Goal: Task Accomplishment & Management: Manage account settings

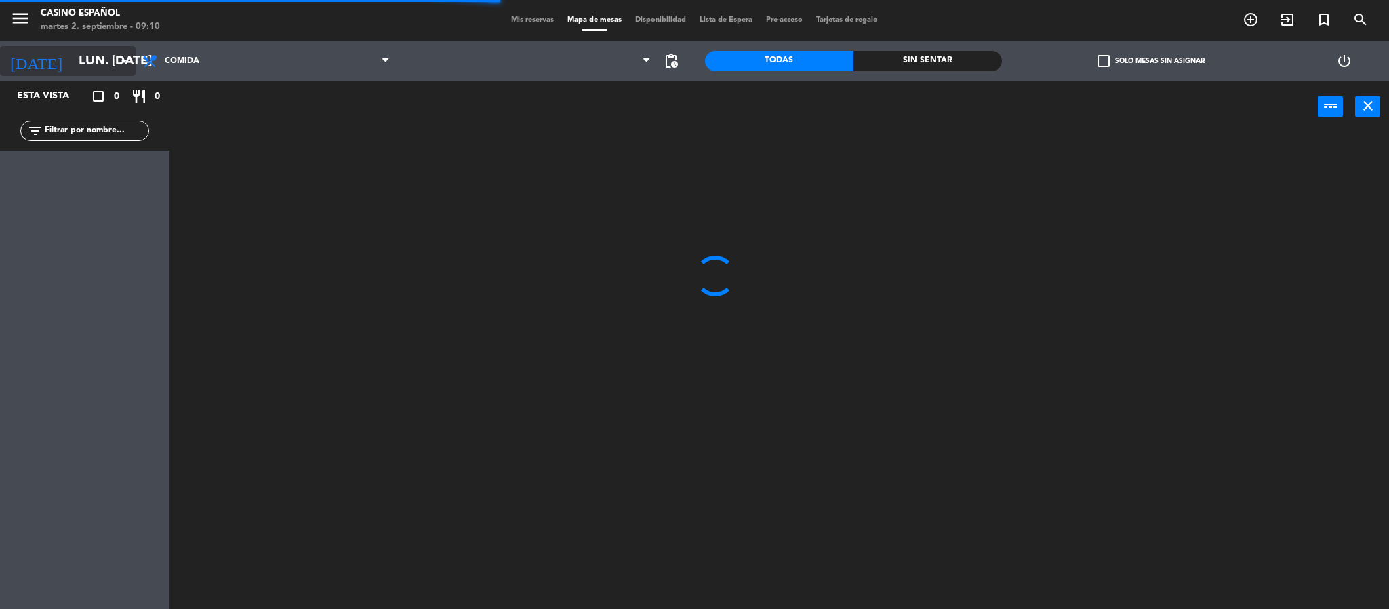
click at [108, 70] on input "lun. [DATE]" at bounding box center [153, 61] width 163 height 28
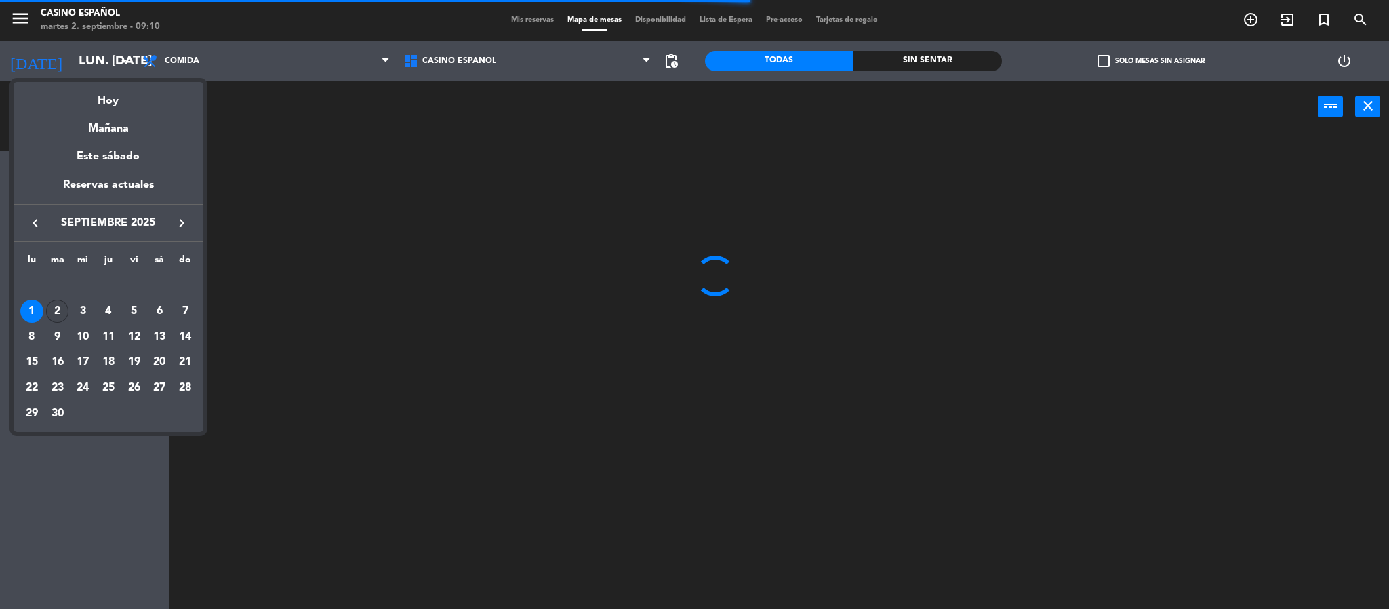
click at [54, 312] on div "2" at bounding box center [57, 311] width 23 height 23
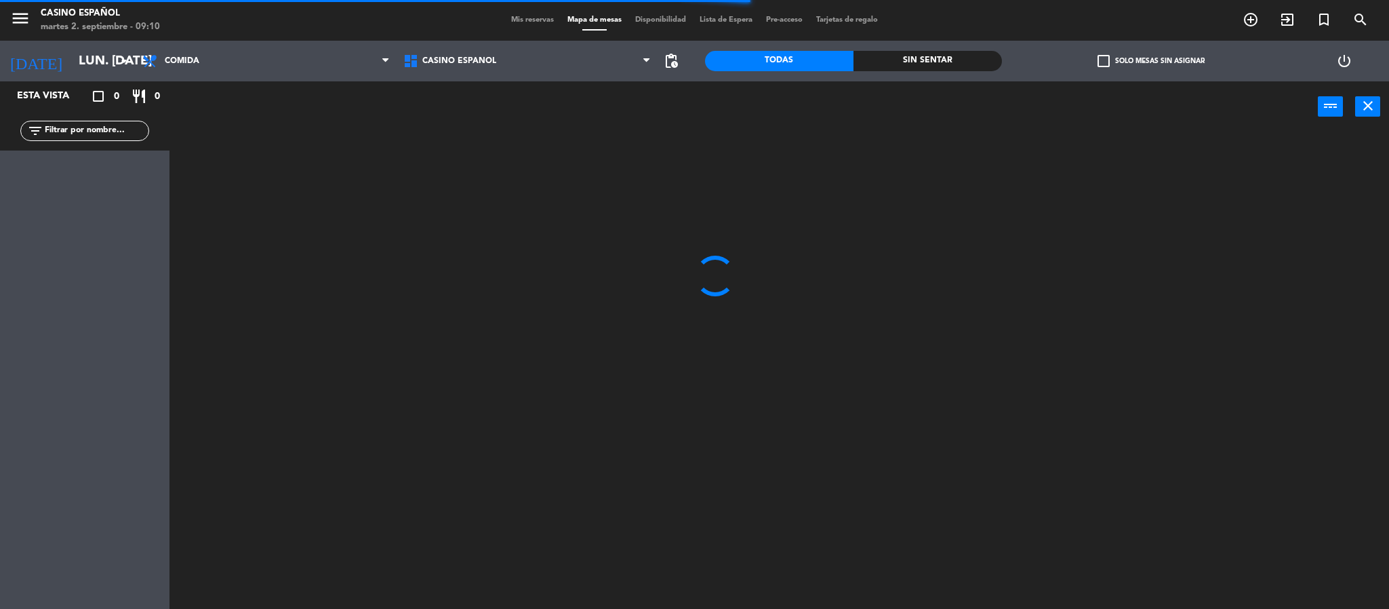
type input "[DATE] sep."
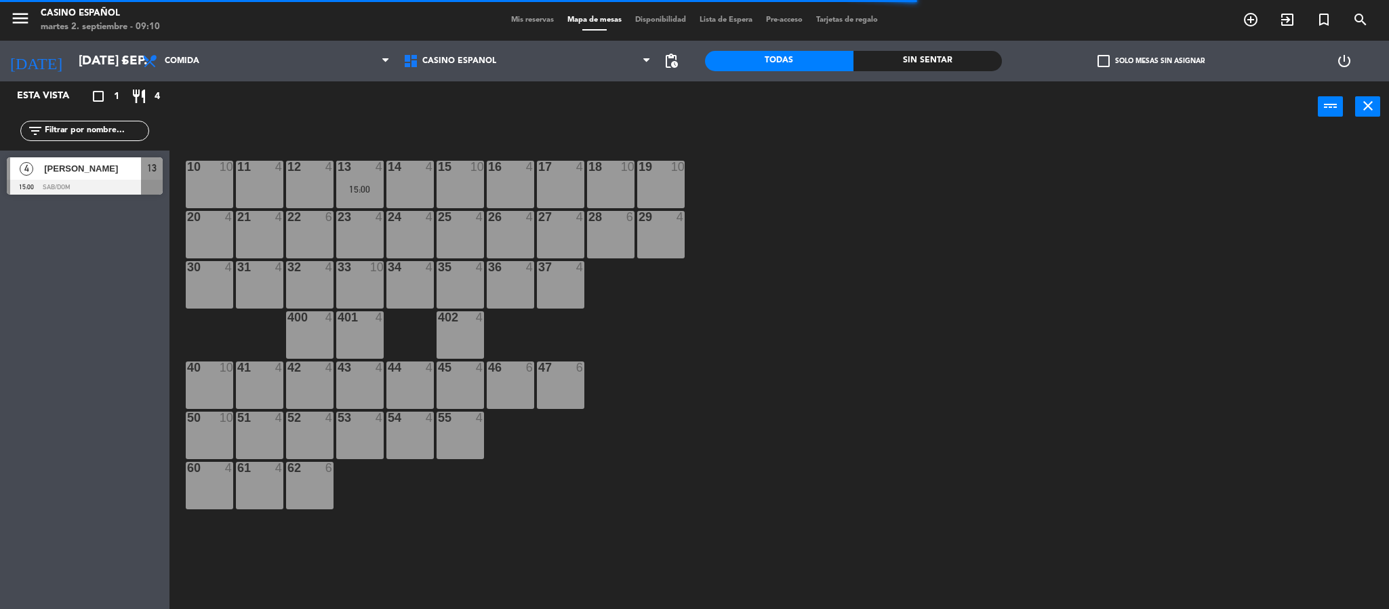
click at [92, 128] on input "text" at bounding box center [95, 130] width 105 height 15
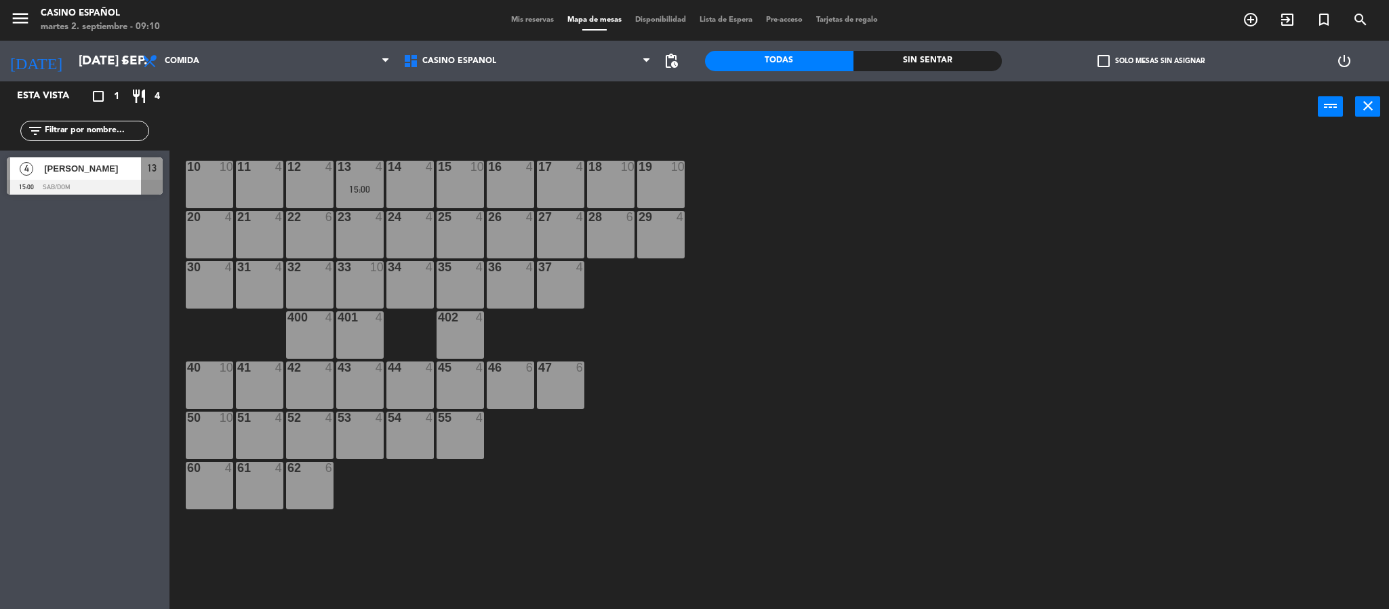
click at [24, 275] on div "Esta vista crop_square 1 restaurant 4 filter_list 4 [PERSON_NAME] 15:00 Sab/Dom…" at bounding box center [84, 344] width 169 height 527
click at [224, 61] on span "Comida" at bounding box center [266, 61] width 261 height 30
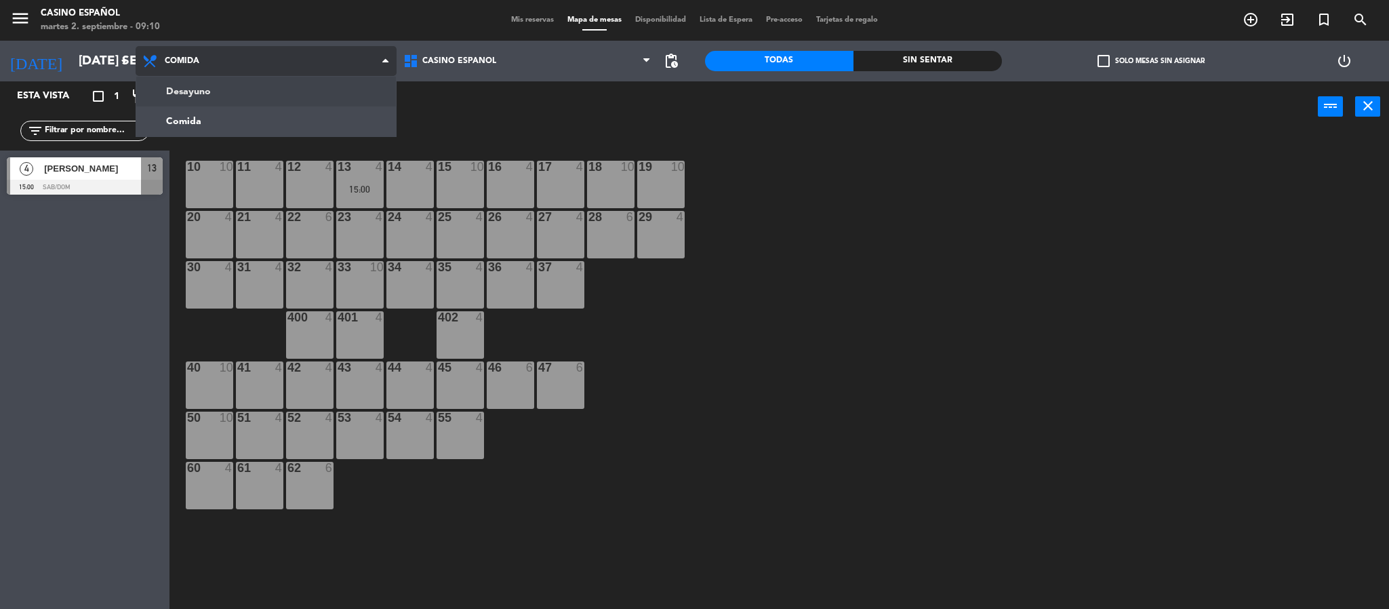
click at [230, 83] on ng-component "menu Casino Español martes 2. septiembre - 09:10 Mis reservas Mapa de mesas Dis…" at bounding box center [694, 306] width 1389 height 613
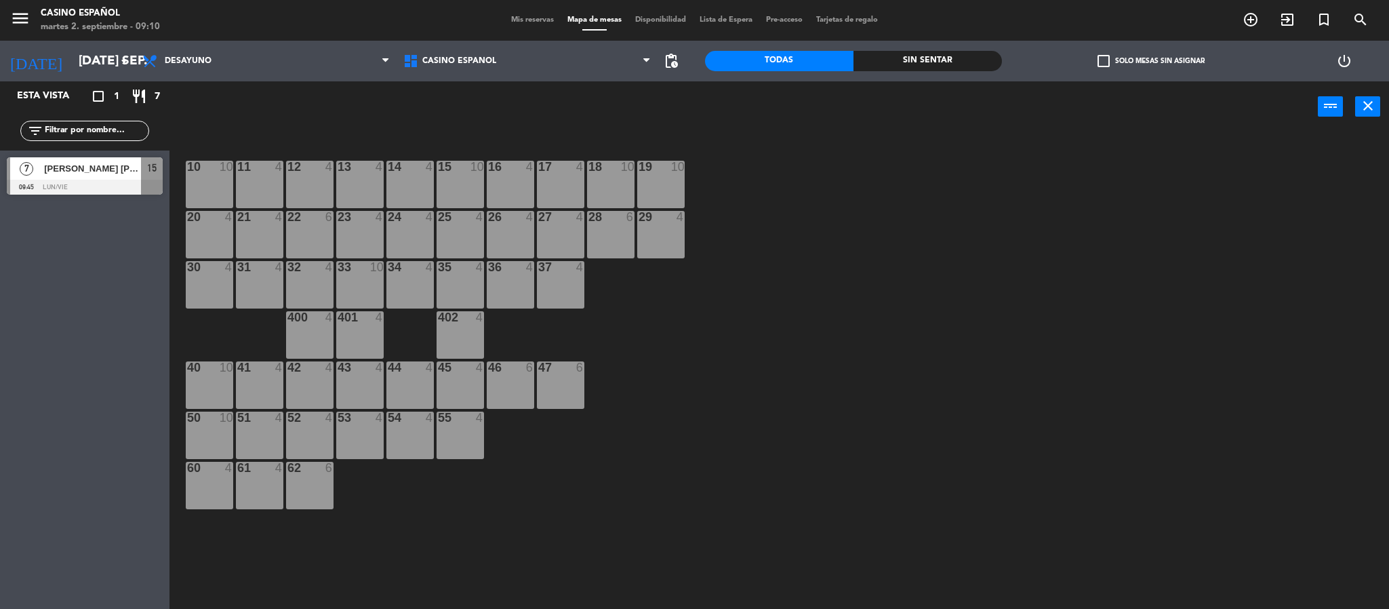
click at [86, 175] on span "[PERSON_NAME] [PERSON_NAME]" at bounding box center [92, 168] width 97 height 14
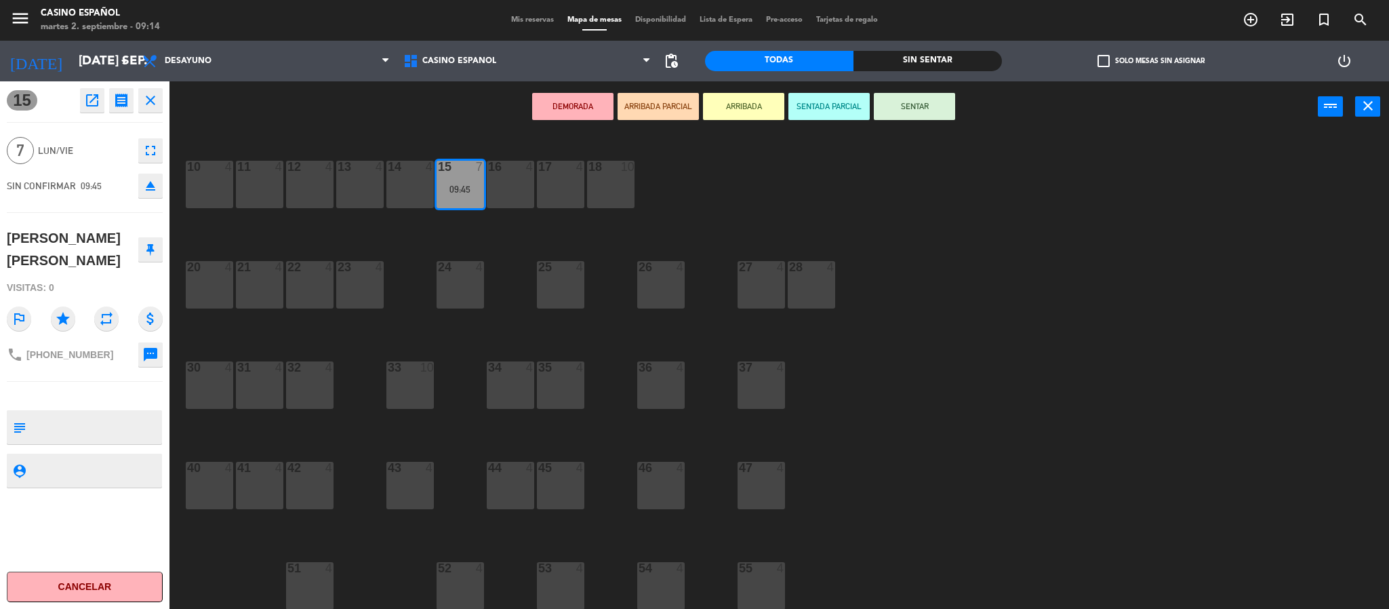
click at [148, 187] on icon "eject" at bounding box center [150, 186] width 16 height 16
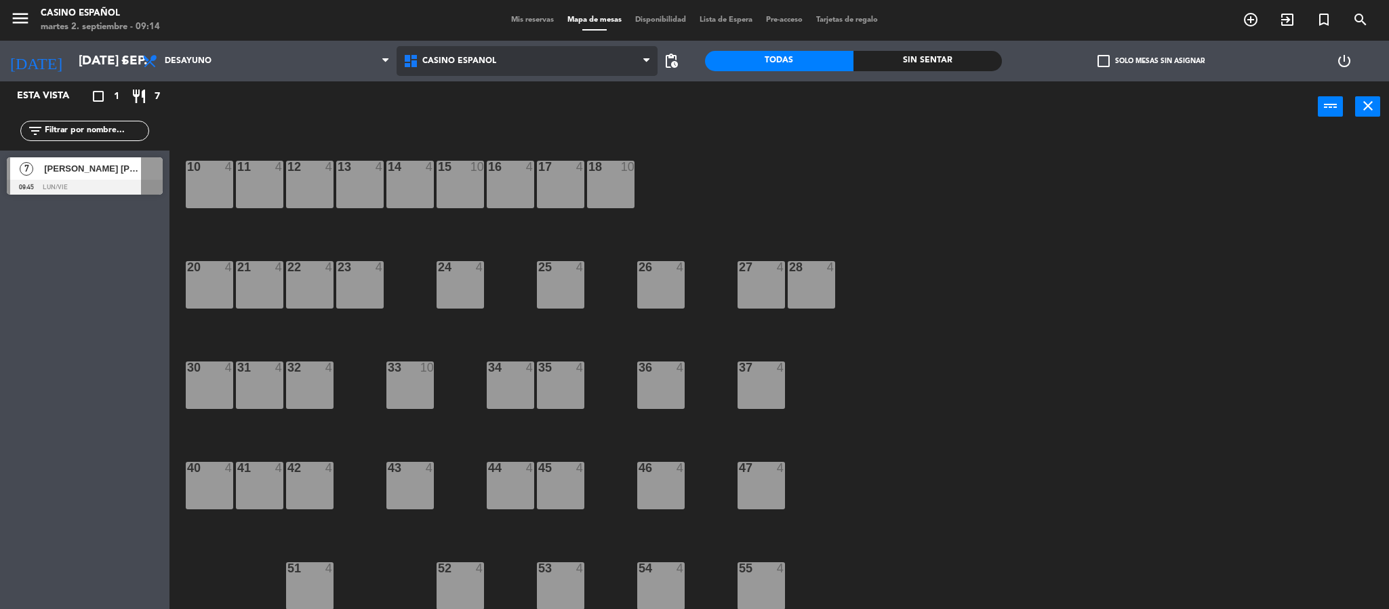
click at [472, 66] on span "Casino Español" at bounding box center [527, 61] width 261 height 30
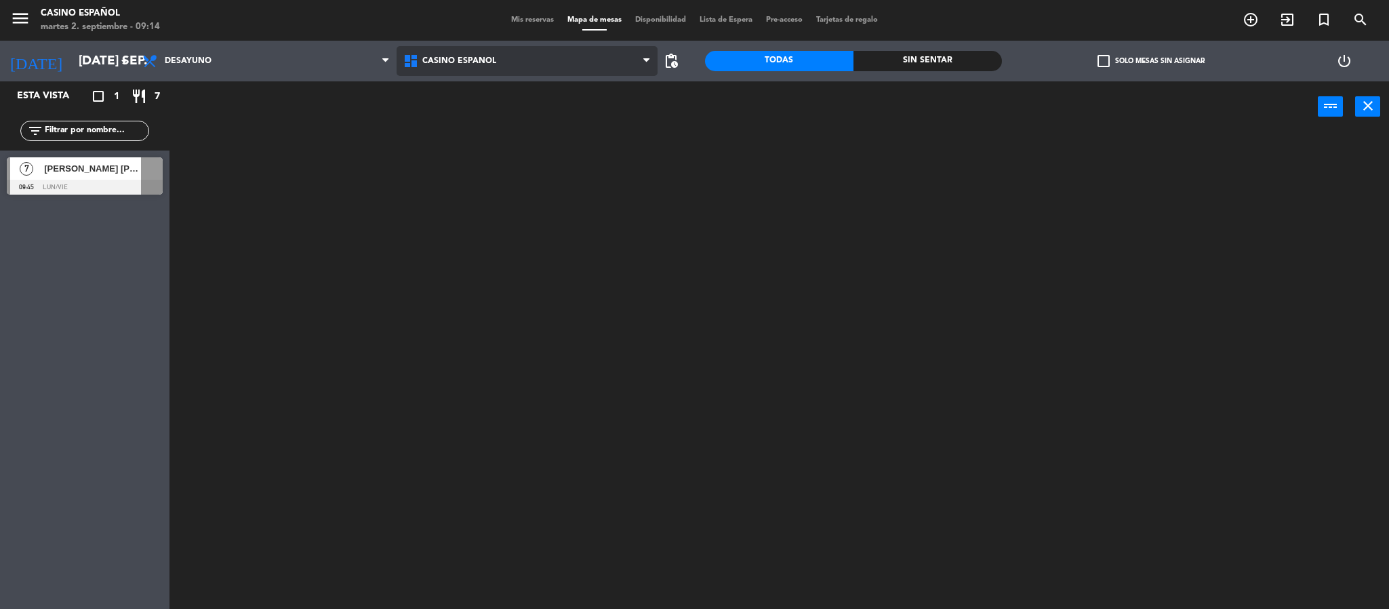
click at [470, 86] on ng-component "menu Casino Español martes 2. septiembre - 09:14 Mis reservas Mapa de mesas Dis…" at bounding box center [694, 306] width 1389 height 613
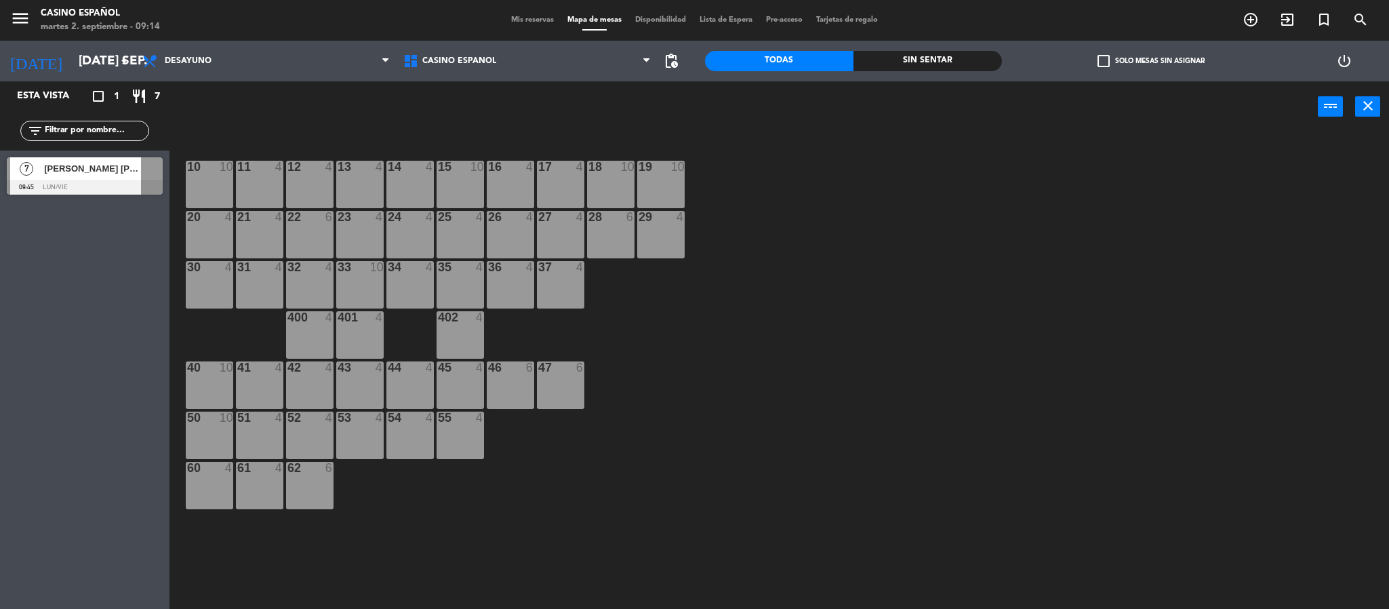
click at [98, 177] on div "[PERSON_NAME] [PERSON_NAME]" at bounding box center [92, 168] width 98 height 22
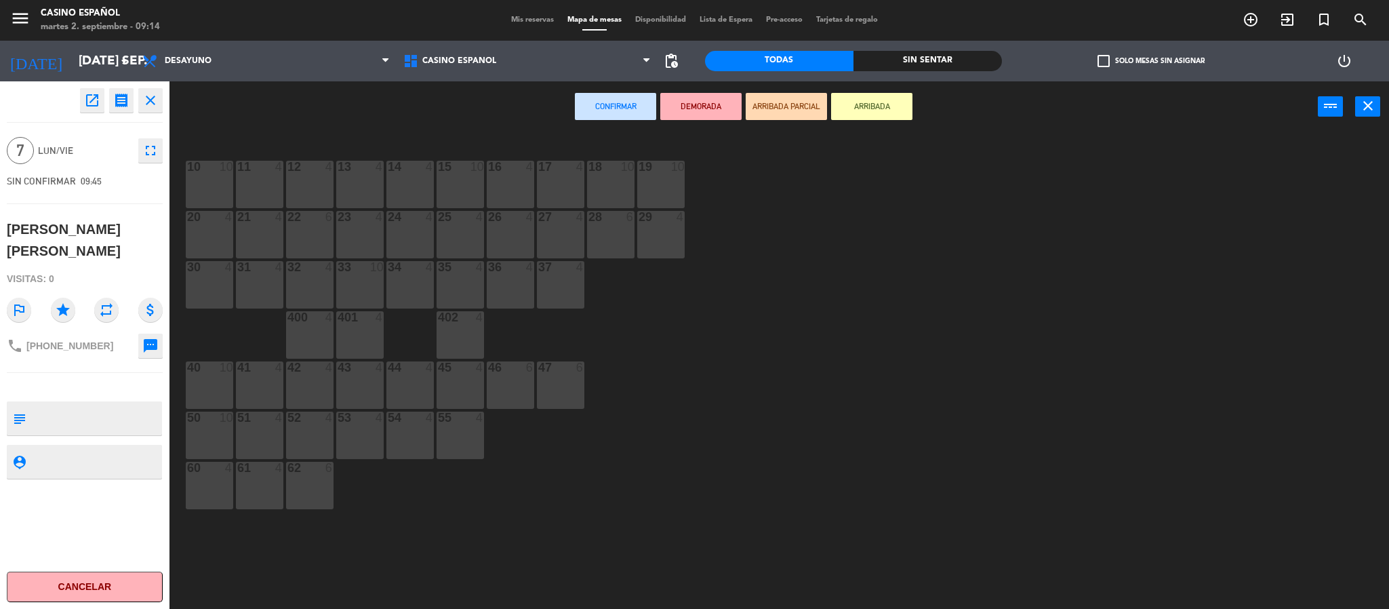
click at [207, 375] on div "40 10" at bounding box center [209, 384] width 47 height 47
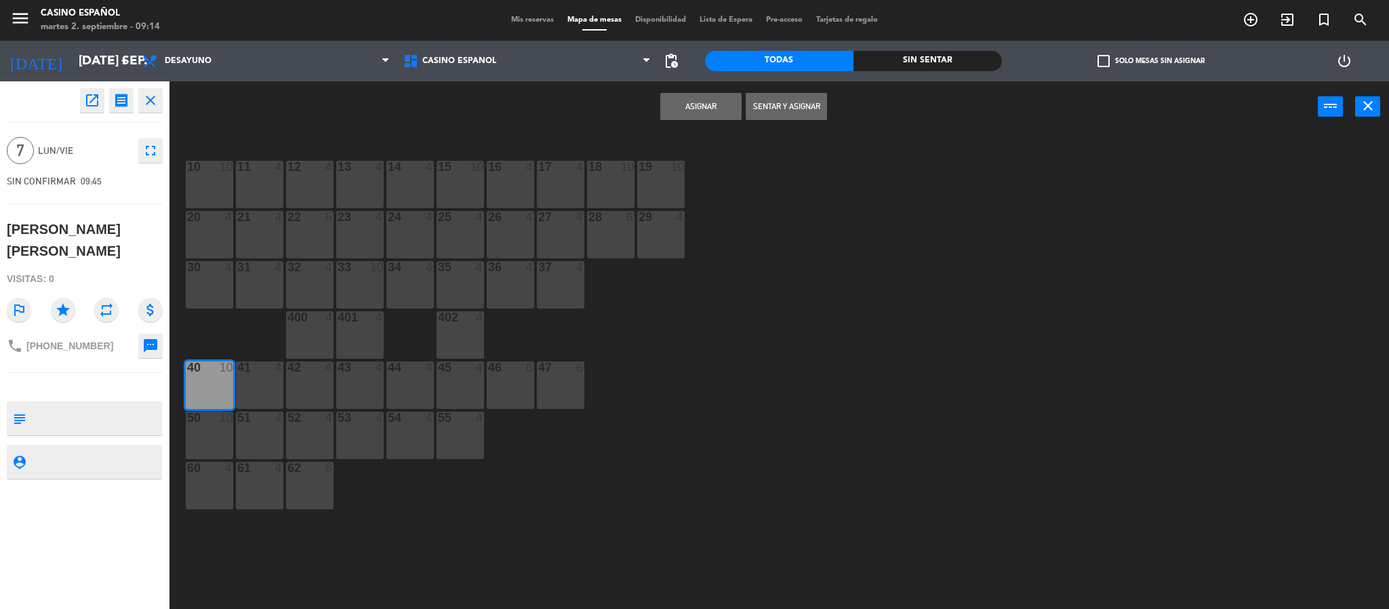
click at [688, 106] on button "Asignar" at bounding box center [700, 106] width 81 height 27
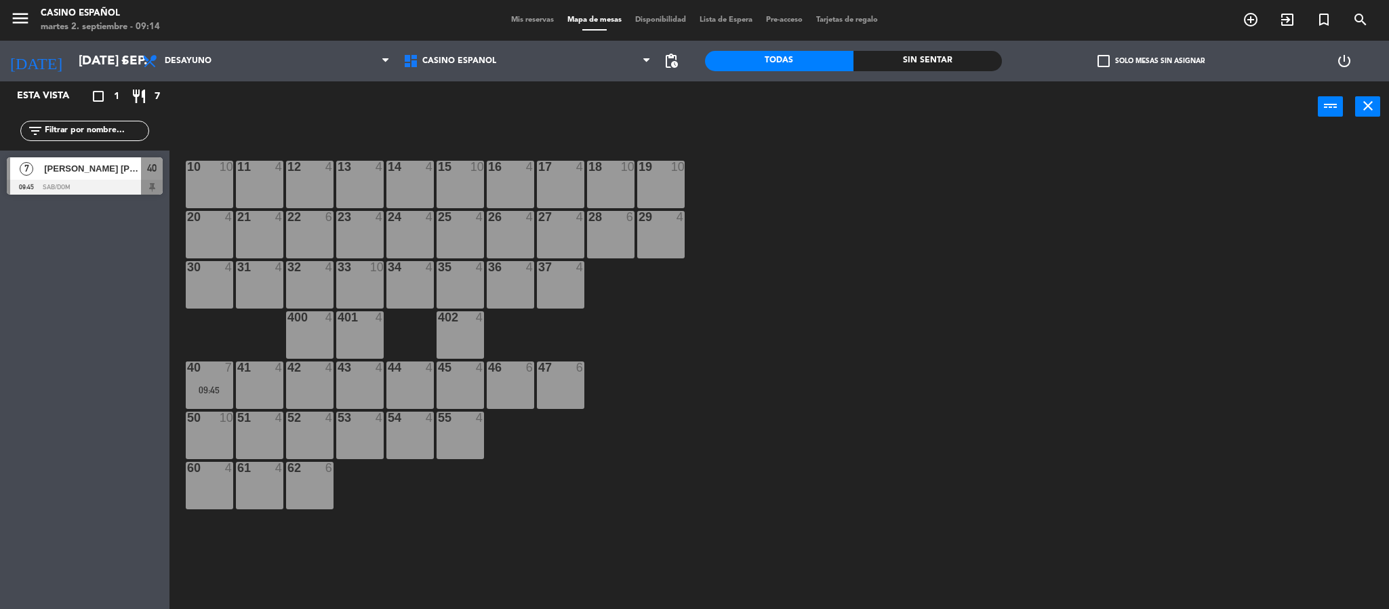
click at [643, 378] on div "10 10 11 4 12 4 13 4 14 4 15 10 16 4 17 4 18 10 19 10 20 4 21 4 22 6 23 4 24 4 …" at bounding box center [786, 374] width 1206 height 476
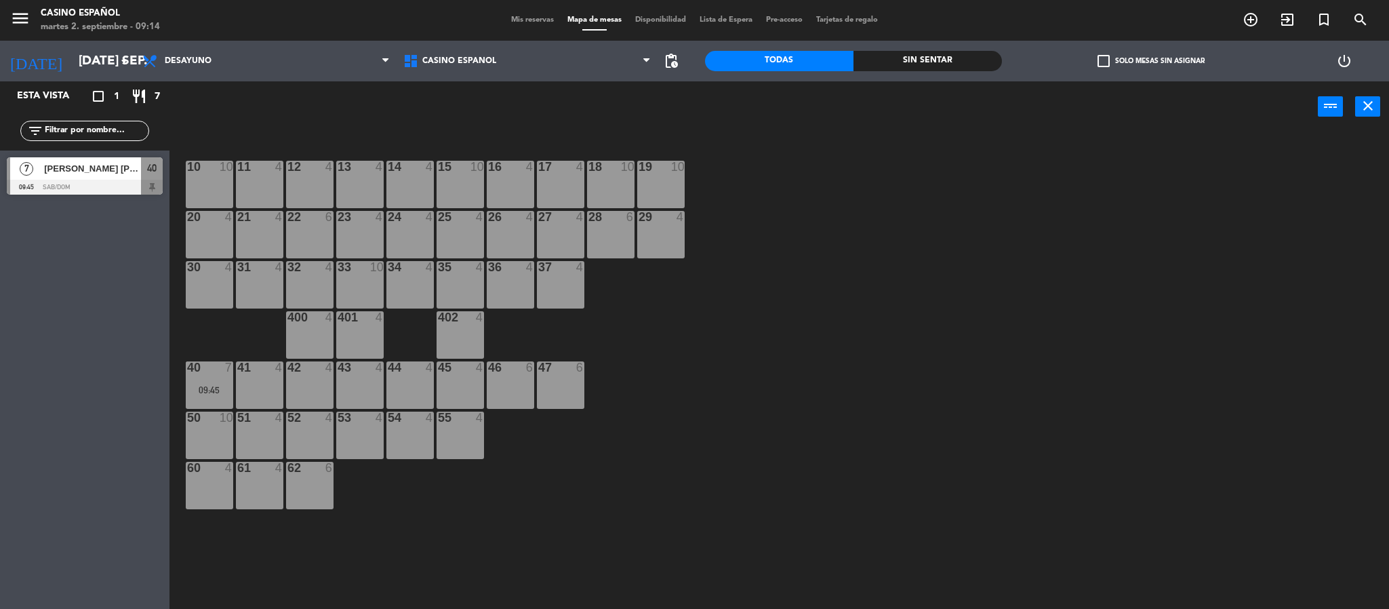
click at [643, 378] on div "10 10 11 4 12 4 13 4 14 4 15 10 16 4 17 4 18 10 19 10 20 4 21 4 22 6 23 4 24 4 …" at bounding box center [786, 374] width 1206 height 476
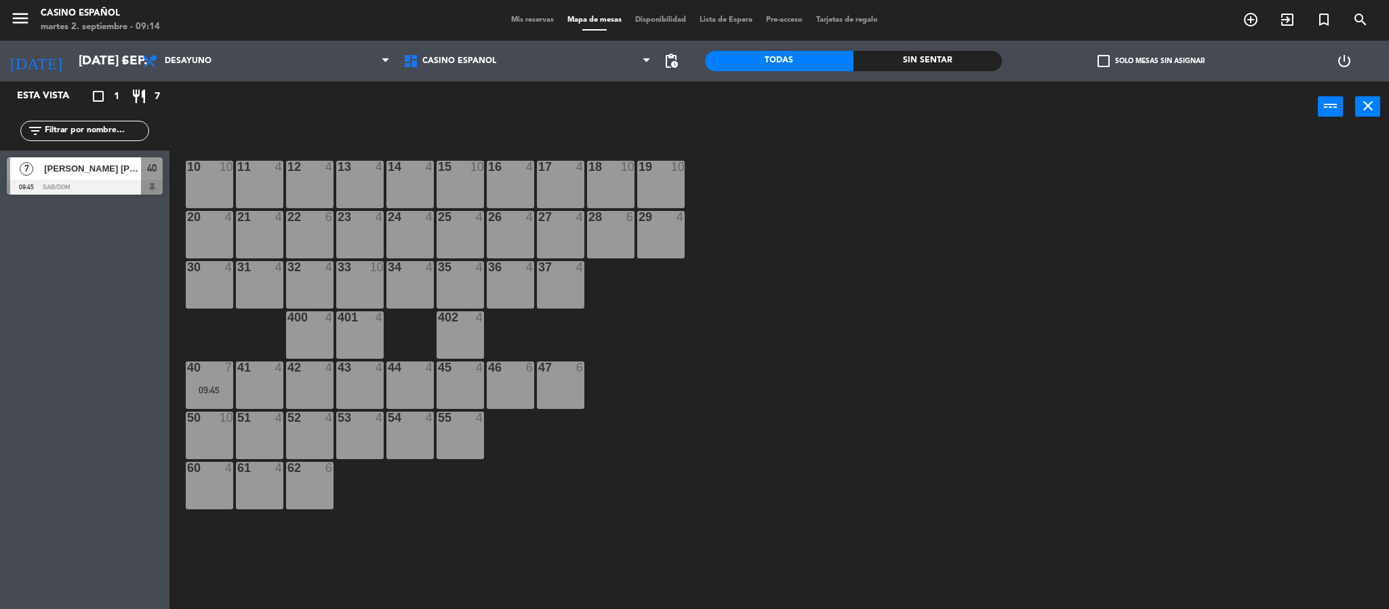
click at [643, 378] on div "10 10 11 4 12 4 13 4 14 4 15 10 16 4 17 4 18 10 19 10 20 4 21 4 22 6 23 4 24 4 …" at bounding box center [786, 374] width 1206 height 476
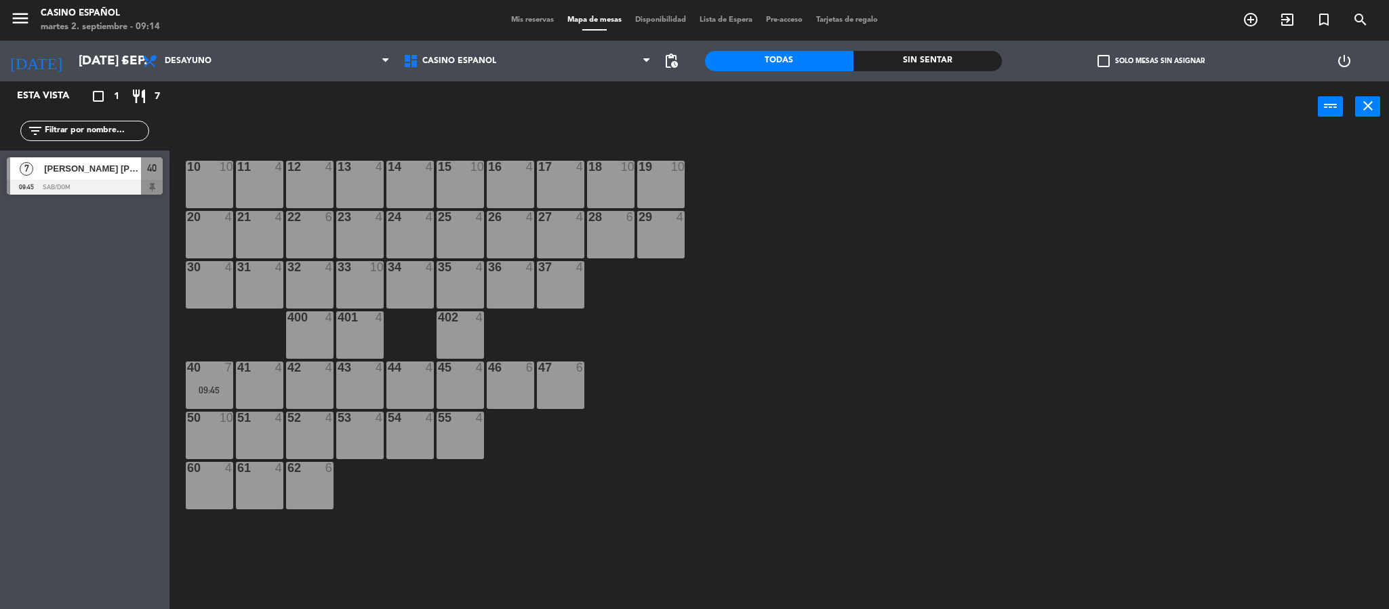
click at [643, 378] on div "10 10 11 4 12 4 13 4 14 4 15 10 16 4 17 4 18 10 19 10 20 4 21 4 22 6 23 4 24 4 …" at bounding box center [786, 374] width 1206 height 476
click at [75, 177] on div "[PERSON_NAME] [PERSON_NAME]" at bounding box center [92, 168] width 98 height 22
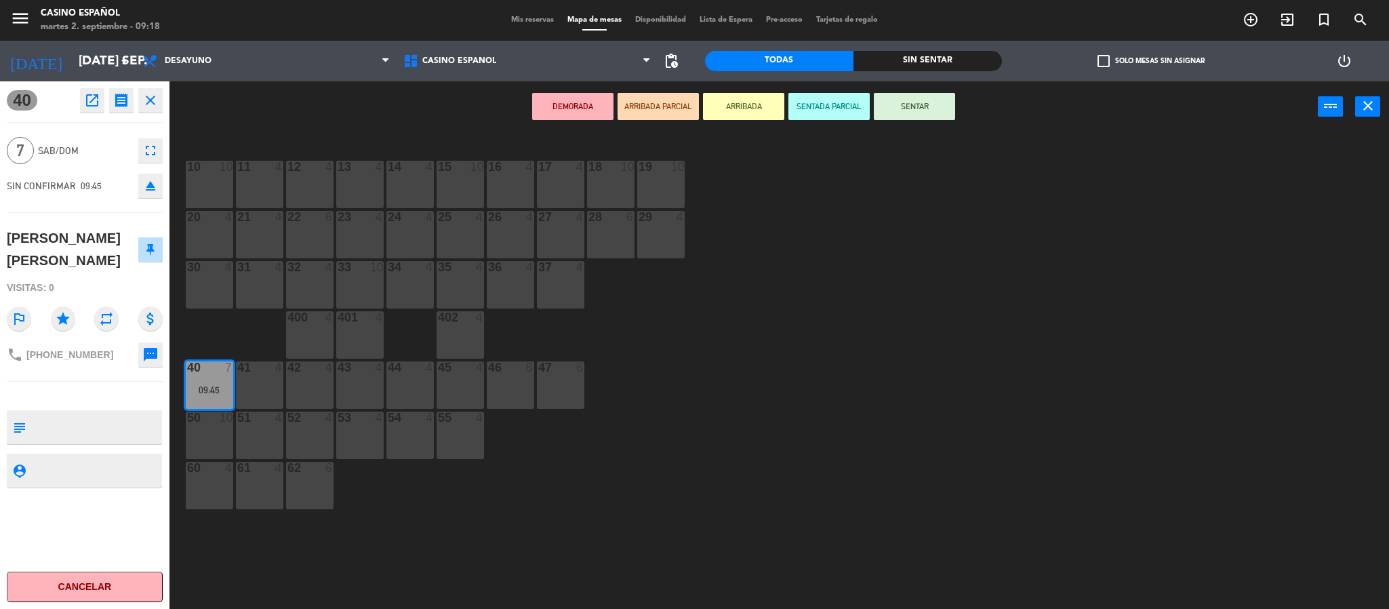
click at [915, 110] on button "SENTAR" at bounding box center [914, 106] width 81 height 27
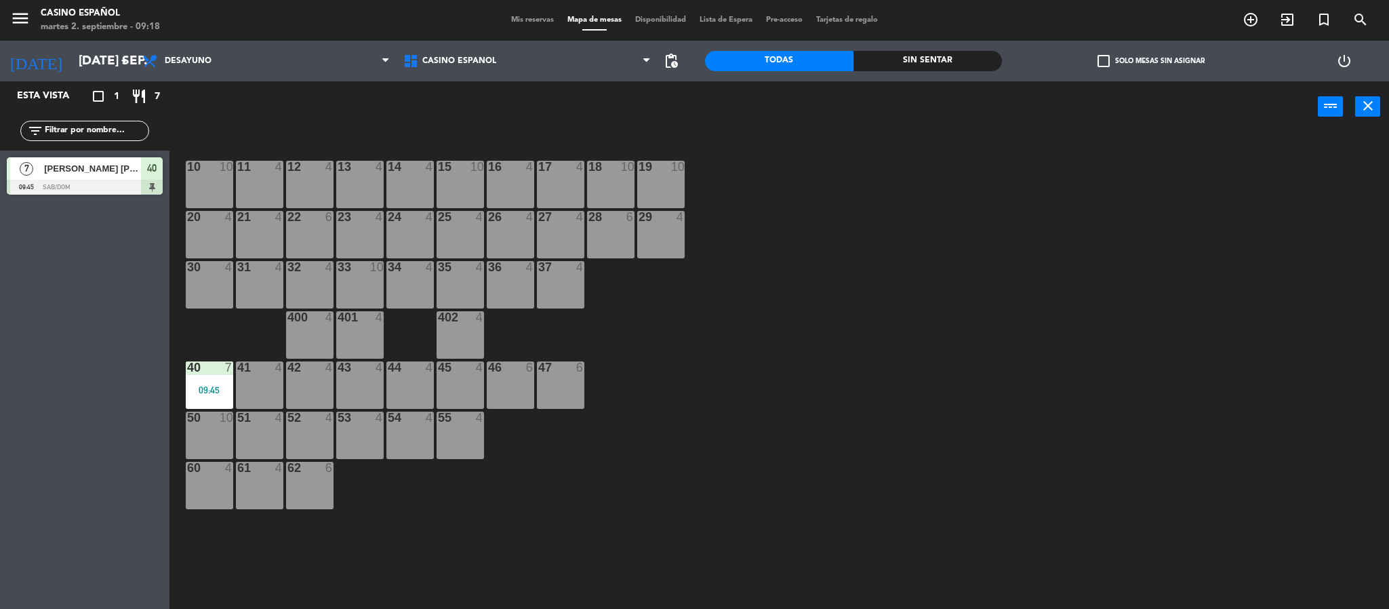
drag, startPoint x: 724, startPoint y: 196, endPoint x: 665, endPoint y: 375, distance: 188.4
click at [665, 375] on div "10 10 11 4 12 4 13 4 14 4 15 10 16 4 17 4 18 10 19 10 20 4 21 4 22 6 23 4 24 4 …" at bounding box center [786, 374] width 1206 height 476
click at [864, 436] on div "10 10 11 4 12 4 13 4 14 4 15 10 16 4 17 4 18 10 19 10 20 4 21 4 22 6 23 4 24 4 …" at bounding box center [786, 374] width 1206 height 476
click at [214, 67] on span "Desayuno" at bounding box center [266, 61] width 261 height 30
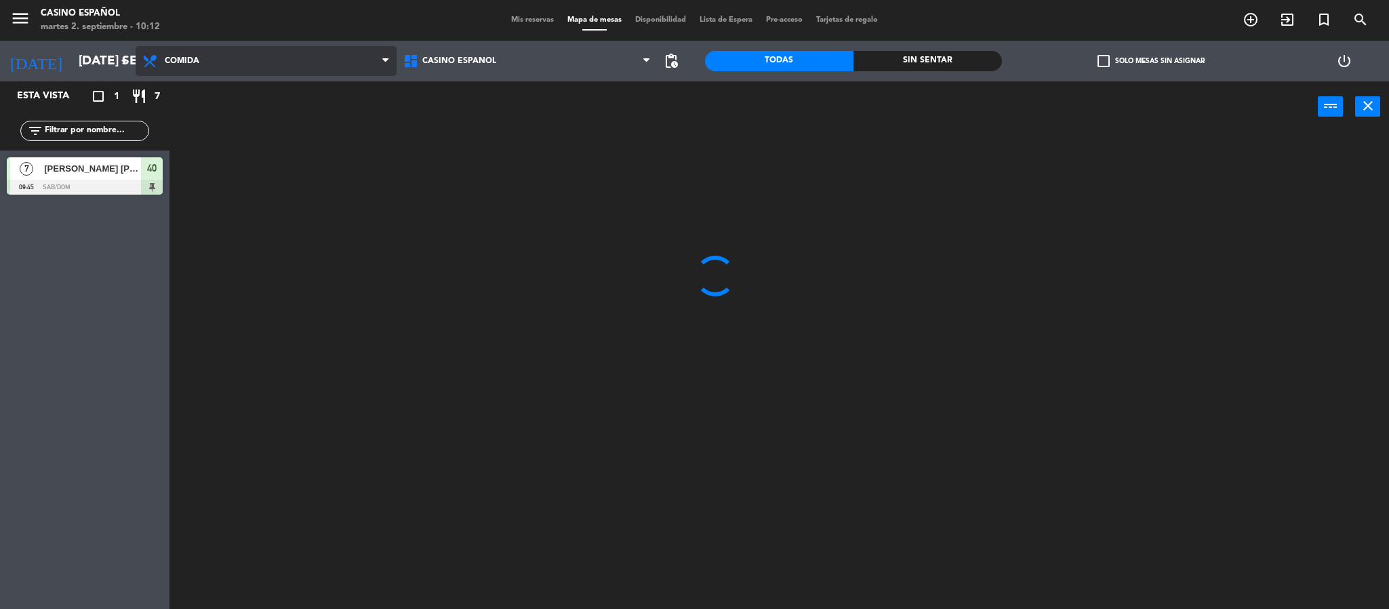
click at [232, 134] on ng-component "menu Casino Español martes 2. septiembre - 10:12 Mis reservas Mapa de mesas Dis…" at bounding box center [694, 306] width 1389 height 613
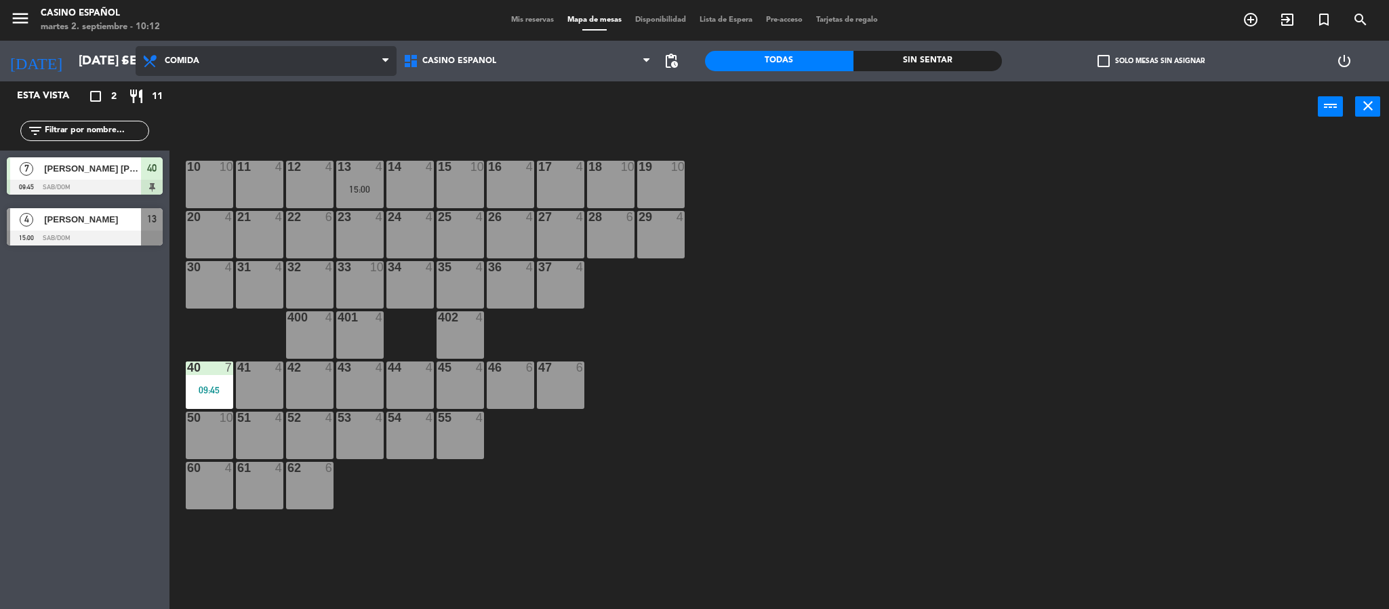
click at [254, 71] on span "Comida" at bounding box center [266, 61] width 261 height 30
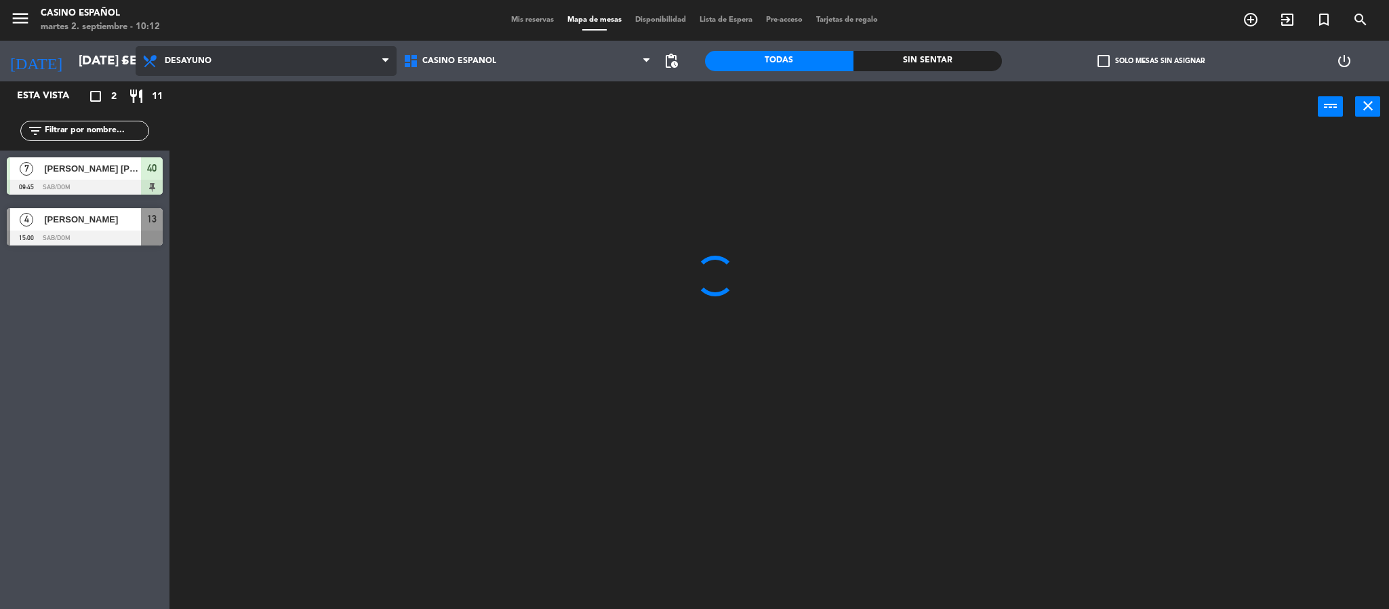
click at [241, 94] on ng-component "menu Casino Español martes 2. septiembre - 10:12 Mis reservas Mapa de mesas Dis…" at bounding box center [694, 306] width 1389 height 613
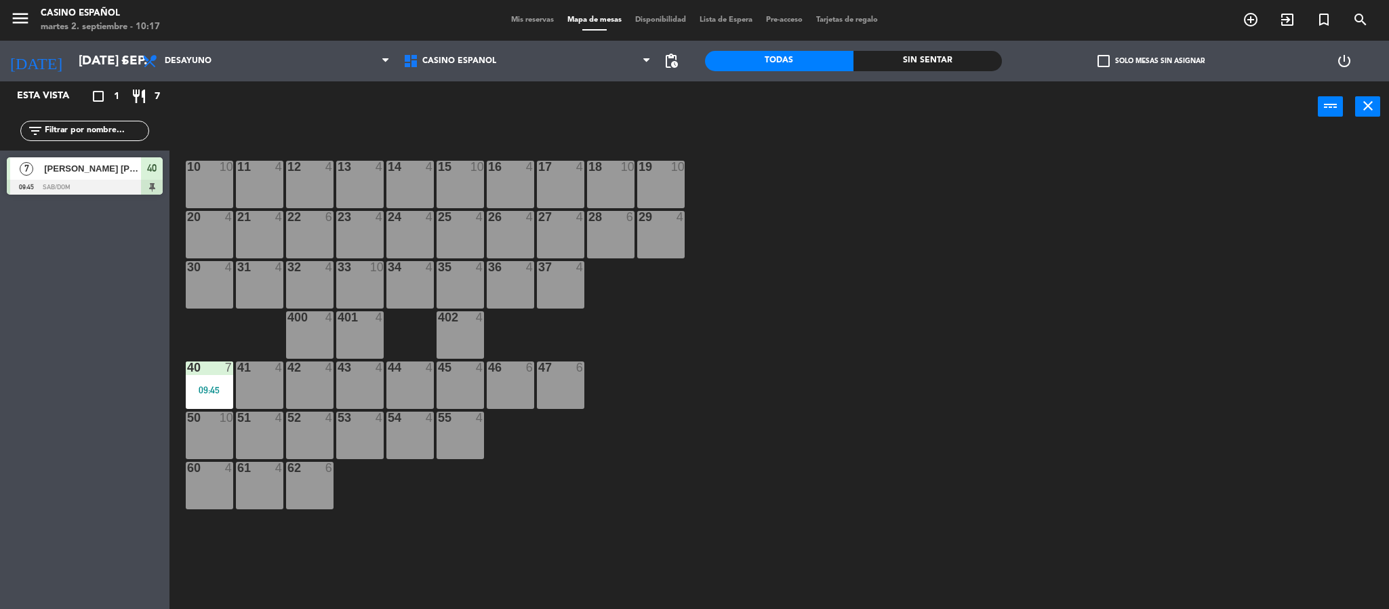
click at [191, 289] on div "30 4" at bounding box center [209, 284] width 47 height 47
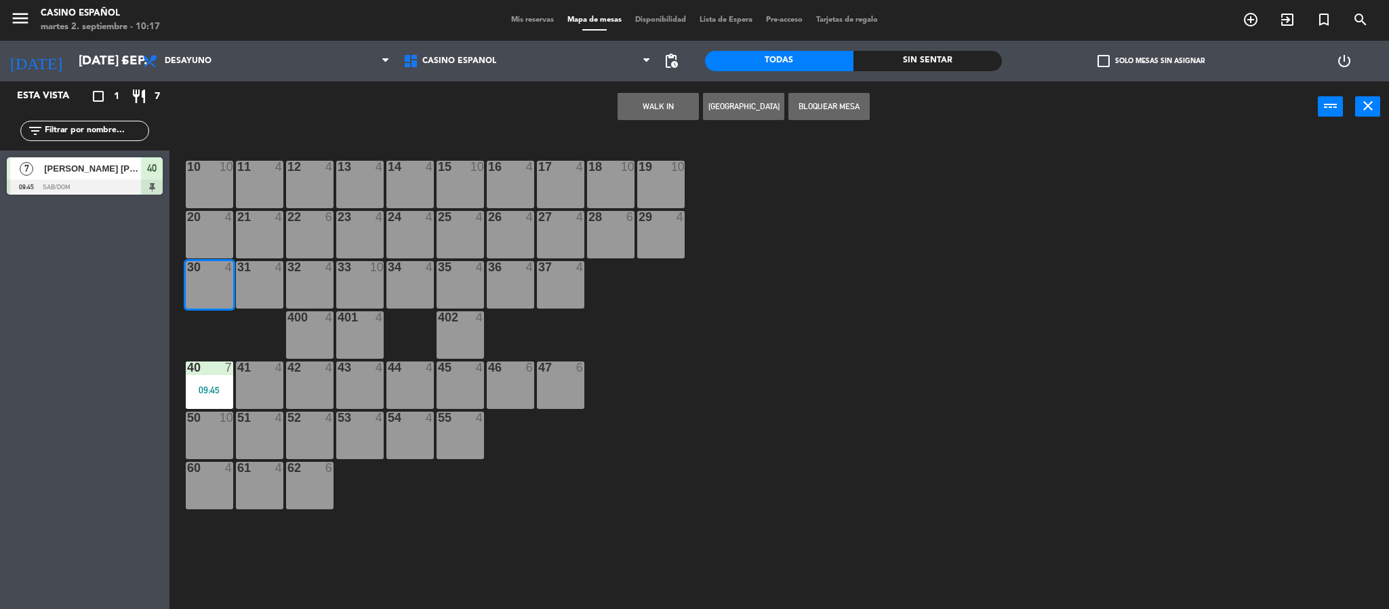
click at [667, 94] on button "WALK IN" at bounding box center [657, 106] width 81 height 27
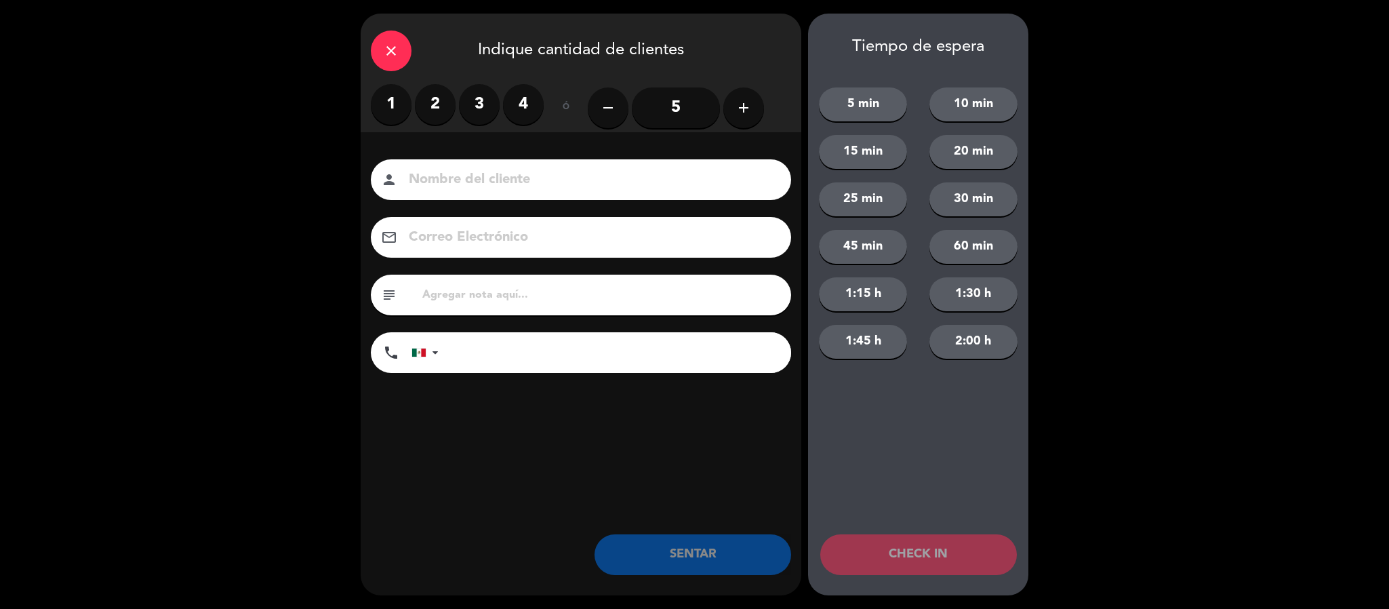
click at [381, 102] on label "1" at bounding box center [391, 104] width 41 height 41
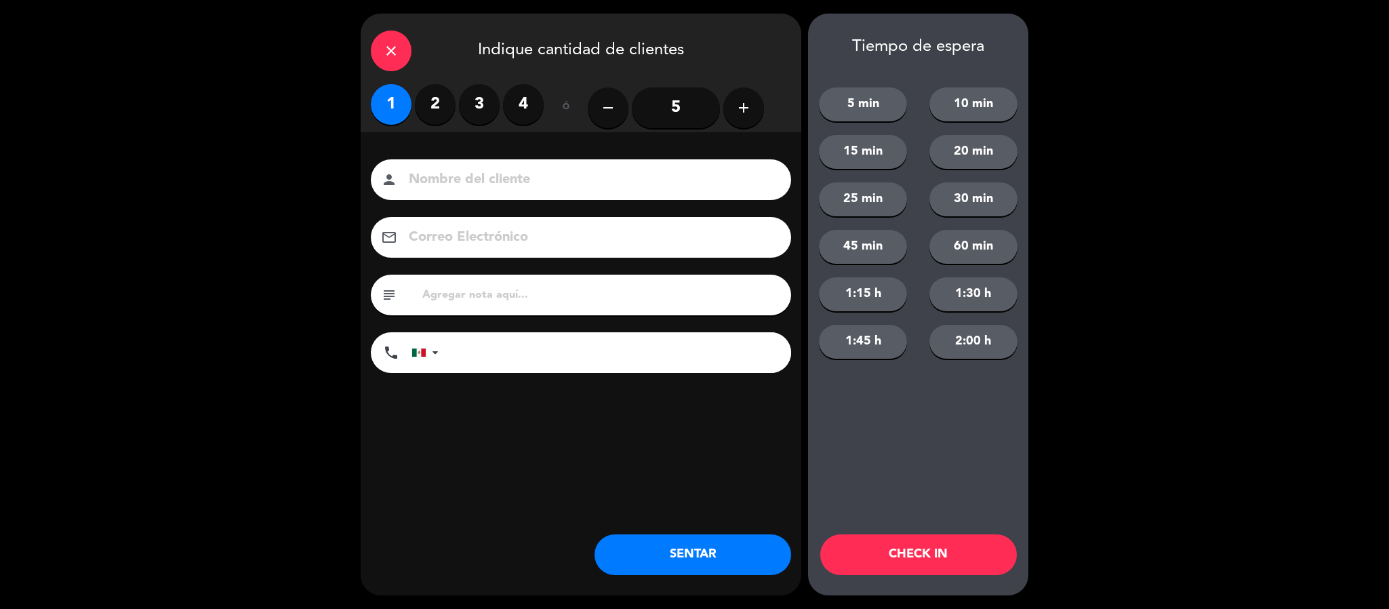
click at [444, 185] on input at bounding box center [590, 180] width 366 height 24
type input "[PERSON_NAME] [PERSON_NAME]"
click at [627, 546] on button "SENTAR" at bounding box center [692, 554] width 197 height 41
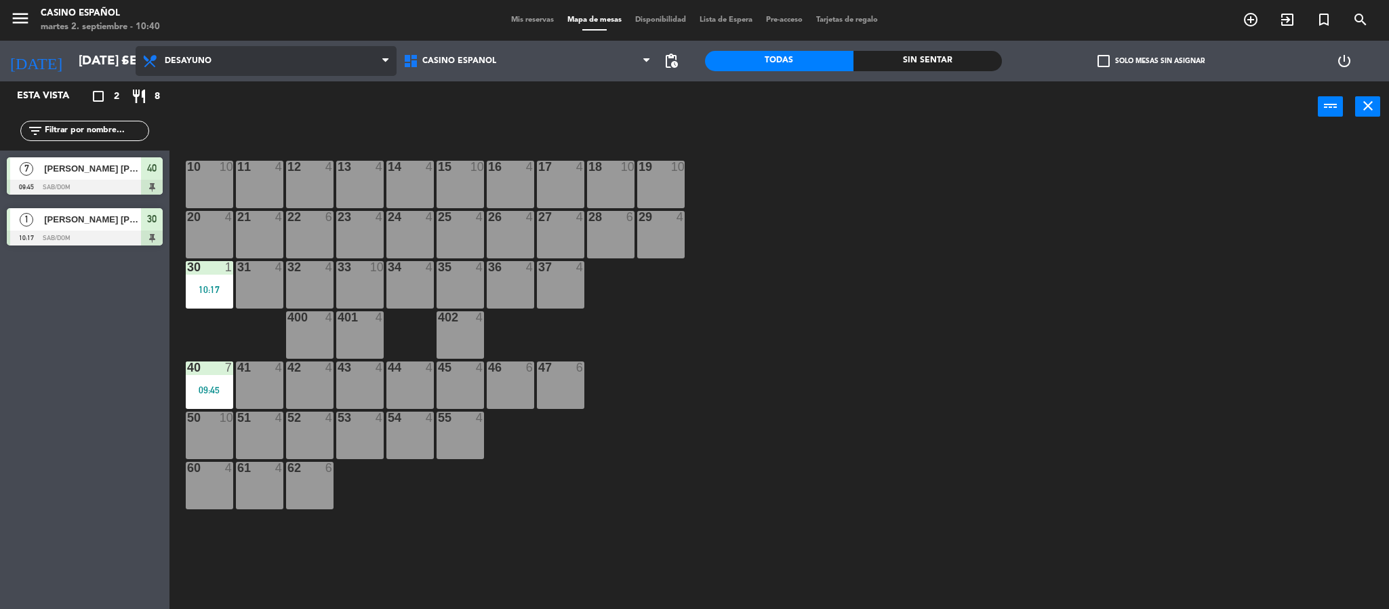
click at [230, 59] on span "Desayuno" at bounding box center [266, 61] width 261 height 30
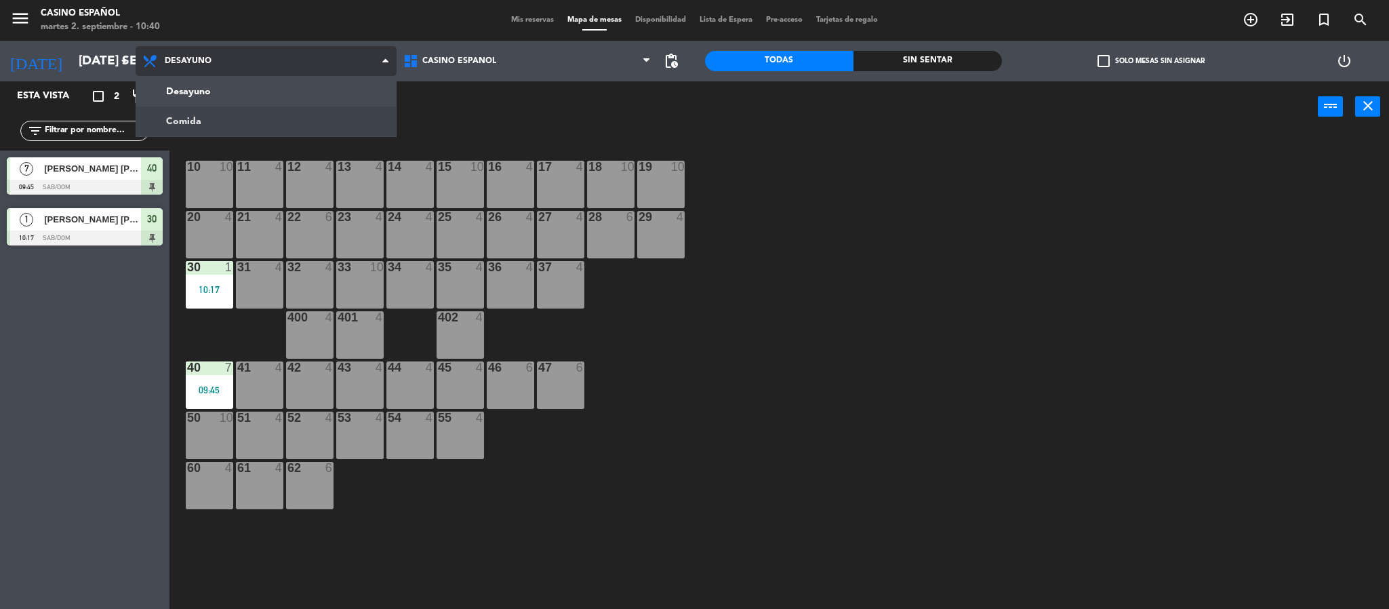
click at [235, 116] on ng-component "menu Casino Español martes 2. septiembre - 10:40 Mis reservas Mapa de mesas Dis…" at bounding box center [694, 306] width 1389 height 613
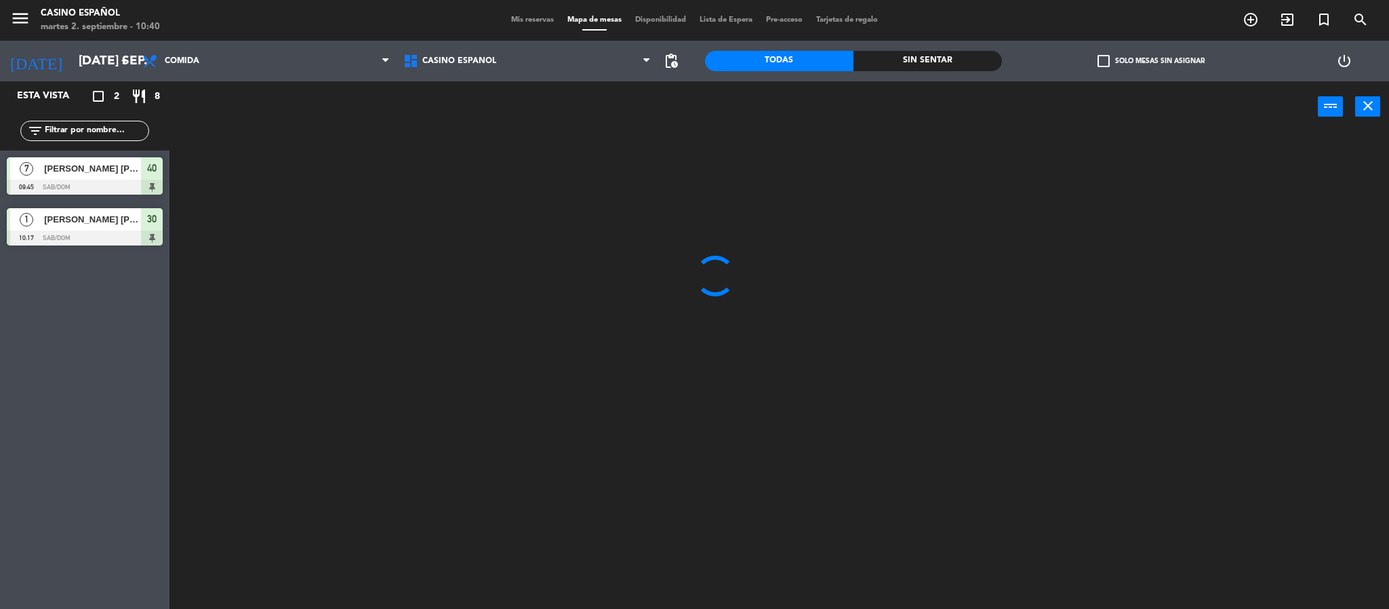
click at [537, 18] on span "Mis reservas" at bounding box center [532, 19] width 56 height 7
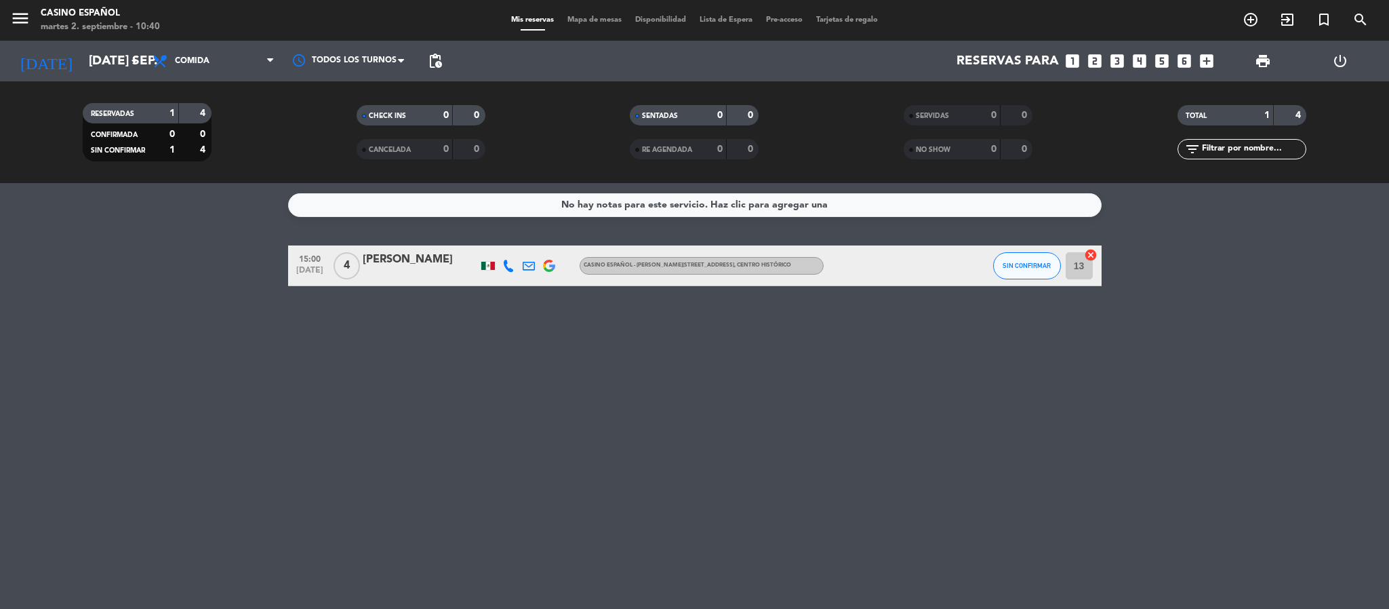
click at [505, 260] on icon at bounding box center [508, 266] width 12 height 12
click at [496, 239] on span "Copiar" at bounding box center [493, 242] width 28 height 14
click at [491, 243] on span "Copiar" at bounding box center [493, 242] width 28 height 14
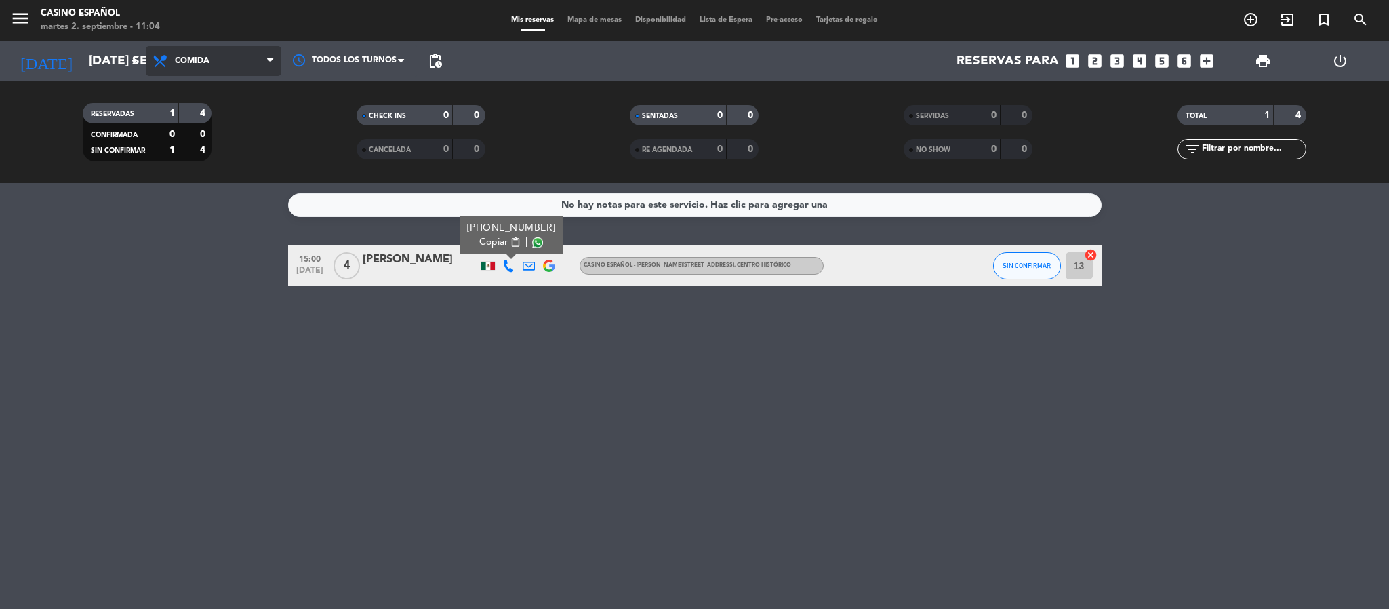
click at [187, 62] on span "Comida" at bounding box center [192, 60] width 35 height 9
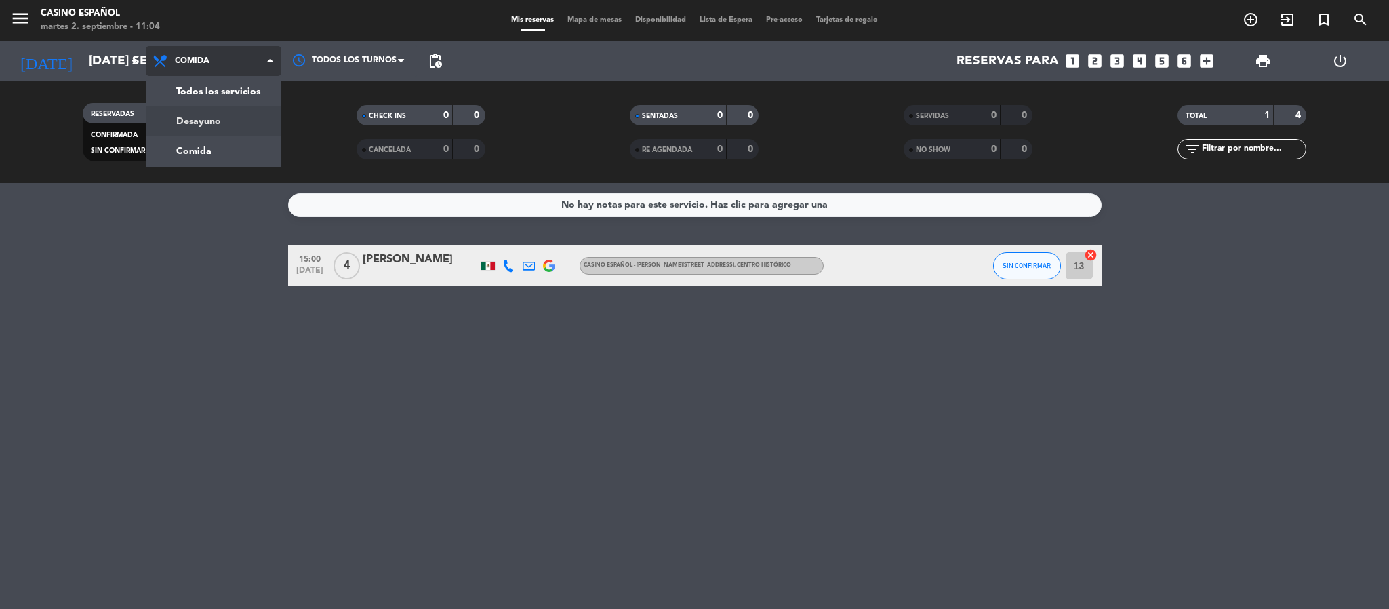
click at [206, 130] on div "menu Casino Español martes 2. septiembre - 11:04 Mis reservas Mapa de mesas Dis…" at bounding box center [694, 91] width 1389 height 183
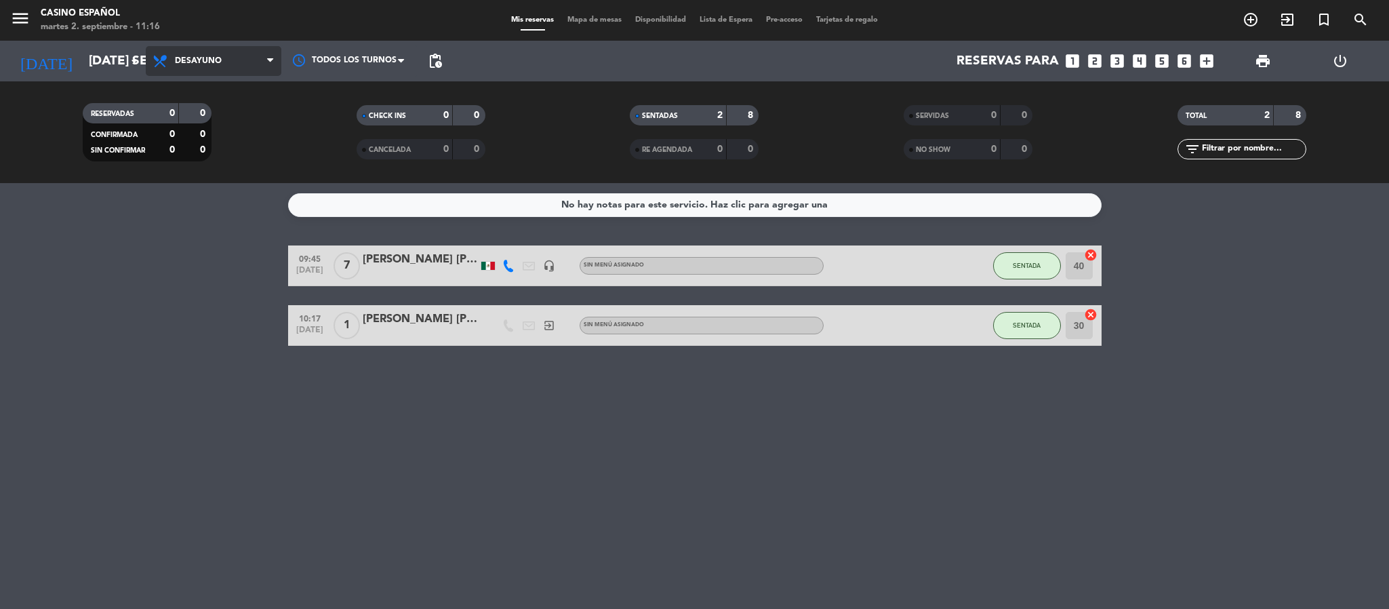
click at [203, 54] on span "Desayuno" at bounding box center [214, 61] width 136 height 30
click at [202, 143] on div "menu Casino Español martes 2. septiembre - 11:16 Mis reservas Mapa de mesas Dis…" at bounding box center [694, 91] width 1389 height 183
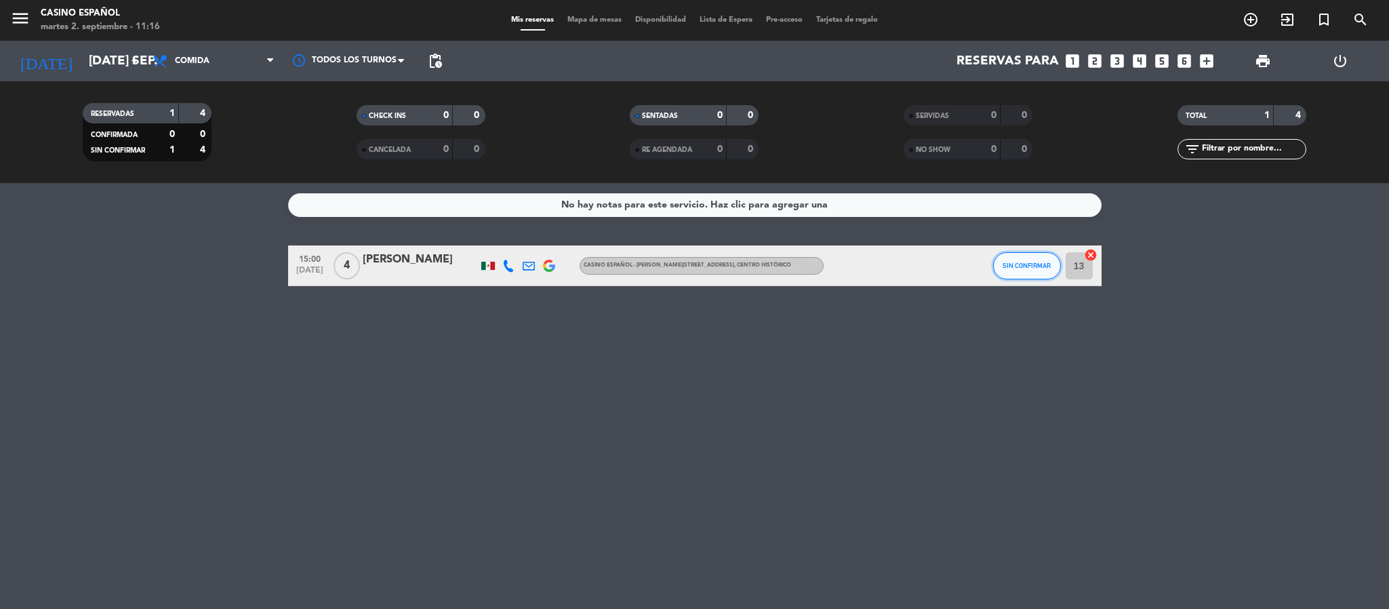
click at [1007, 263] on span "SIN CONFIRMAR" at bounding box center [1026, 265] width 48 height 7
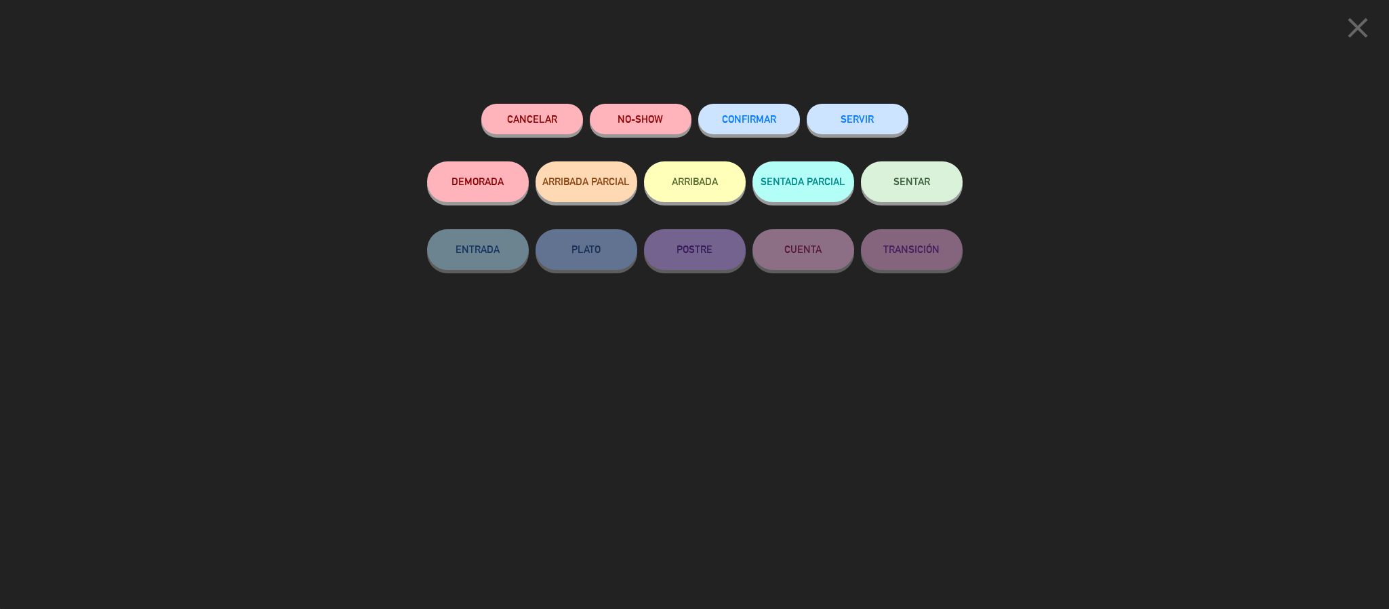
click at [773, 123] on span "CONFIRMAR" at bounding box center [749, 119] width 54 height 12
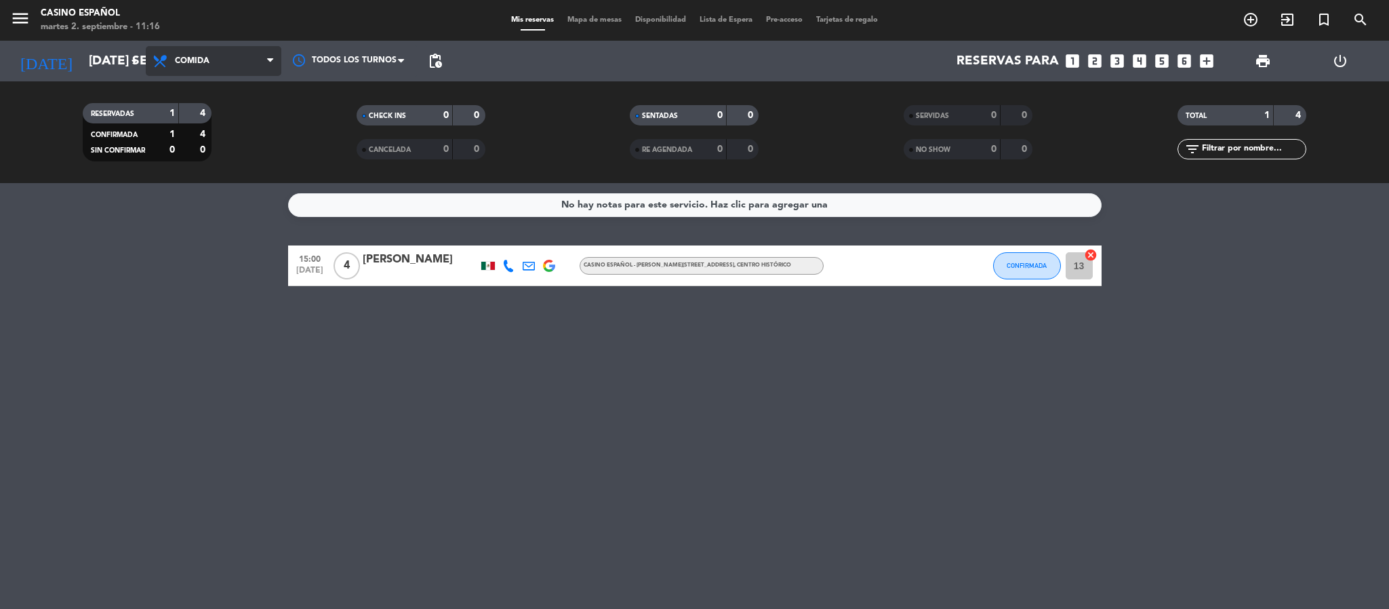
click at [192, 62] on span "Comida" at bounding box center [192, 60] width 35 height 9
click at [202, 110] on div "menu Casino Español martes 2. septiembre - 11:16 Mis reservas Mapa de mesas Dis…" at bounding box center [694, 91] width 1389 height 183
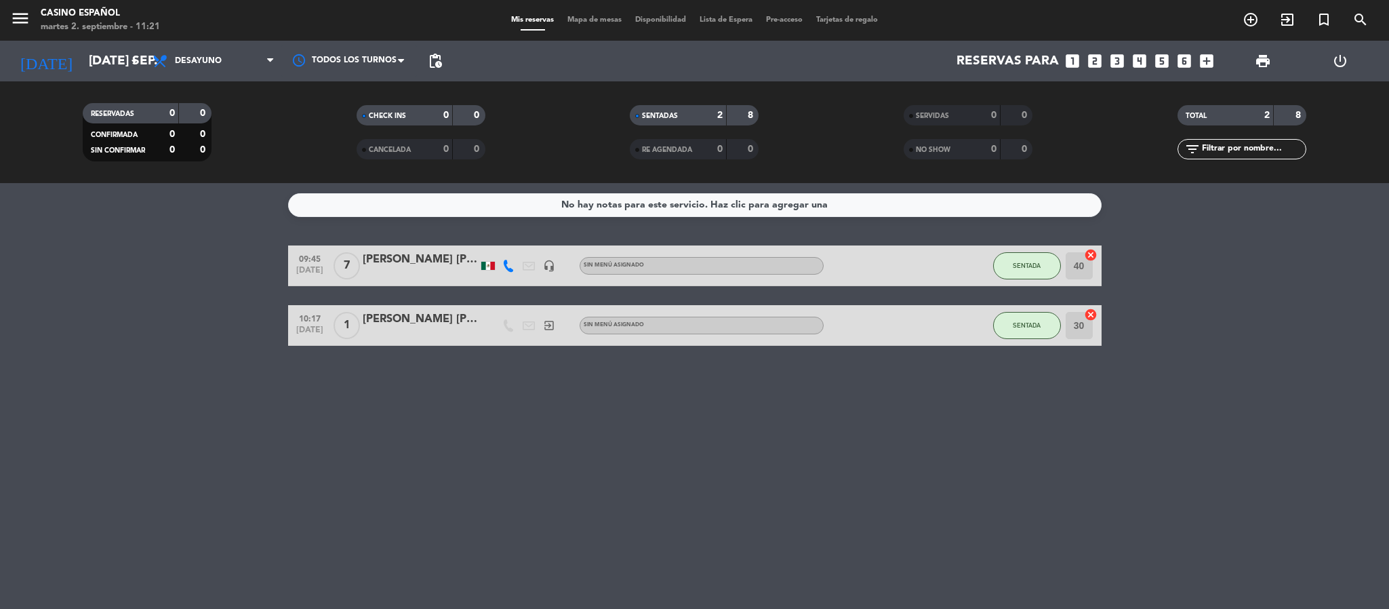
click at [605, 18] on span "Mapa de mesas" at bounding box center [595, 19] width 68 height 7
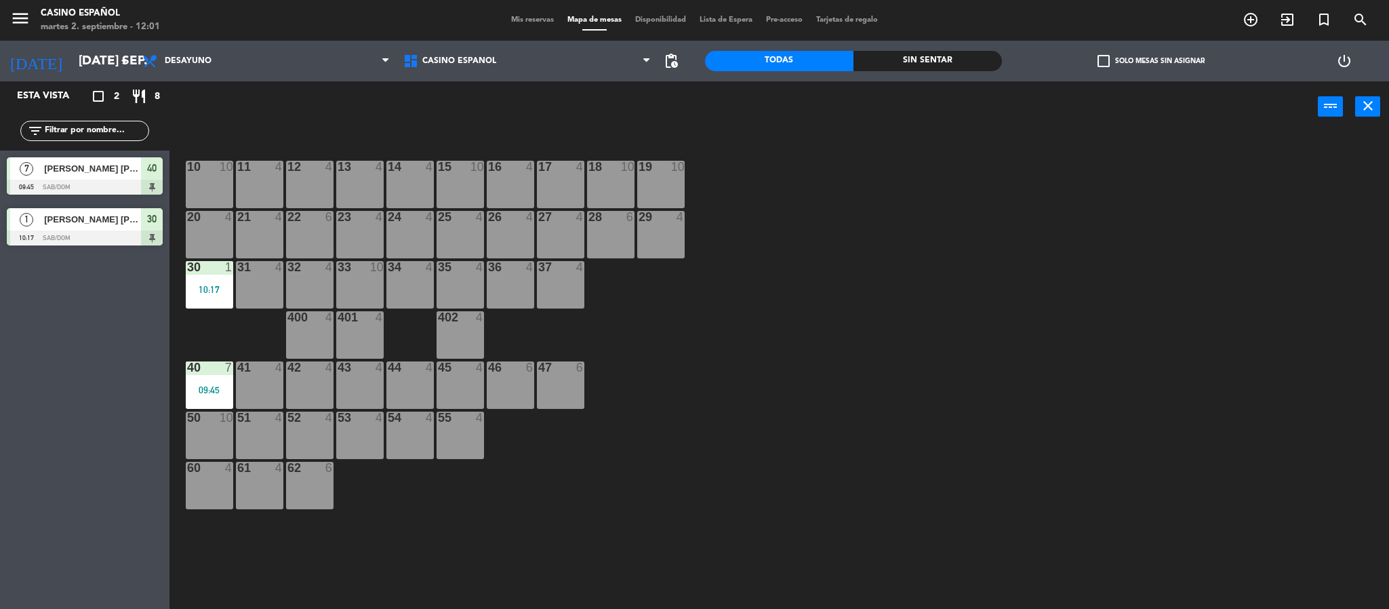
drag, startPoint x: 485, startPoint y: 527, endPoint x: 485, endPoint y: 567, distance: 40.7
click at [485, 529] on div "10 10 11 4 12 4 13 4 14 4 15 10 16 4 17 4 18 10 19 10 20 4 21 4 22 6 23 4 24 4 …" at bounding box center [786, 374] width 1206 height 476
drag, startPoint x: 883, startPoint y: 364, endPoint x: 855, endPoint y: 529, distance: 167.8
click at [883, 371] on div "10 10 11 4 12 4 13 4 14 4 15 10 16 4 17 4 18 10 19 10 20 4 21 4 22 6 23 4 24 4 …" at bounding box center [786, 374] width 1206 height 476
click at [523, 16] on span "Mis reservas" at bounding box center [532, 19] width 56 height 7
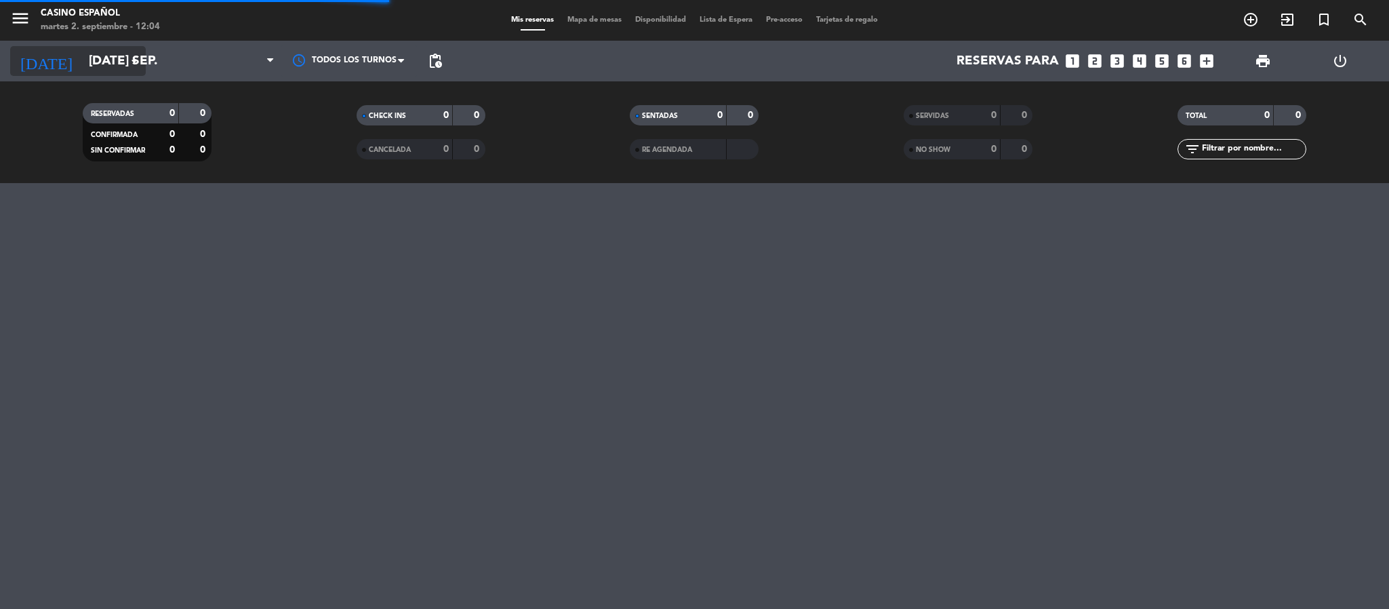
click at [82, 51] on input "[DATE] sep." at bounding box center [163, 61] width 163 height 28
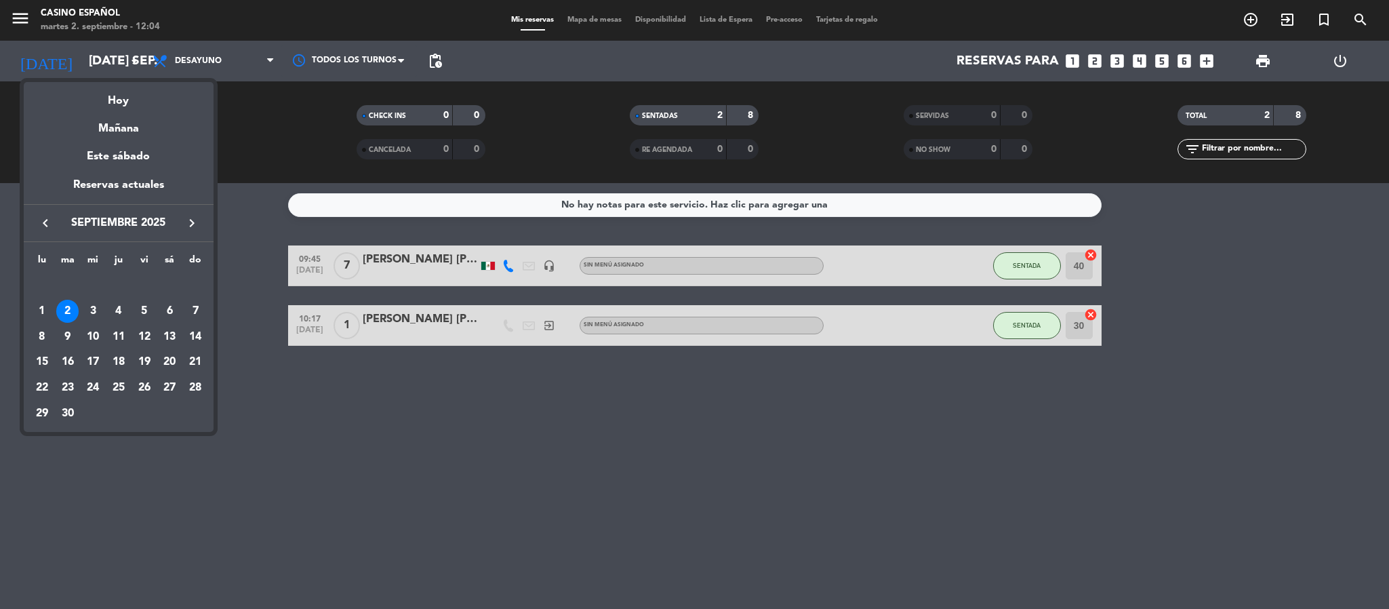
click at [41, 216] on icon "keyboard_arrow_left" at bounding box center [45, 223] width 16 height 16
click at [199, 395] on div "31" at bounding box center [195, 387] width 23 height 23
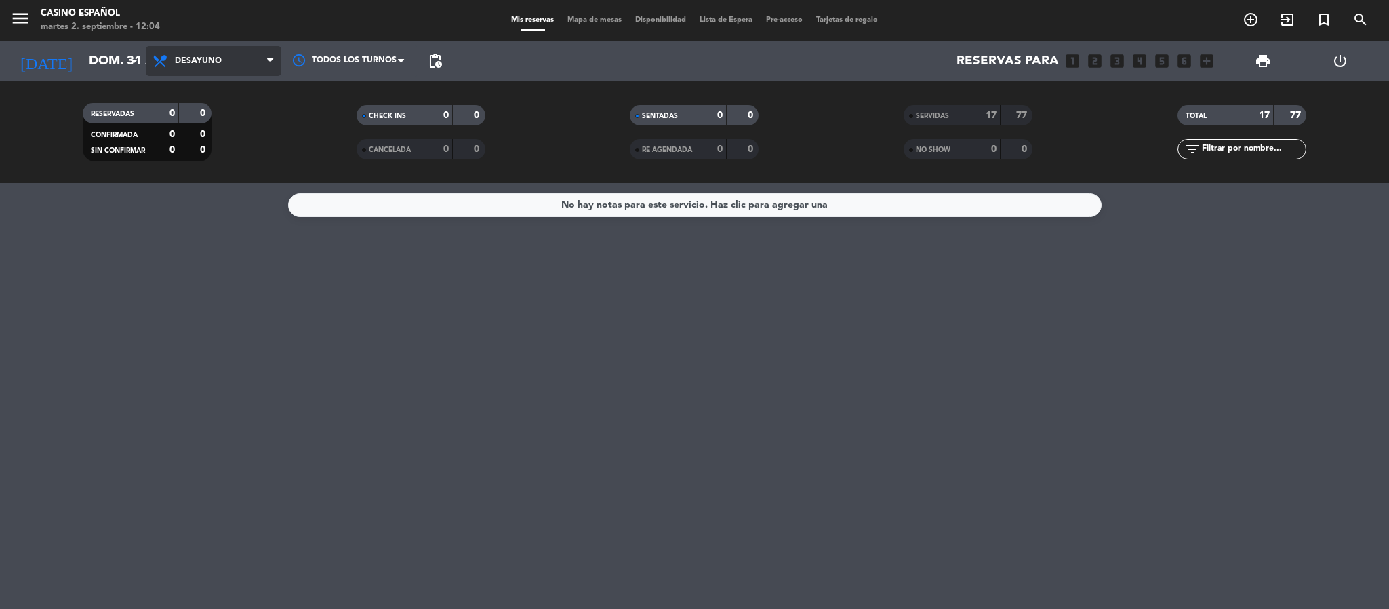
click at [218, 72] on span "Desayuno" at bounding box center [214, 61] width 136 height 30
click at [205, 148] on div "menu Casino Español martes 2. septiembre - 12:04 Mis reservas Mapa de mesas Dis…" at bounding box center [694, 91] width 1389 height 183
click at [82, 62] on input "dom. 31 ago." at bounding box center [163, 61] width 163 height 28
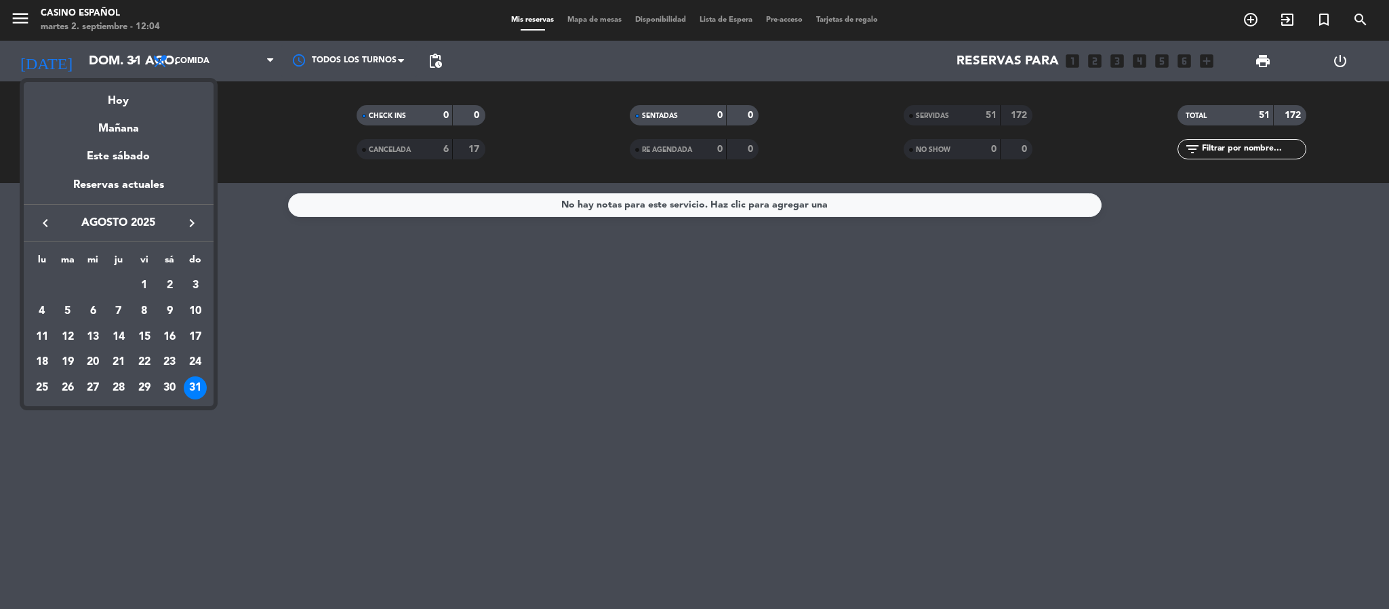
click at [192, 222] on icon "keyboard_arrow_right" at bounding box center [192, 223] width 16 height 16
click at [39, 311] on div "1" at bounding box center [42, 311] width 23 height 23
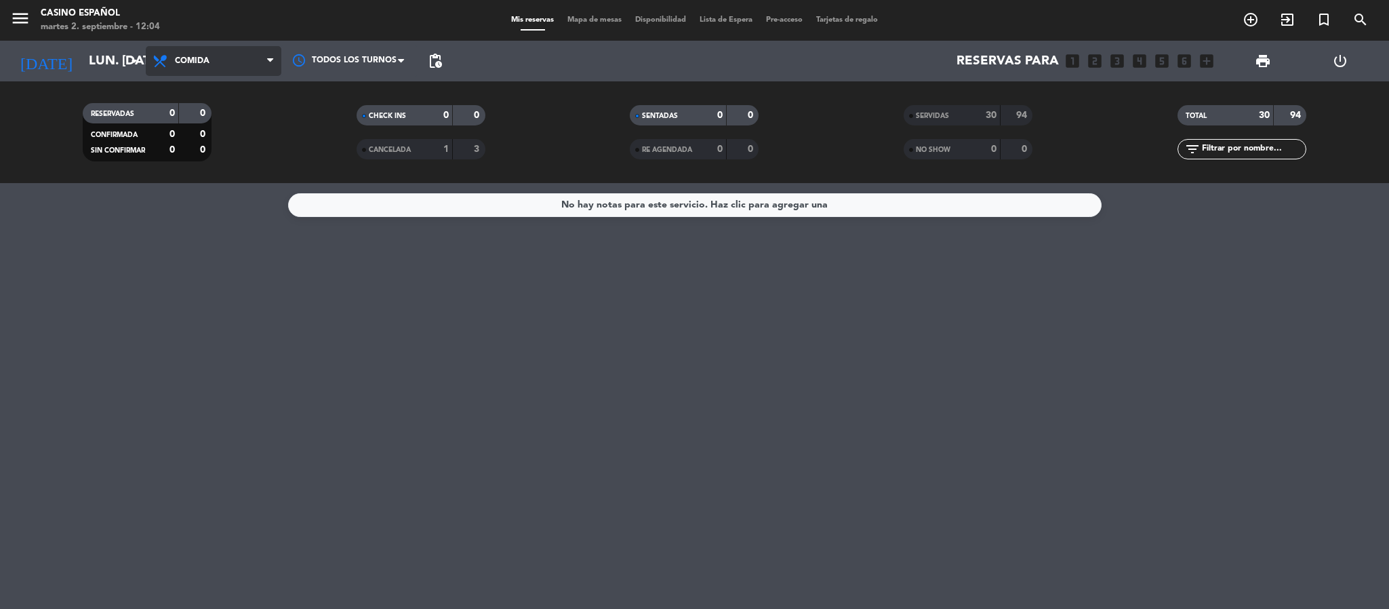
click at [199, 61] on span "Comida" at bounding box center [192, 60] width 35 height 9
click at [200, 123] on div "menu Casino Español martes 2. septiembre - 12:04 Mis reservas Mapa de mesas Dis…" at bounding box center [694, 91] width 1389 height 183
click at [214, 73] on span "Desayuno" at bounding box center [214, 61] width 136 height 30
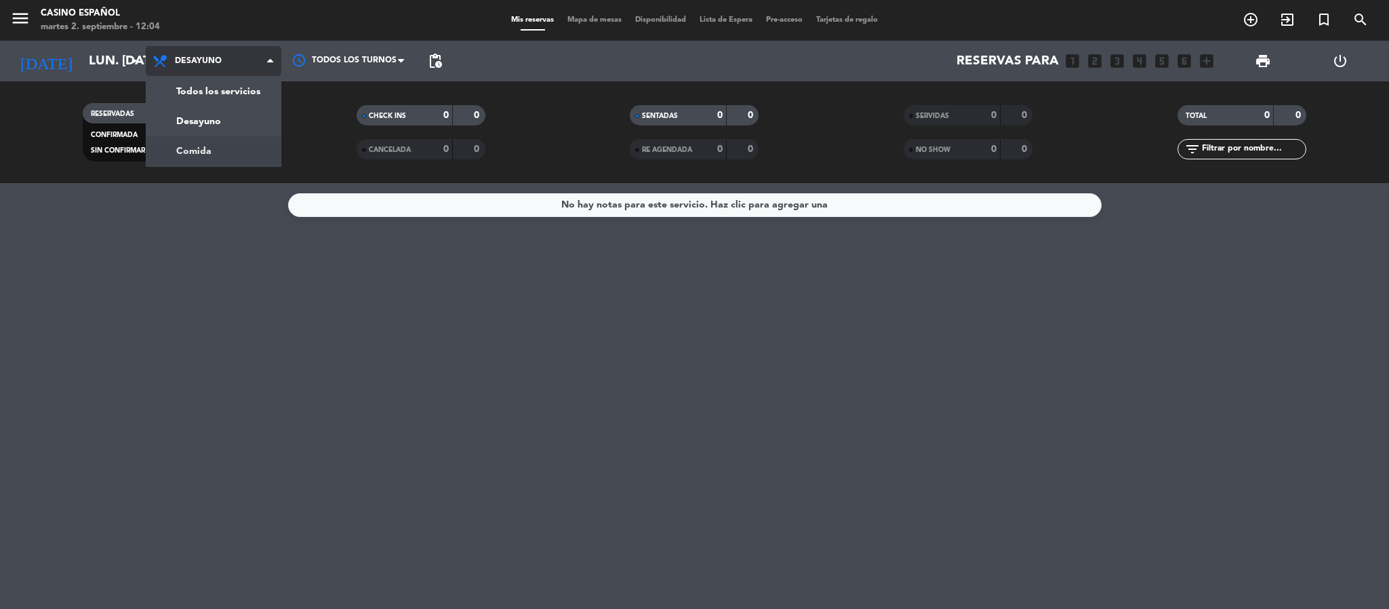
click at [209, 150] on div "menu Casino Español martes 2. septiembre - 12:04 Mis reservas Mapa de mesas Dis…" at bounding box center [694, 91] width 1389 height 183
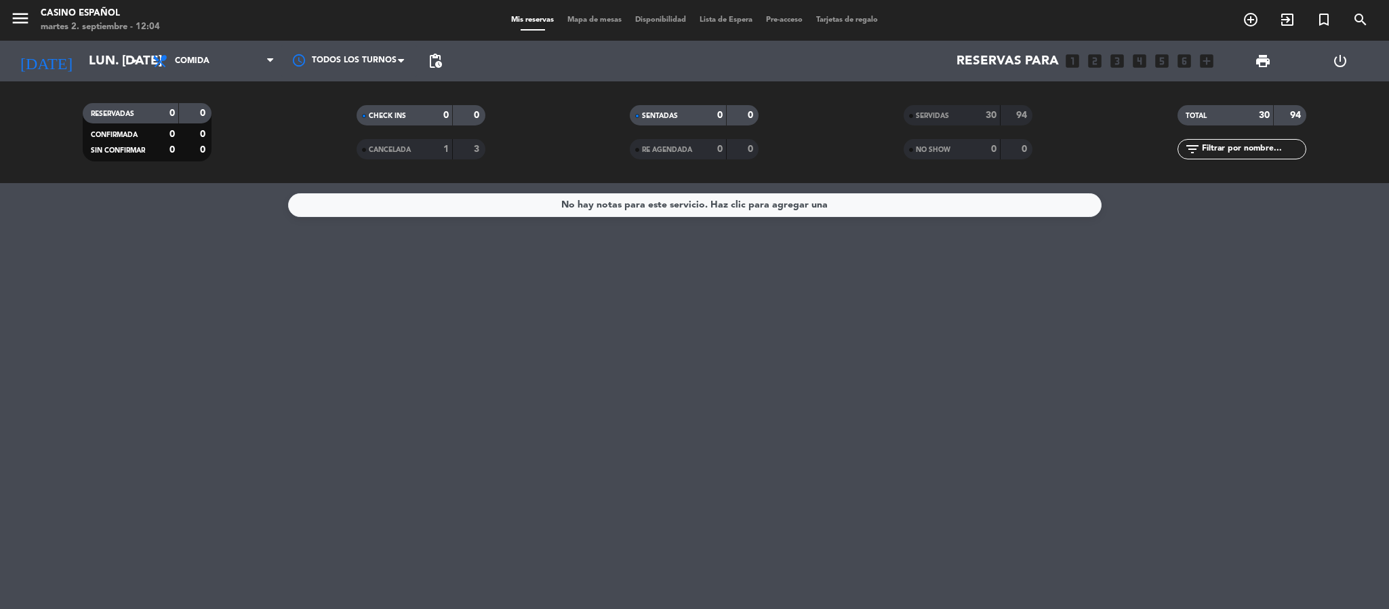
click at [90, 43] on div "[DATE] lun. [DATE] arrow_drop_down" at bounding box center [78, 61] width 136 height 41
click at [88, 60] on input "lun. [DATE]" at bounding box center [163, 61] width 163 height 28
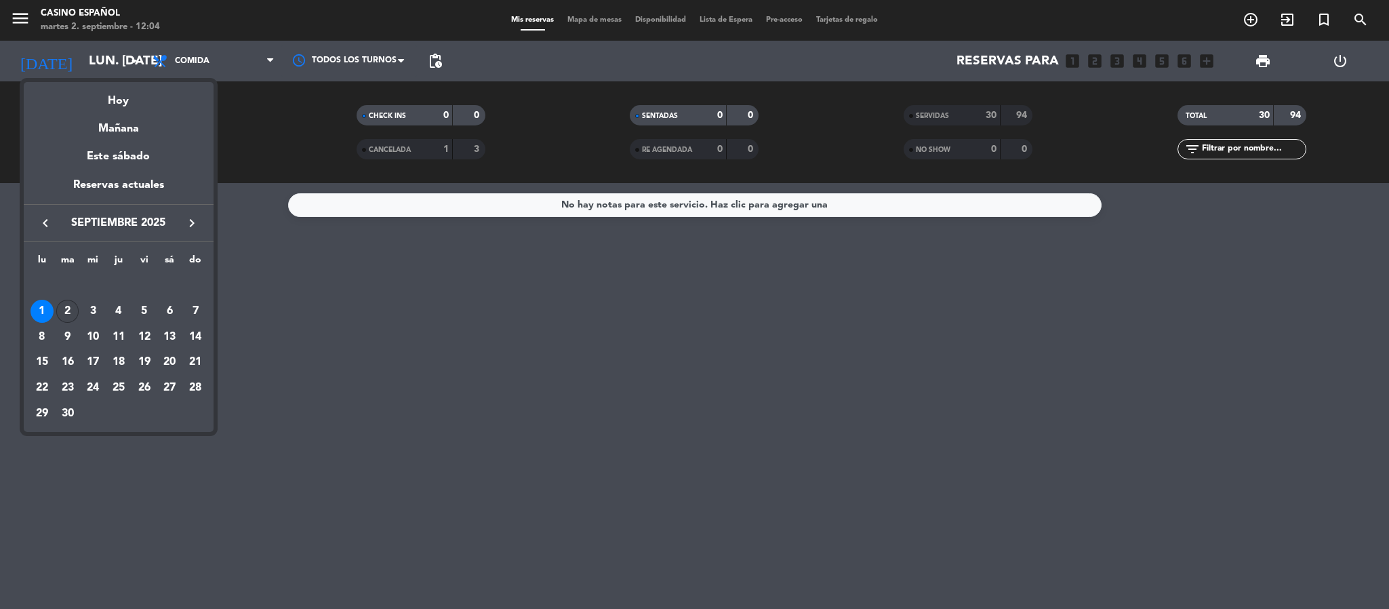
click at [70, 312] on div "2" at bounding box center [67, 311] width 23 height 23
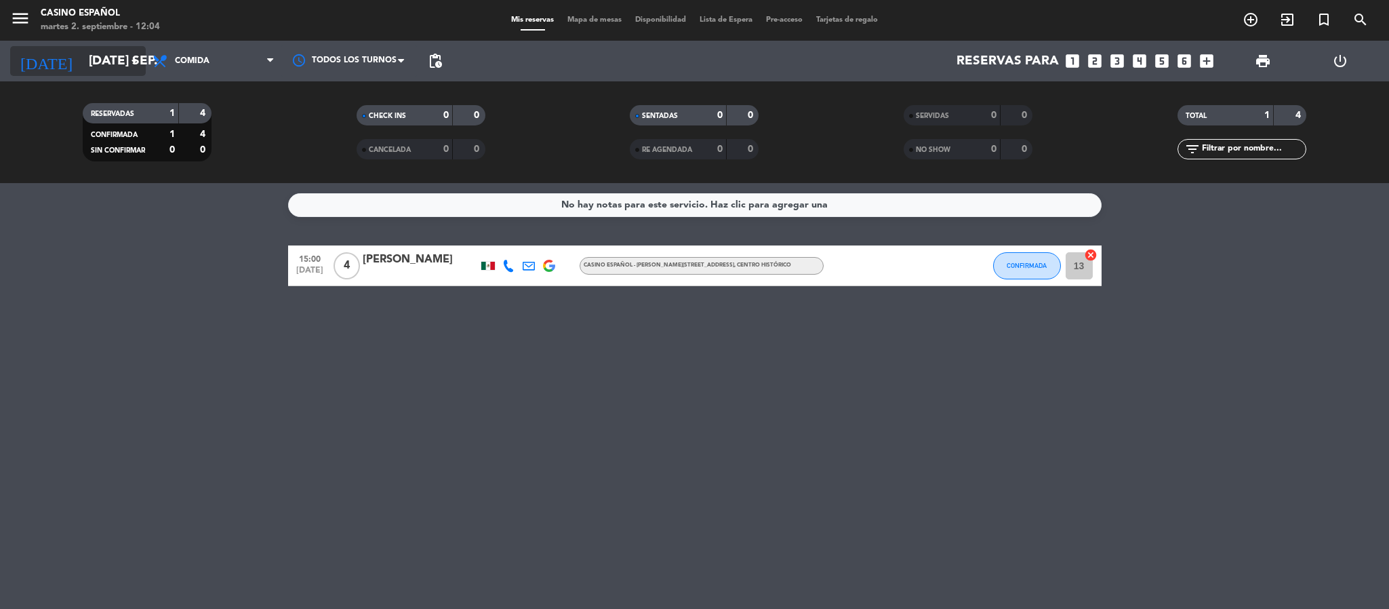
click at [98, 64] on input "[DATE] sep." at bounding box center [163, 61] width 163 height 28
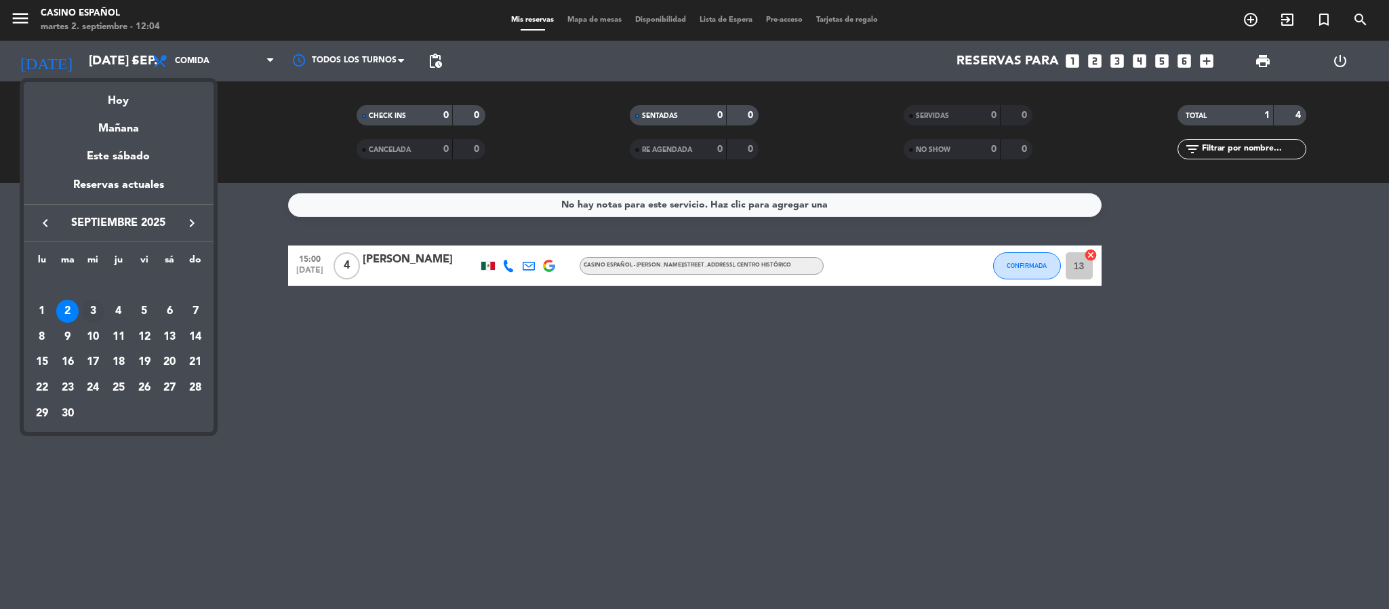
click at [94, 310] on div "3" at bounding box center [92, 311] width 23 height 23
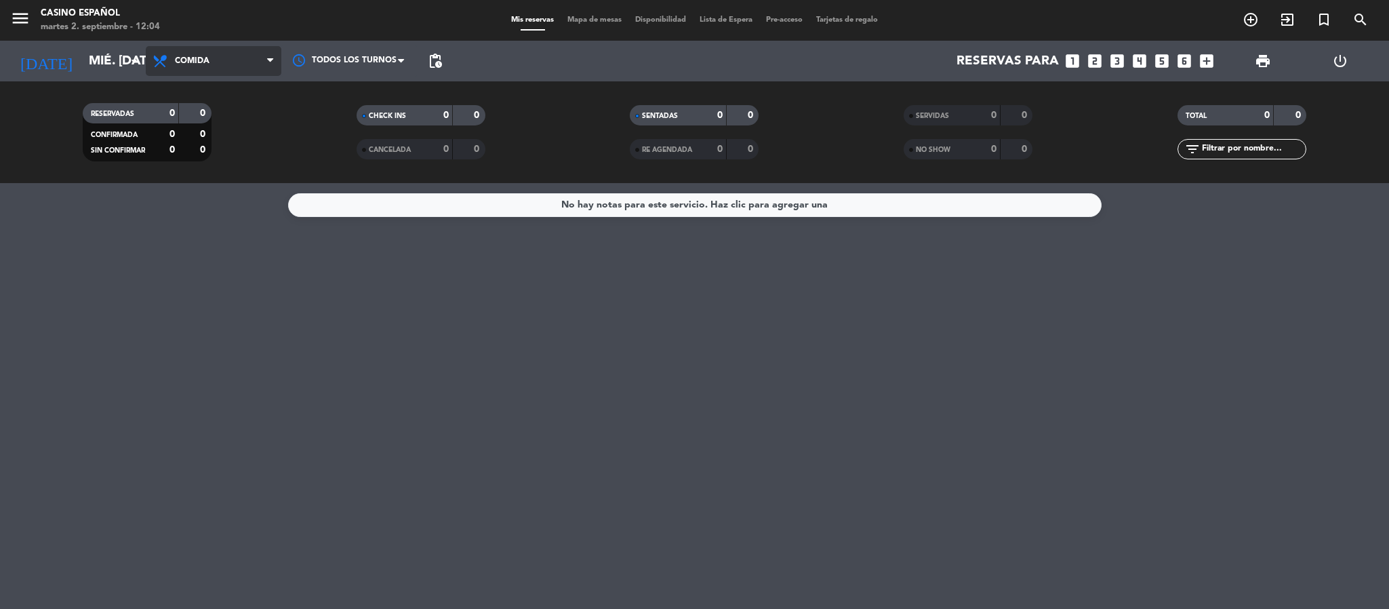
click at [206, 65] on span "Comida" at bounding box center [192, 60] width 35 height 9
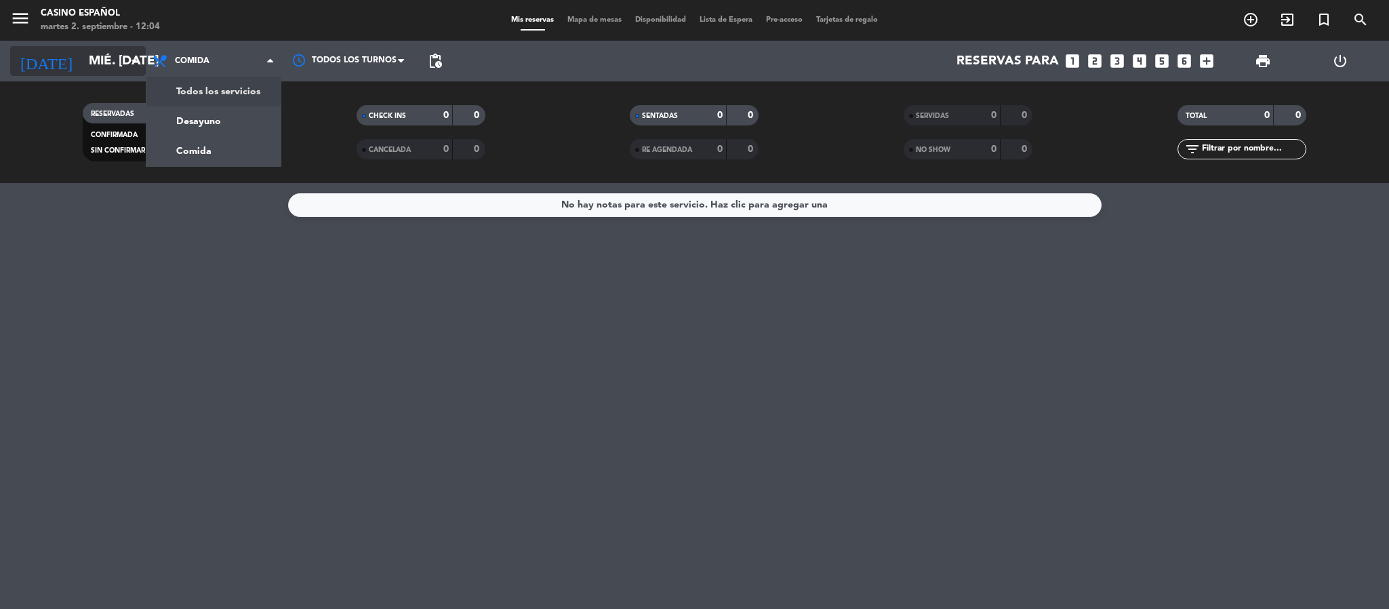
click at [82, 49] on input "mié. [DATE]" at bounding box center [163, 61] width 163 height 28
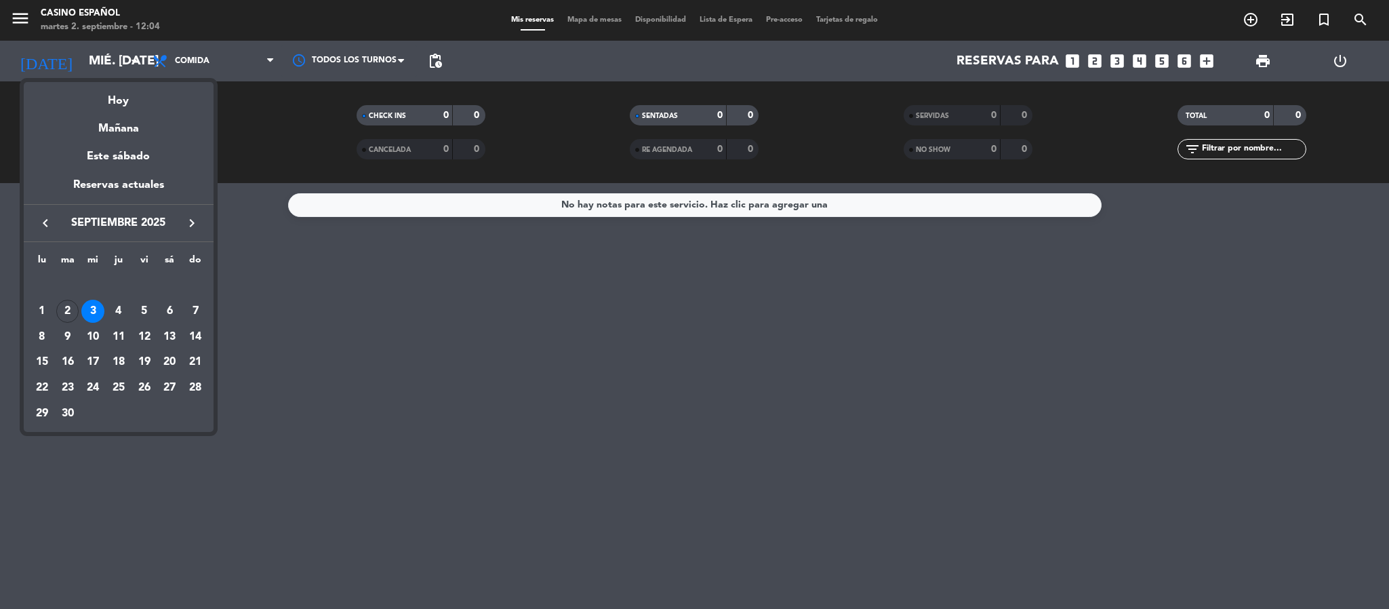
click at [121, 311] on div "4" at bounding box center [118, 311] width 23 height 23
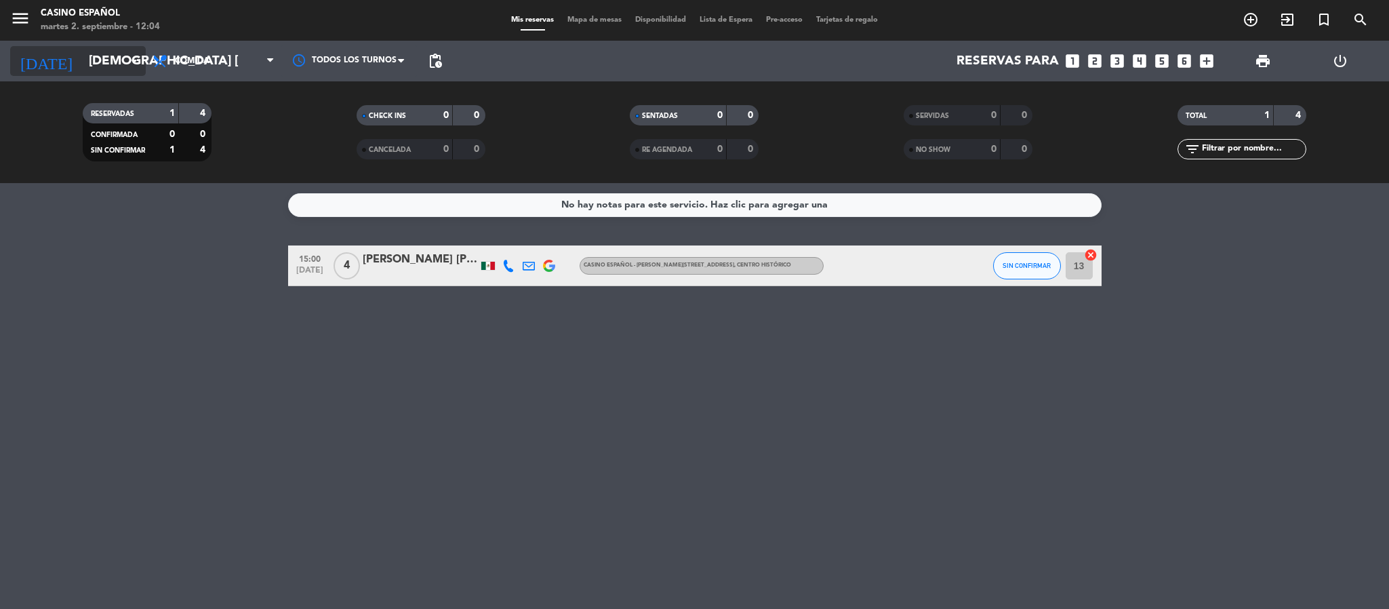
click at [104, 62] on input "[DEMOGRAPHIC_DATA] [DATE]" at bounding box center [163, 61] width 163 height 28
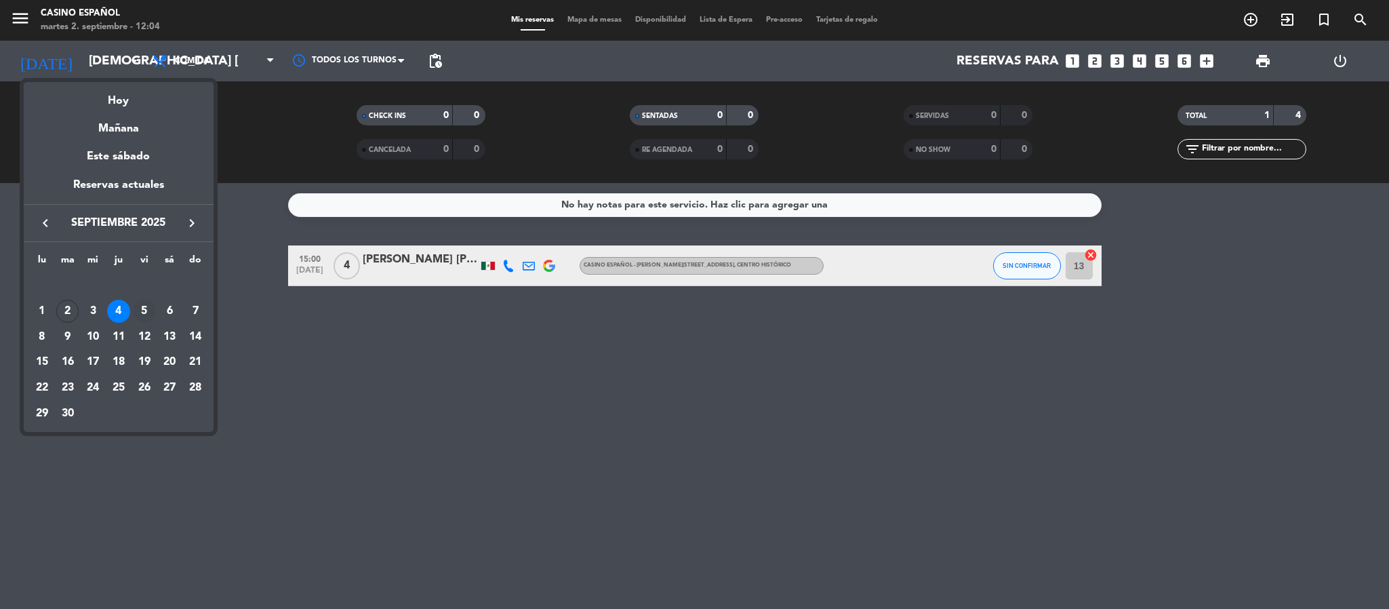
click at [143, 314] on div "5" at bounding box center [144, 311] width 23 height 23
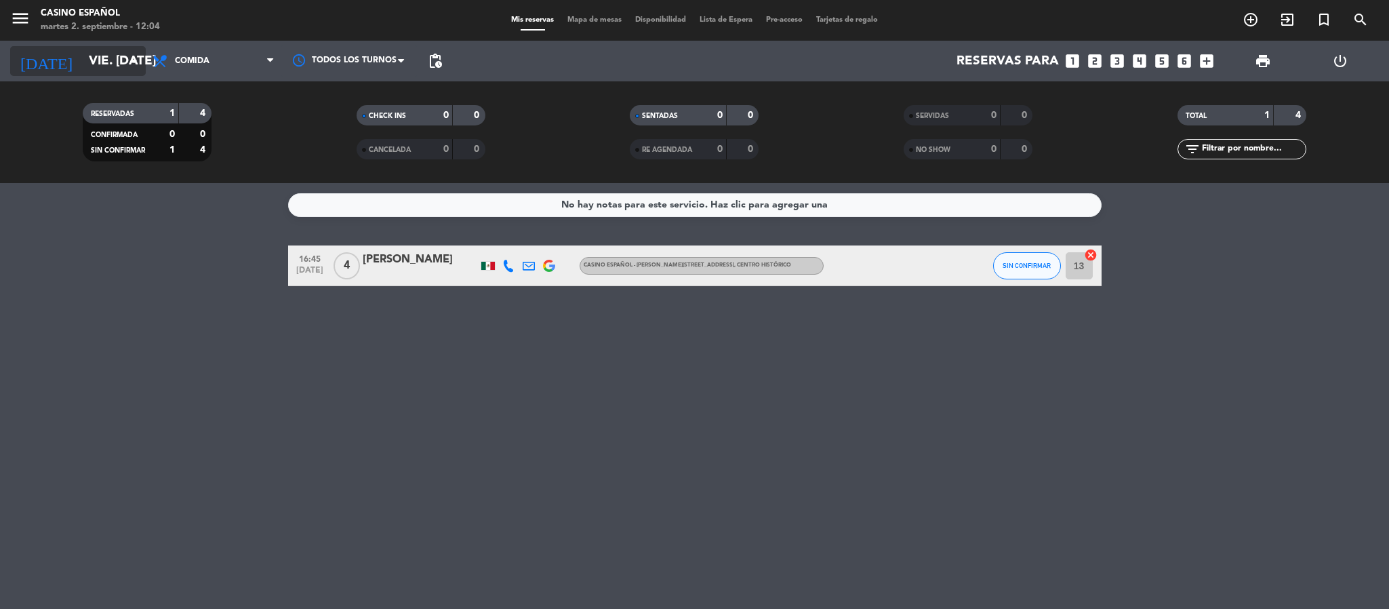
click at [122, 54] on input "vie. [DATE]" at bounding box center [163, 61] width 163 height 28
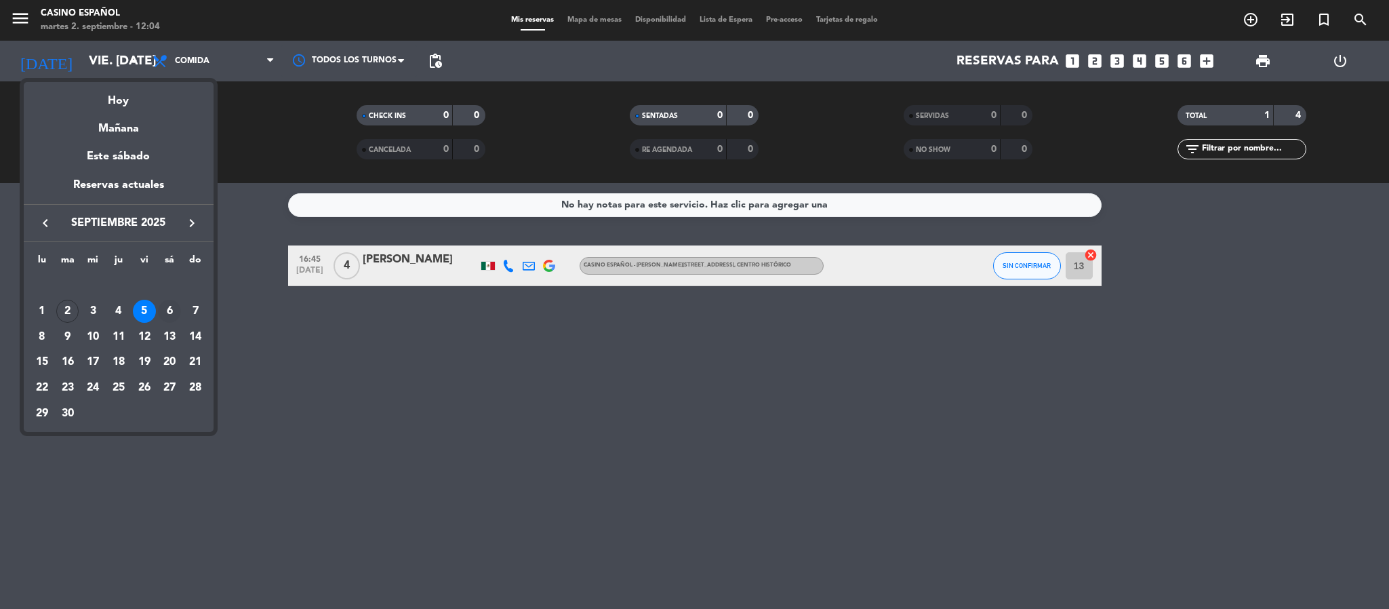
click at [169, 308] on div "6" at bounding box center [169, 311] width 23 height 23
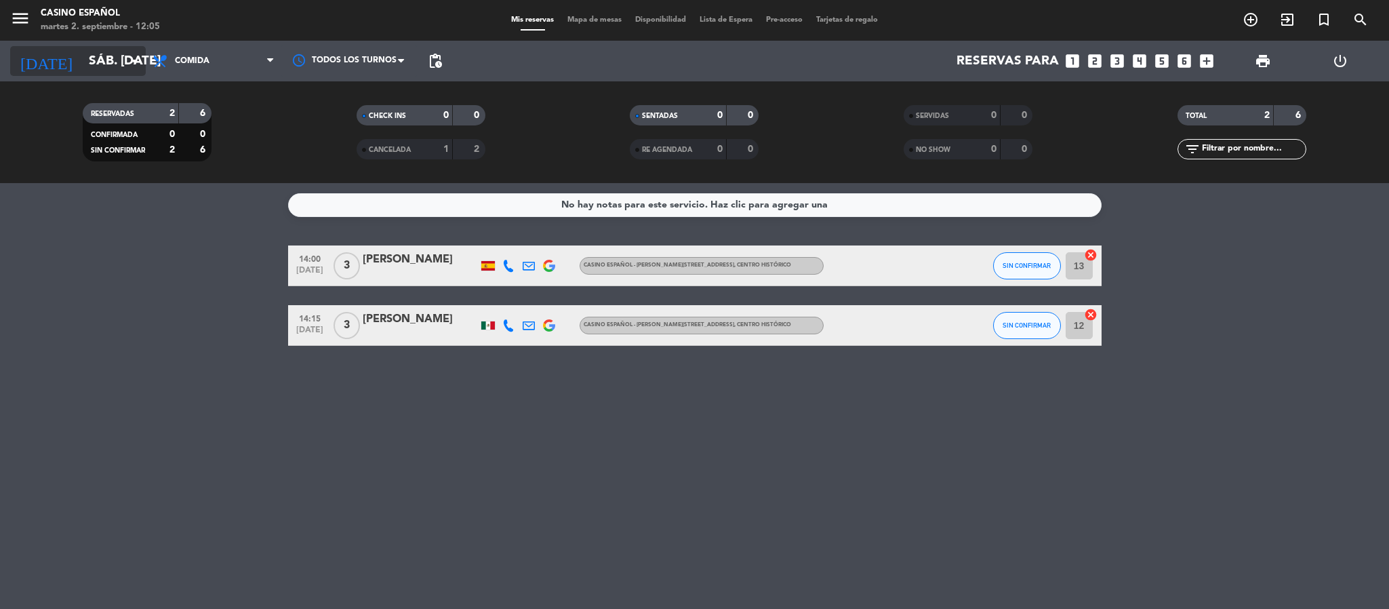
click at [104, 55] on input "sáb. [DATE]" at bounding box center [163, 61] width 163 height 28
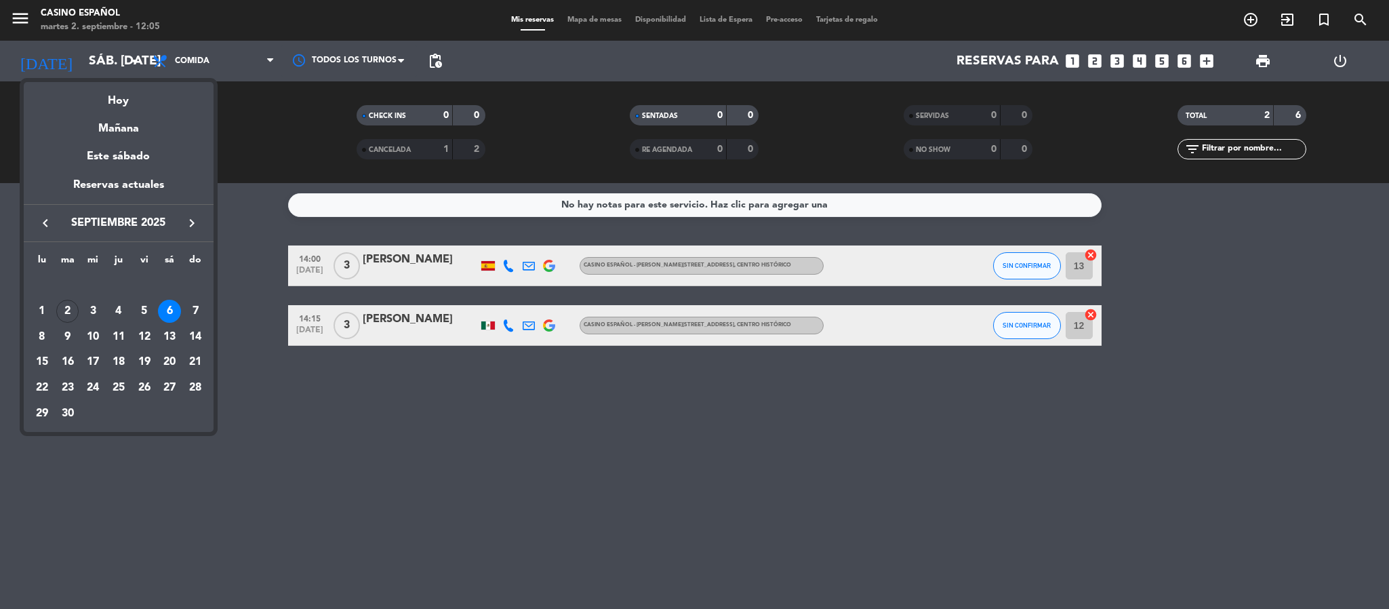
click at [289, 394] on div at bounding box center [694, 304] width 1389 height 609
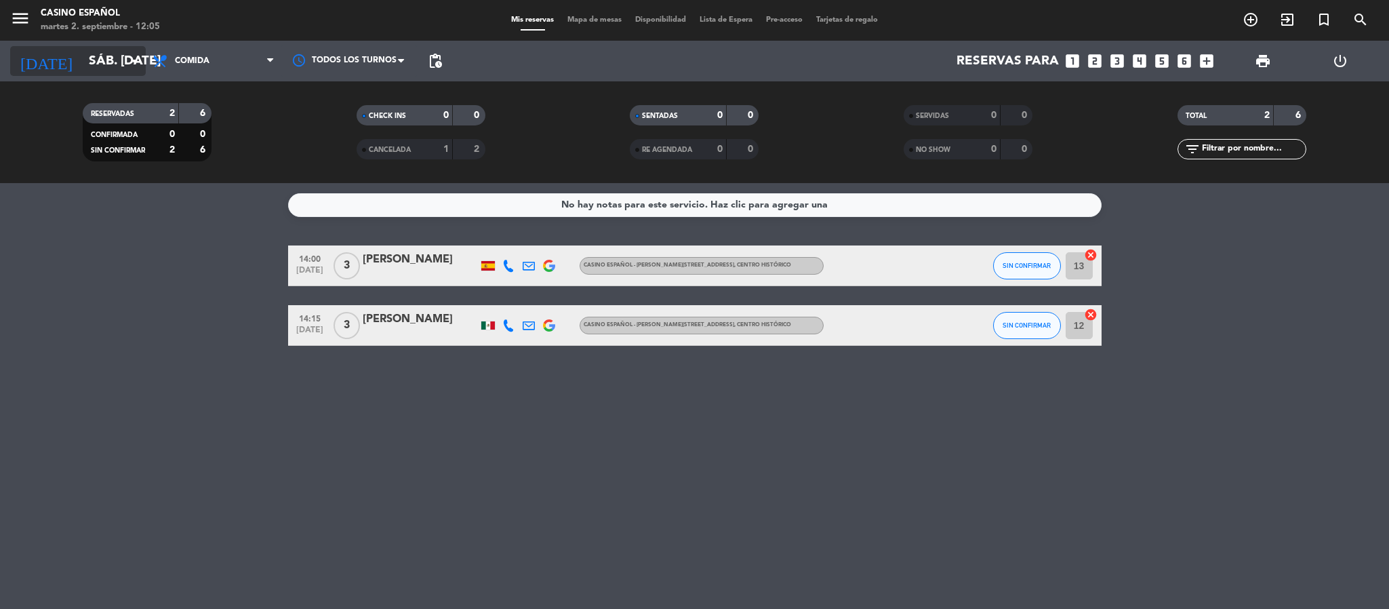
click at [100, 64] on input "sáb. [DATE]" at bounding box center [163, 61] width 163 height 28
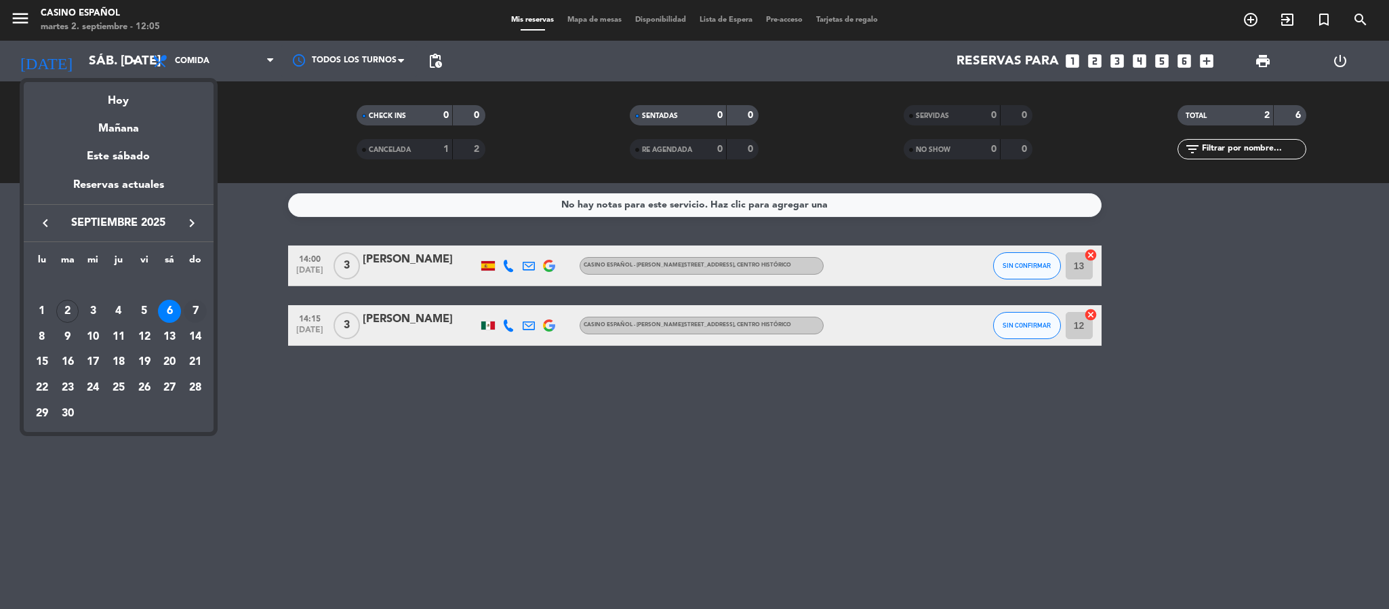
click at [195, 304] on div "7" at bounding box center [195, 311] width 23 height 23
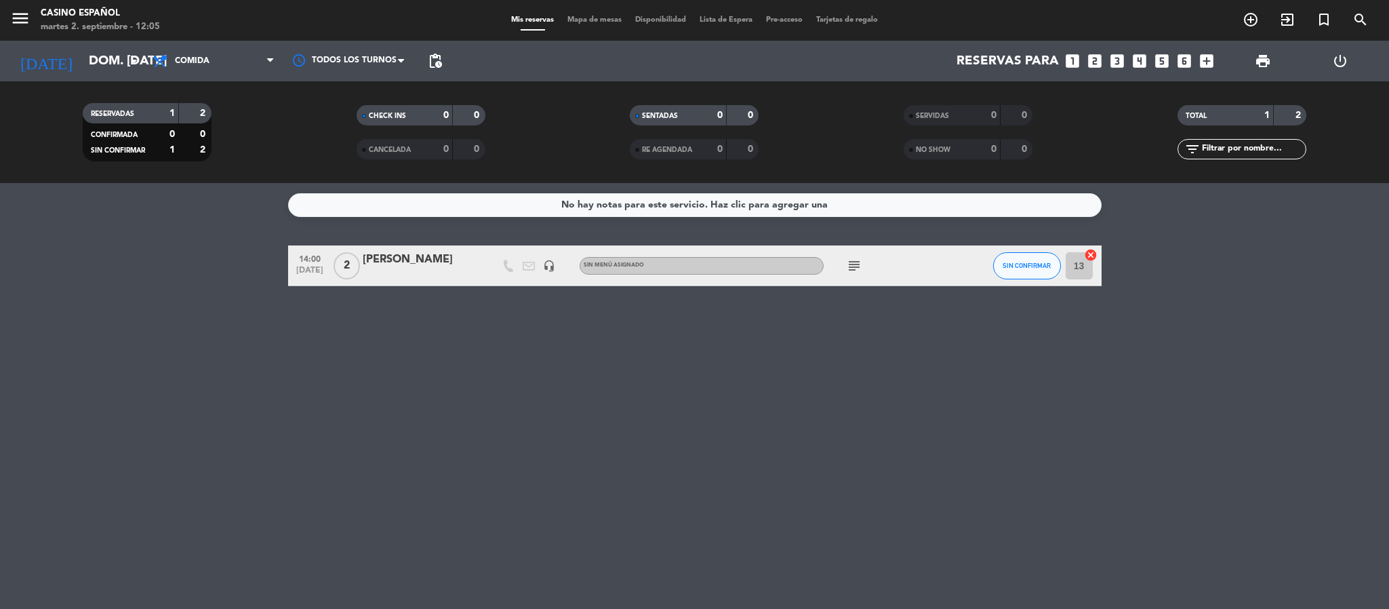
click at [846, 260] on icon "subject" at bounding box center [854, 266] width 16 height 16
click at [788, 462] on div "No hay notas para este servicio. Haz clic para agregar una 14:00 [DATE] 2 [PERS…" at bounding box center [694, 396] width 1389 height 426
click at [126, 73] on input "dom. [DATE]" at bounding box center [163, 61] width 163 height 28
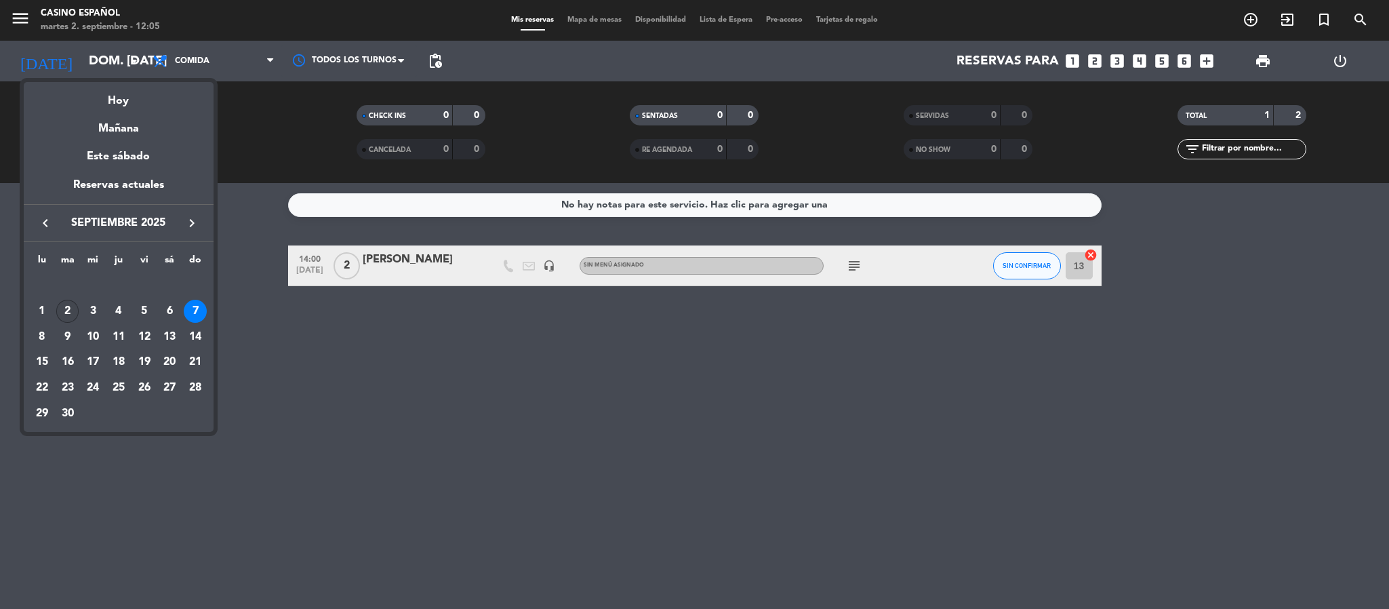
click at [61, 312] on div "2" at bounding box center [67, 311] width 23 height 23
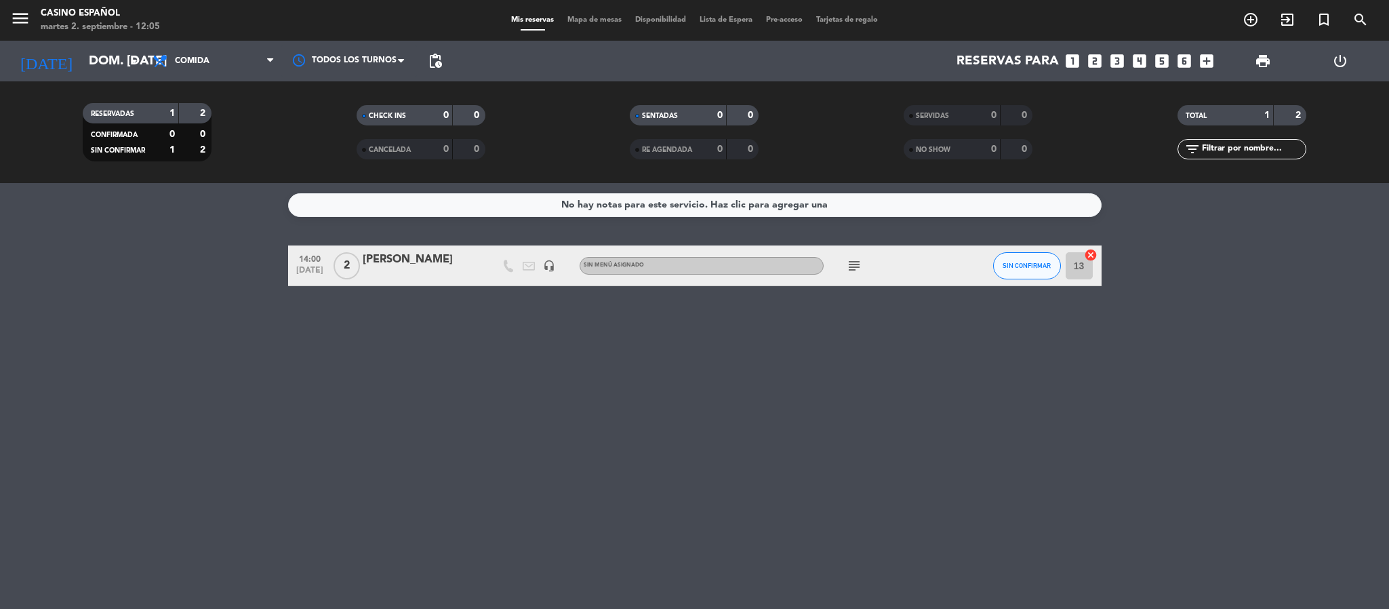
type input "[DATE] sep."
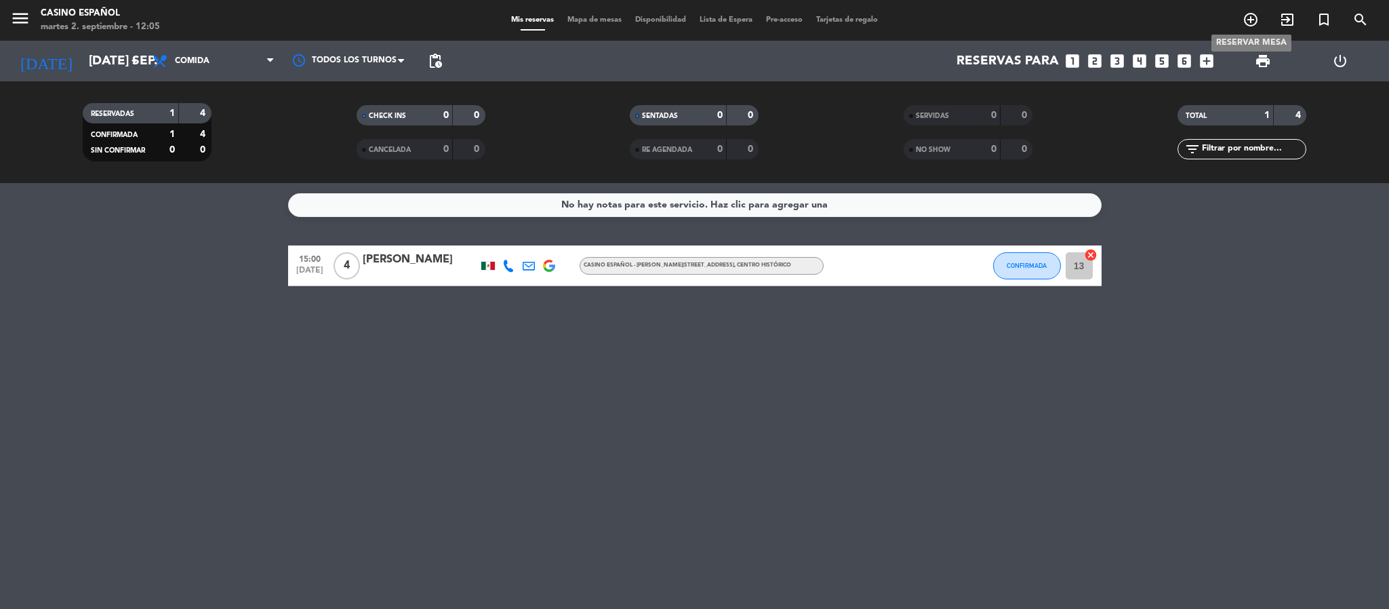
click at [1251, 25] on icon "add_circle_outline" at bounding box center [1250, 20] width 16 height 16
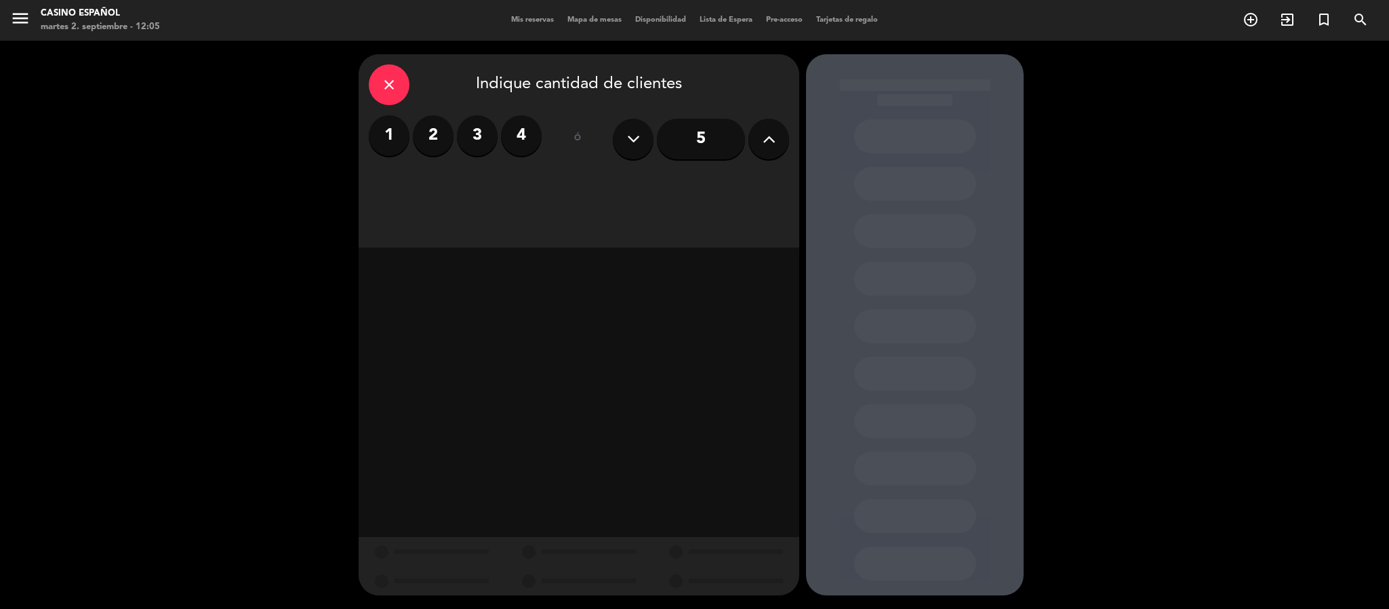
drag, startPoint x: 474, startPoint y: 78, endPoint x: 777, endPoint y: 77, distance: 302.3
click at [777, 77] on div "close Indique cantidad de clientes" at bounding box center [579, 84] width 420 height 41
click at [734, 76] on div "close Indique cantidad de clientes" at bounding box center [579, 84] width 420 height 41
click at [531, 147] on label "4" at bounding box center [521, 135] width 41 height 41
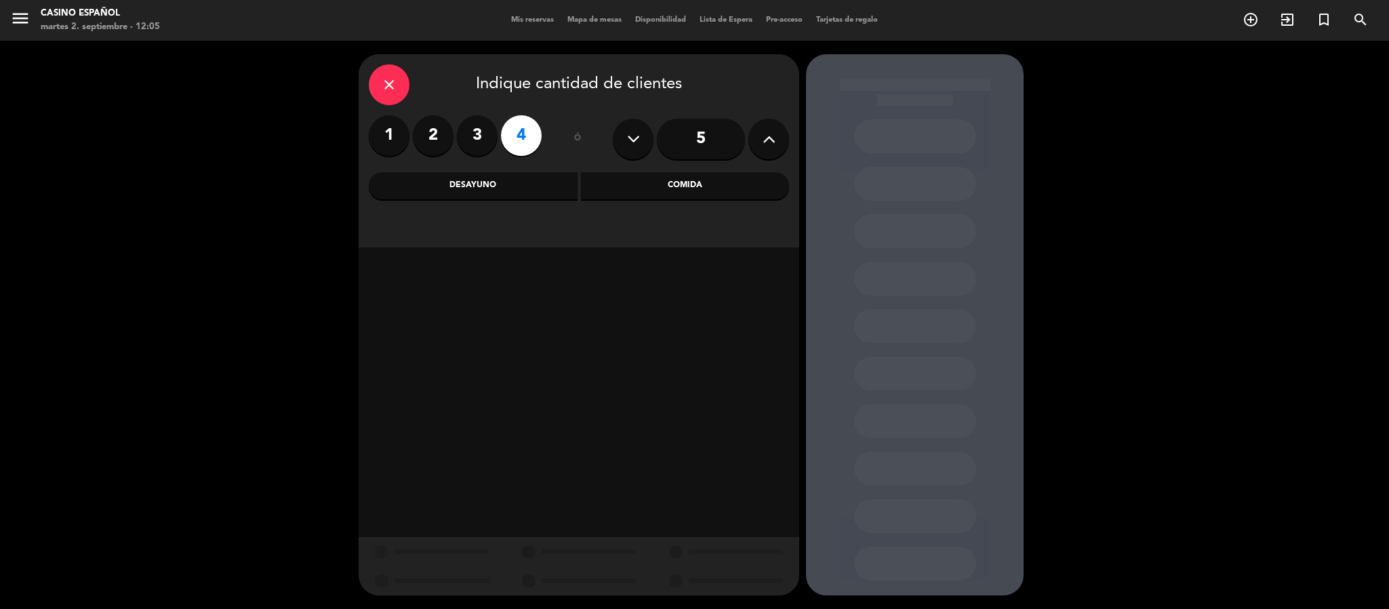
click at [682, 203] on div "close Indique cantidad de clientes 1 2 3 4 ó 5 Desayuno Comida" at bounding box center [579, 150] width 441 height 193
click at [694, 189] on div "Comida" at bounding box center [685, 185] width 209 height 27
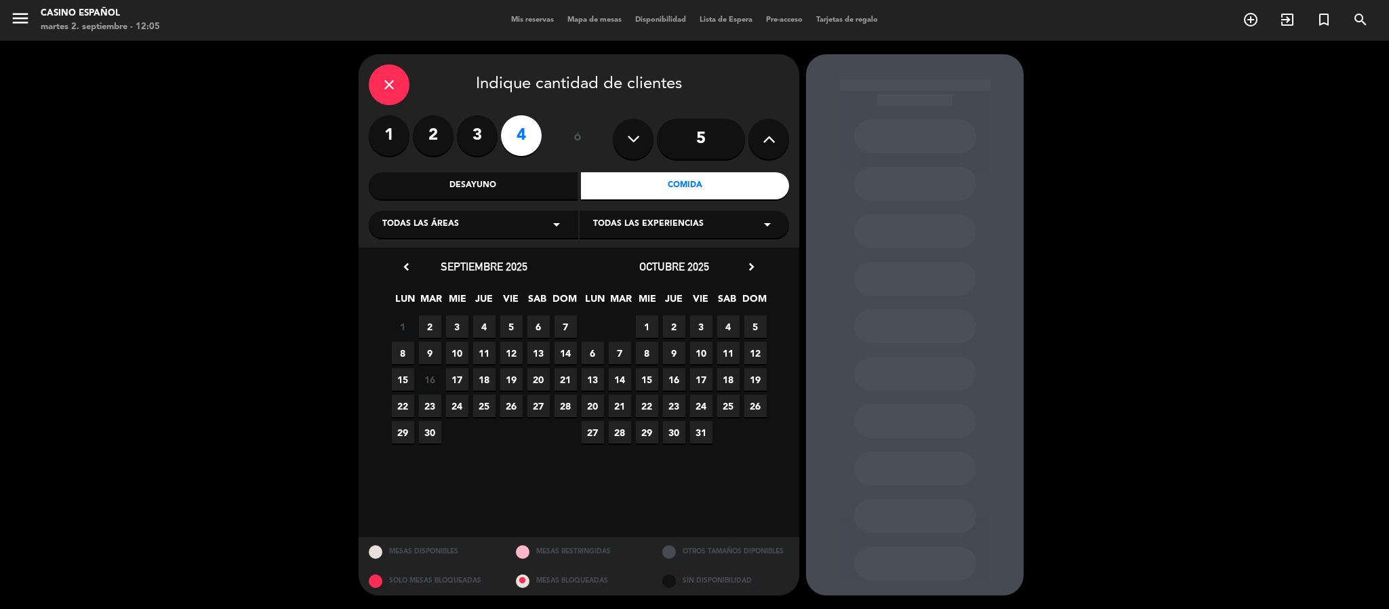
click at [434, 321] on span "2" at bounding box center [430, 326] width 22 height 22
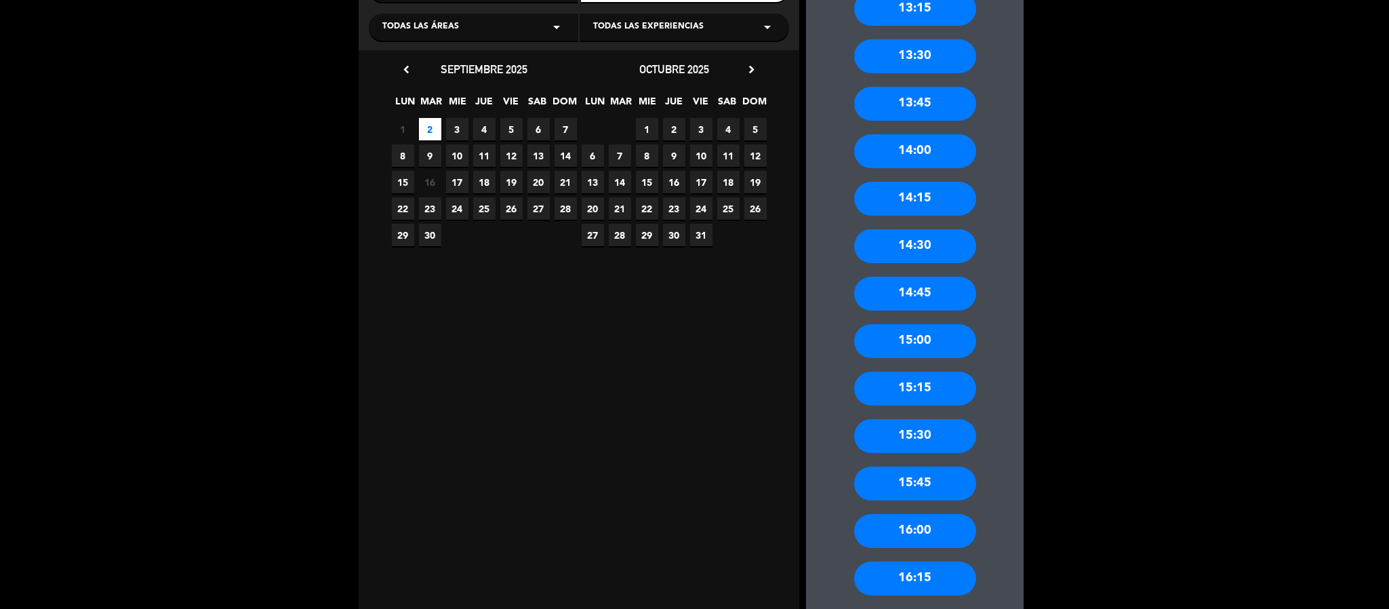
scroll to position [203, 0]
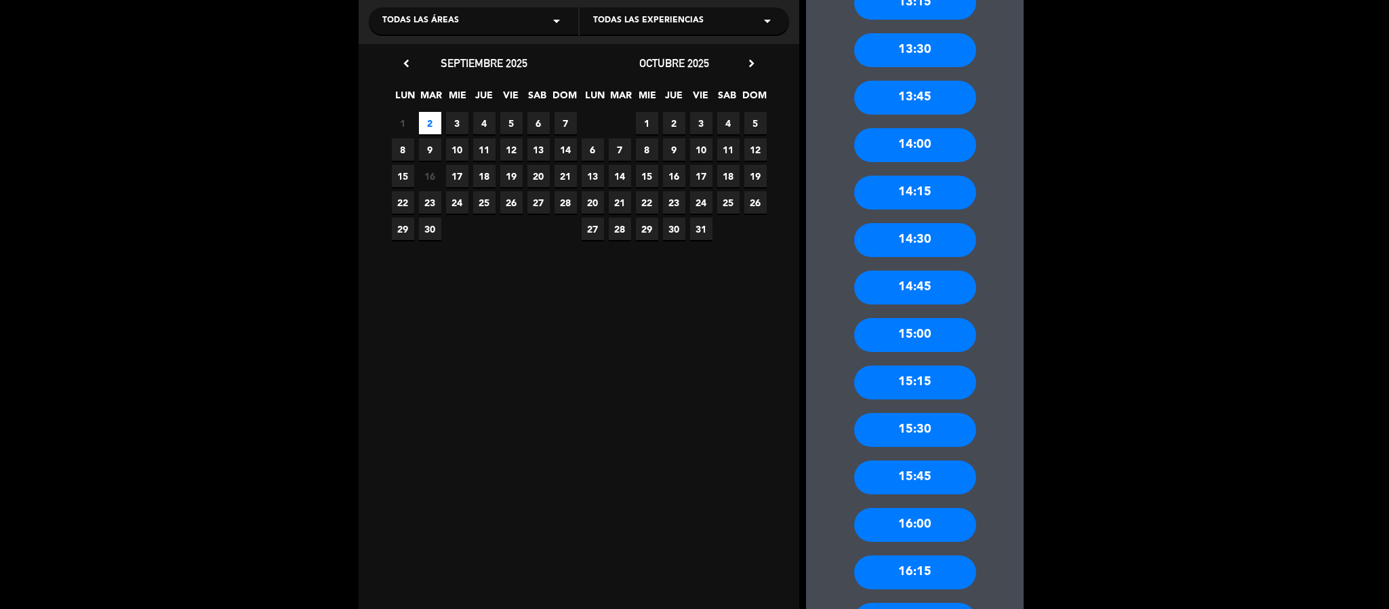
click at [929, 428] on div "15:30" at bounding box center [915, 430] width 122 height 34
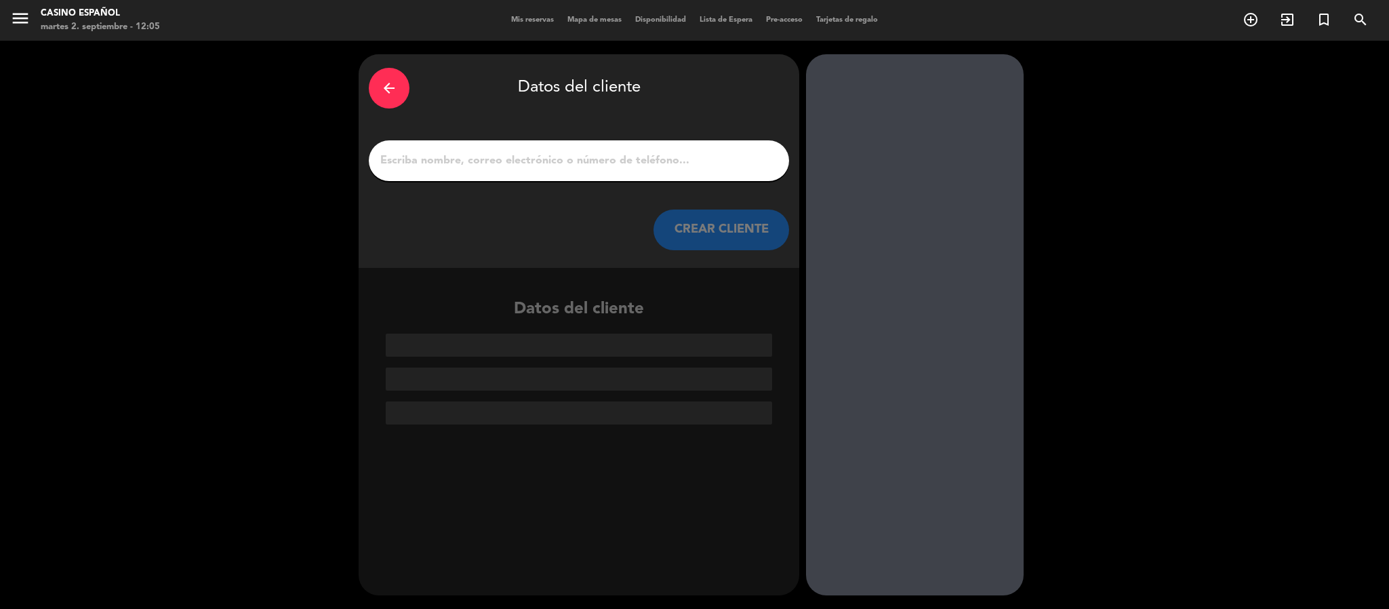
click at [611, 155] on input "1" at bounding box center [579, 160] width 400 height 19
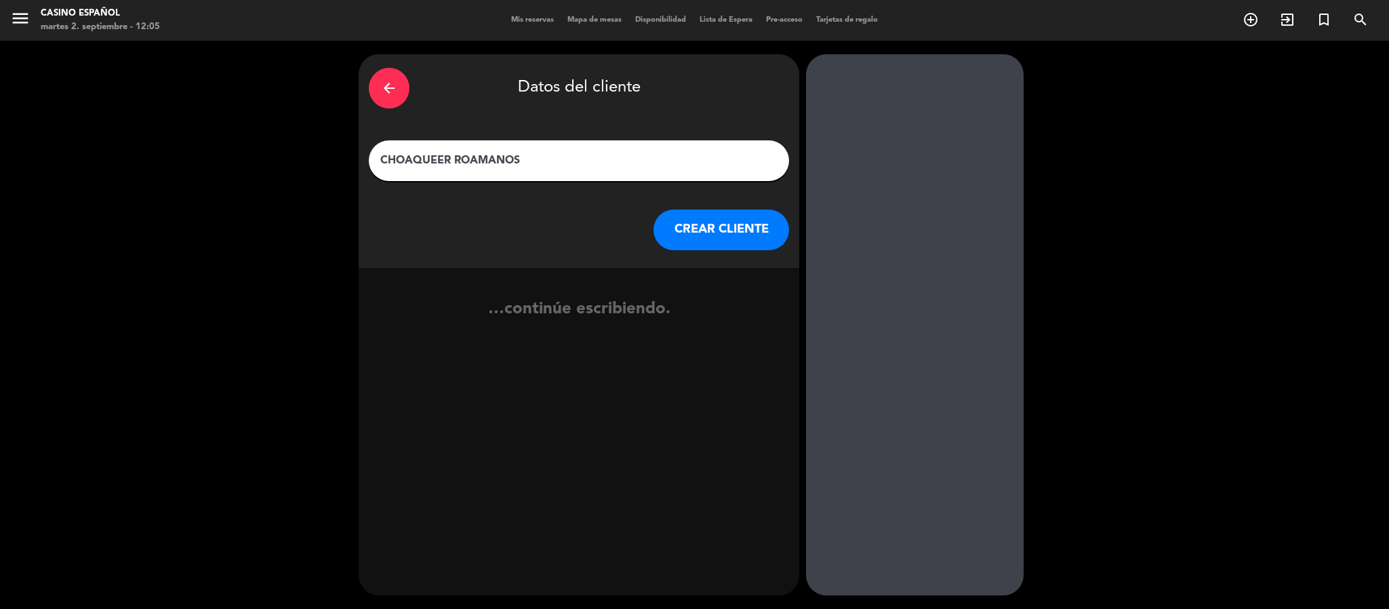
type input "CHOAQUEER ROAMANOS"
click at [723, 228] on button "CREAR CLIENTE" at bounding box center [721, 229] width 136 height 41
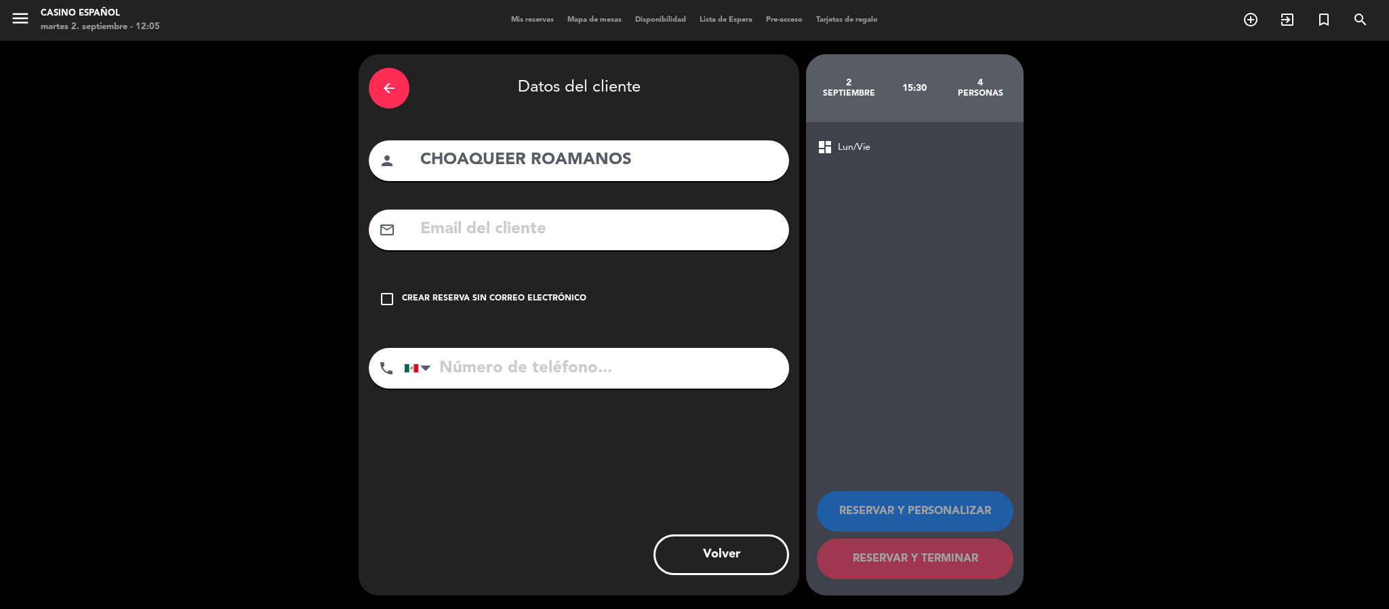
click at [509, 285] on div "check_box_outline_blank Crear reserva sin correo electrónico" at bounding box center [579, 299] width 420 height 41
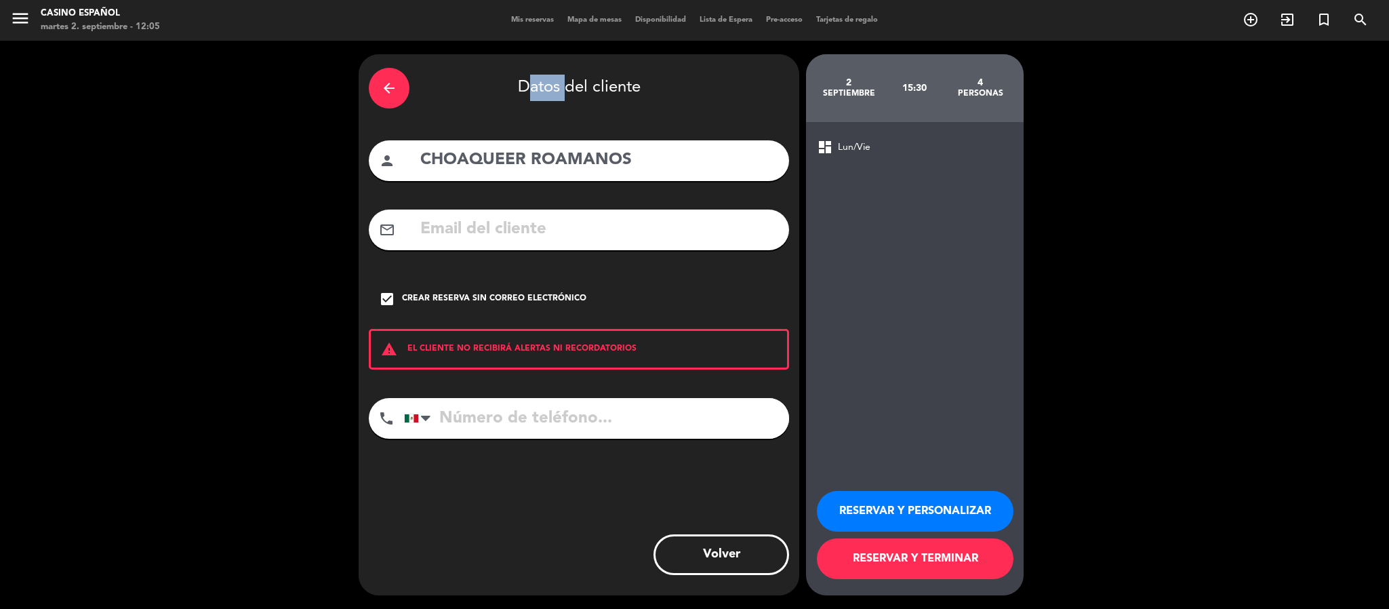
drag, startPoint x: 514, startPoint y: 83, endPoint x: 559, endPoint y: 84, distance: 44.7
click at [559, 84] on div "arrow_back Datos del cliente" at bounding box center [579, 87] width 420 height 47
click at [631, 94] on div "arrow_back Datos del cliente" at bounding box center [579, 87] width 420 height 47
click at [525, 163] on input "CHOAQUEER ROAMANOS" at bounding box center [599, 160] width 360 height 28
click at [460, 157] on input "CHOAQUEER ROAMANOS" at bounding box center [599, 160] width 360 height 28
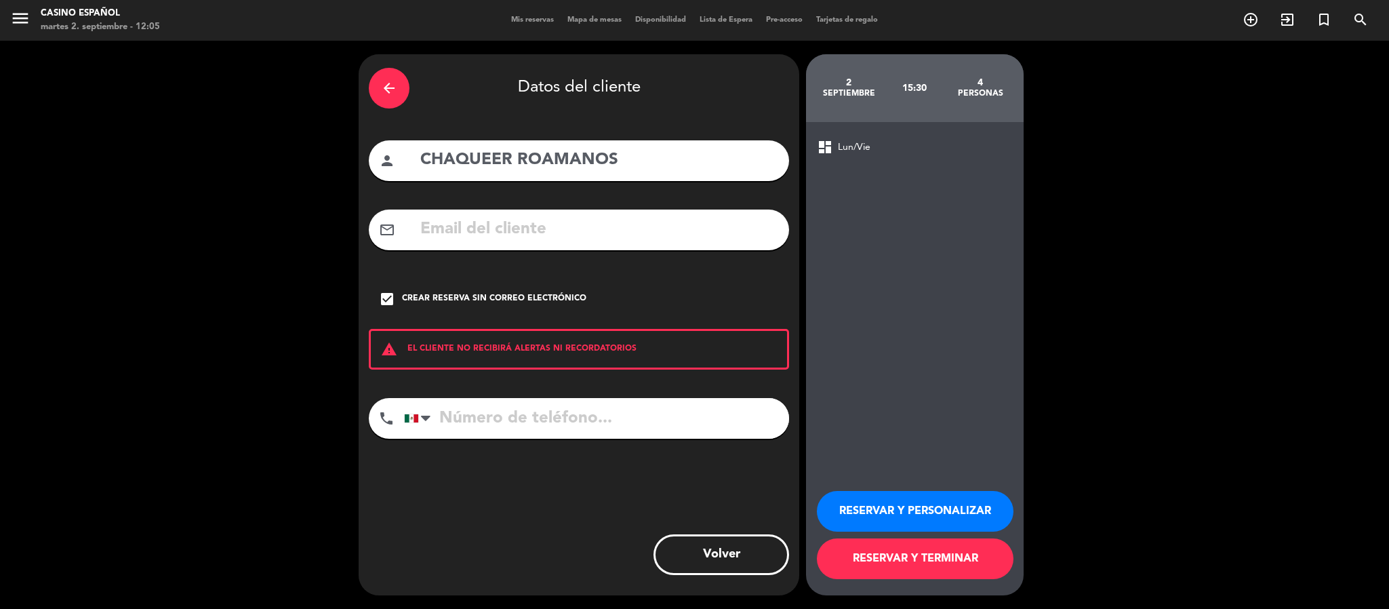
type input "CHAQUEER ROAMANOS"
click at [893, 548] on button "RESERVAR Y TERMINAR" at bounding box center [915, 558] width 197 height 41
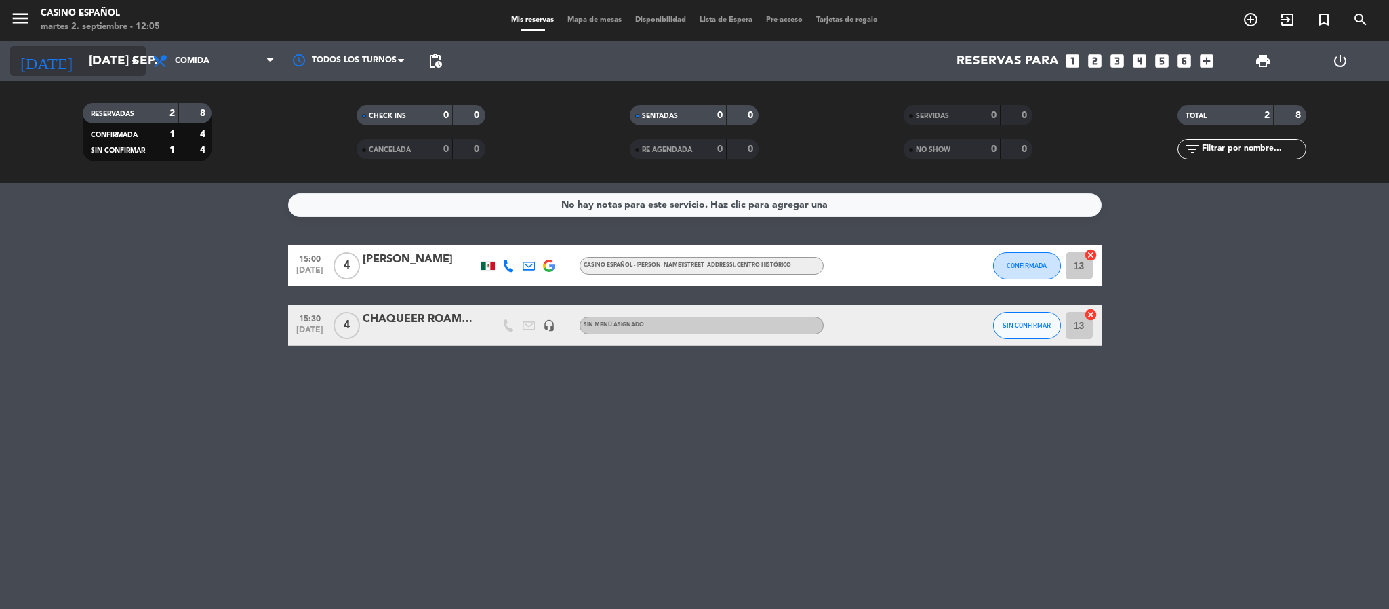
click at [131, 58] on icon "arrow_drop_down" at bounding box center [134, 61] width 16 height 16
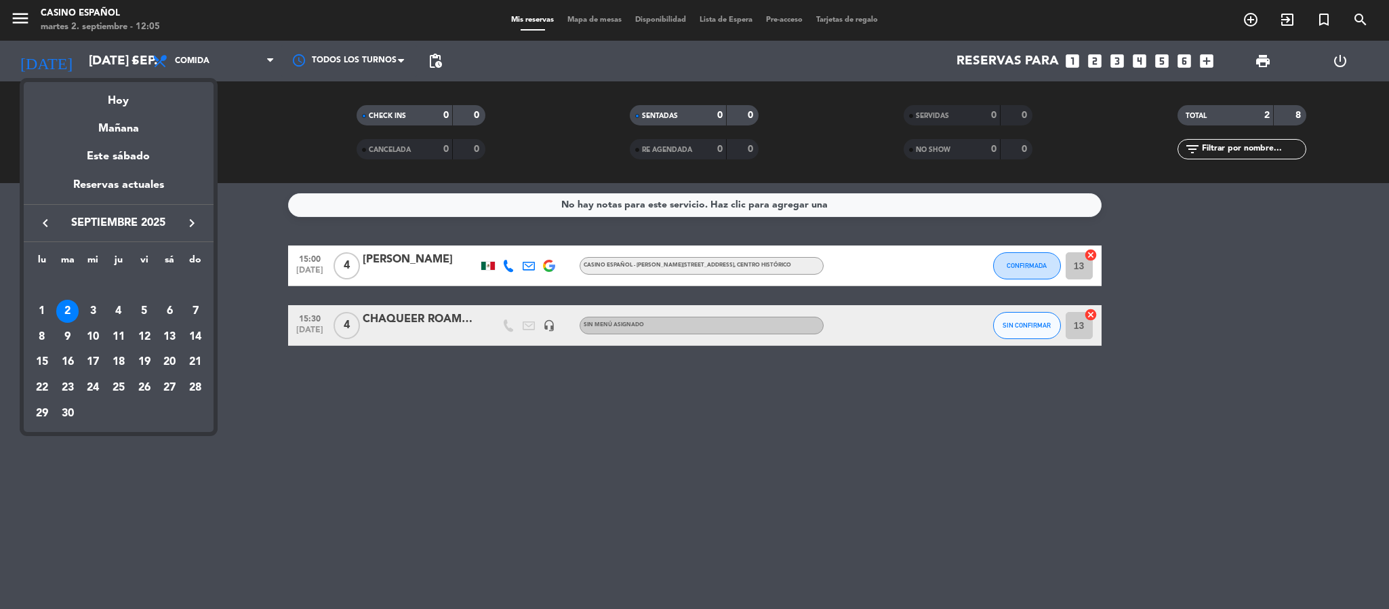
click at [261, 144] on div at bounding box center [694, 304] width 1389 height 609
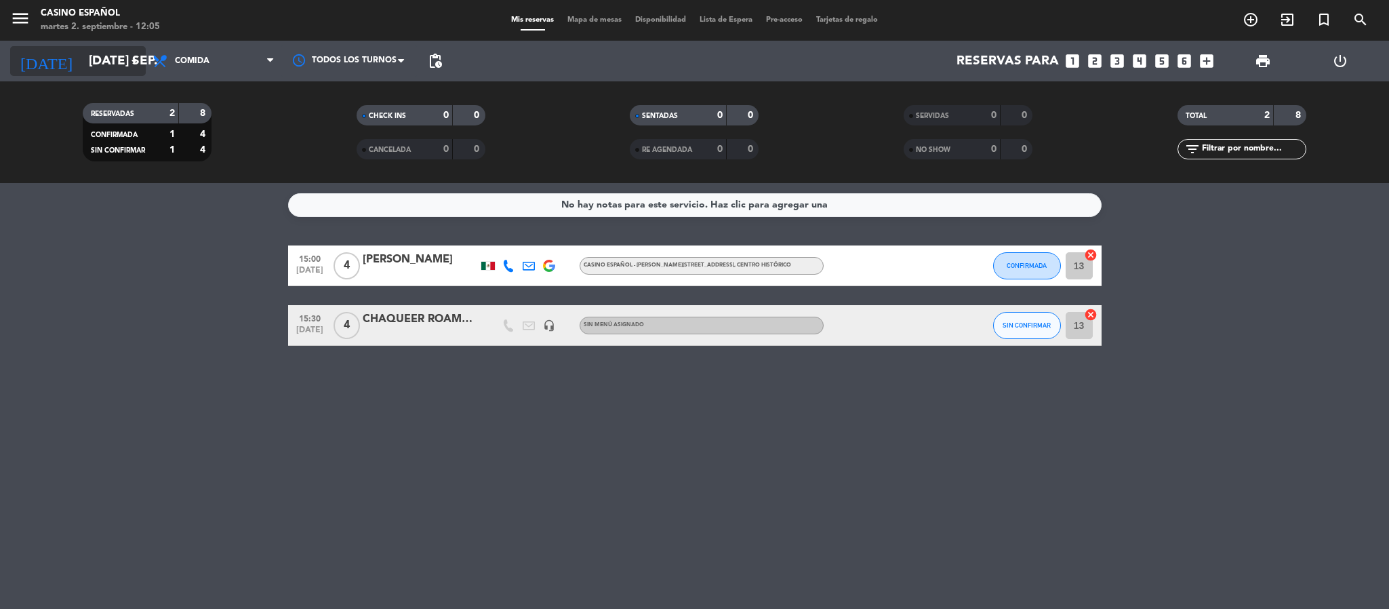
click at [82, 55] on input "[DATE] sep." at bounding box center [163, 61] width 163 height 28
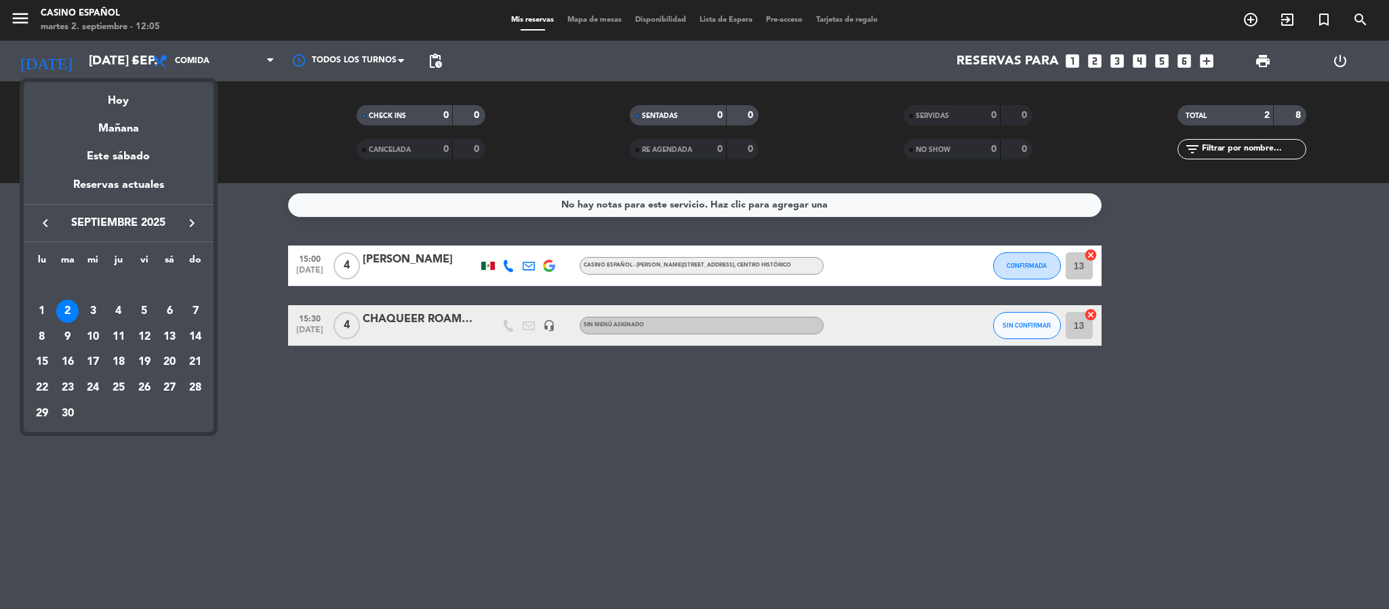
click at [281, 121] on div at bounding box center [694, 304] width 1389 height 609
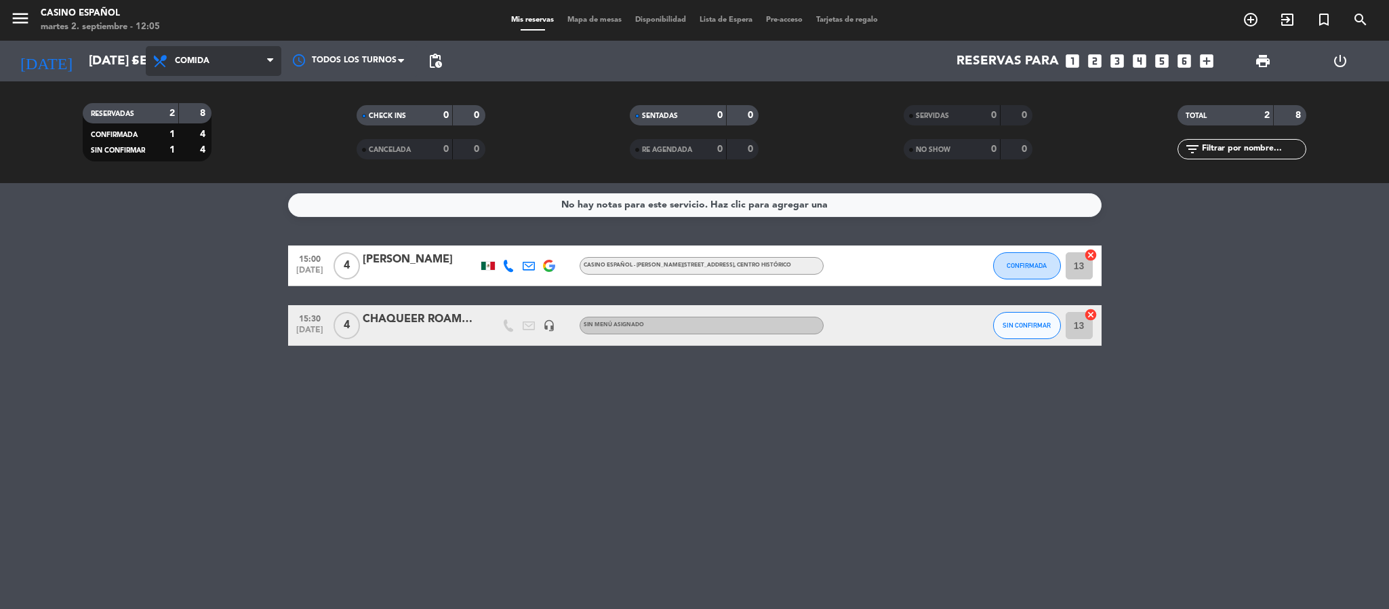
click at [237, 55] on span "Comida" at bounding box center [214, 61] width 136 height 30
click at [232, 134] on div "menu Casino Español martes 2. septiembre - 12:05 Mis reservas Mapa de mesas Dis…" at bounding box center [694, 91] width 1389 height 183
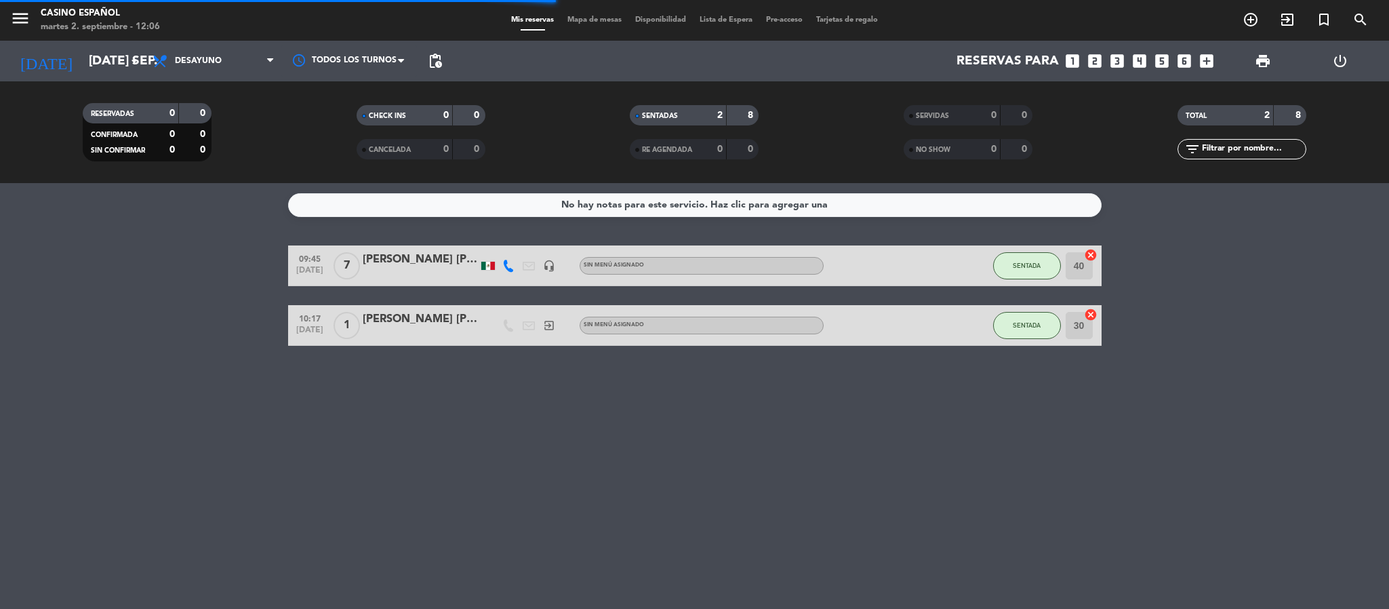
click at [576, 19] on span "Mapa de mesas" at bounding box center [595, 19] width 68 height 7
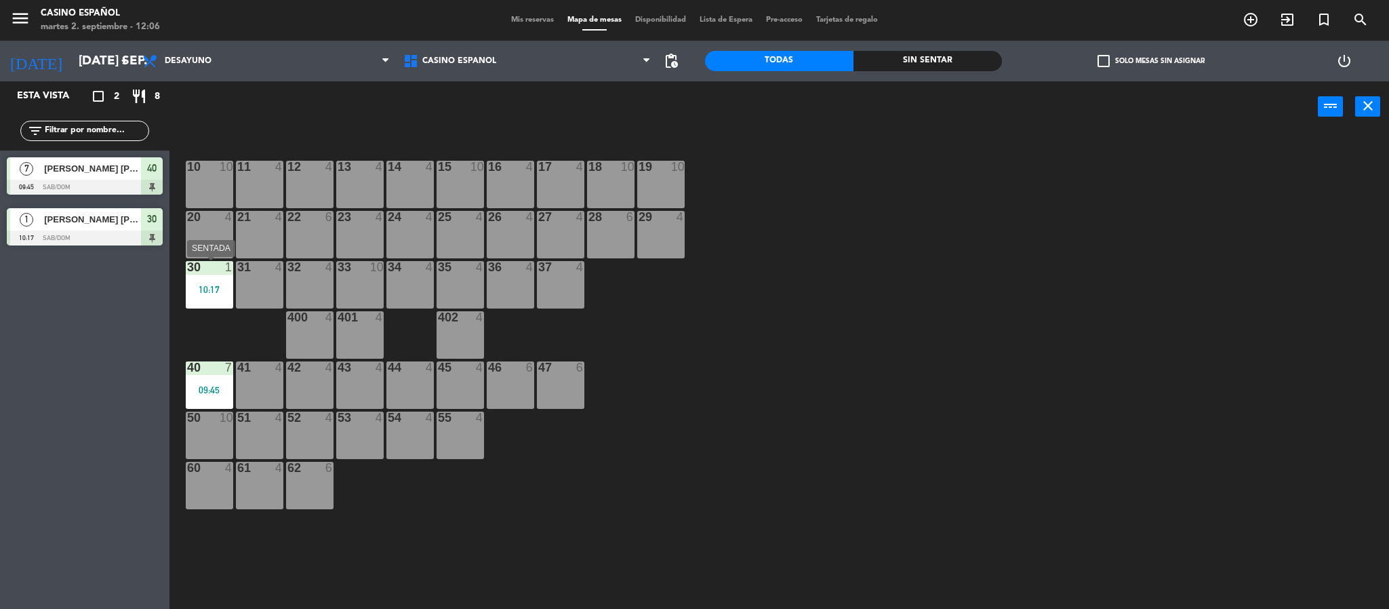
click at [190, 277] on div "30 1 10:17" at bounding box center [209, 284] width 47 height 47
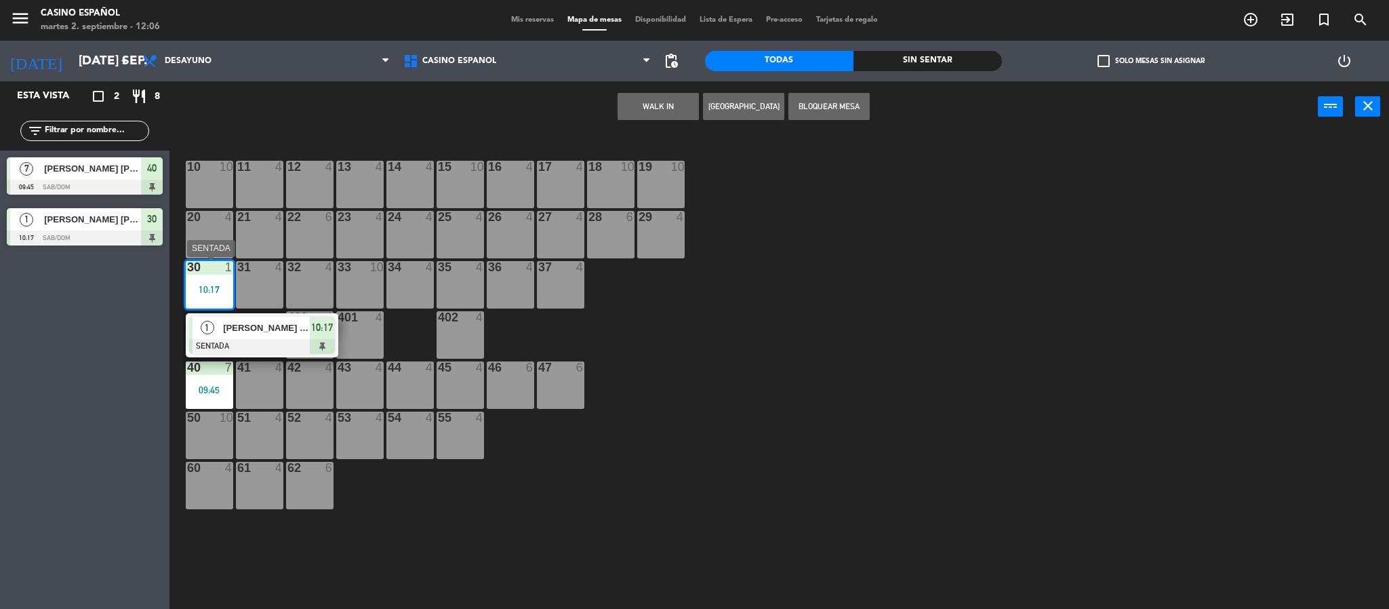
click at [262, 336] on div "[PERSON_NAME] [PERSON_NAME]" at bounding box center [266, 328] width 88 height 22
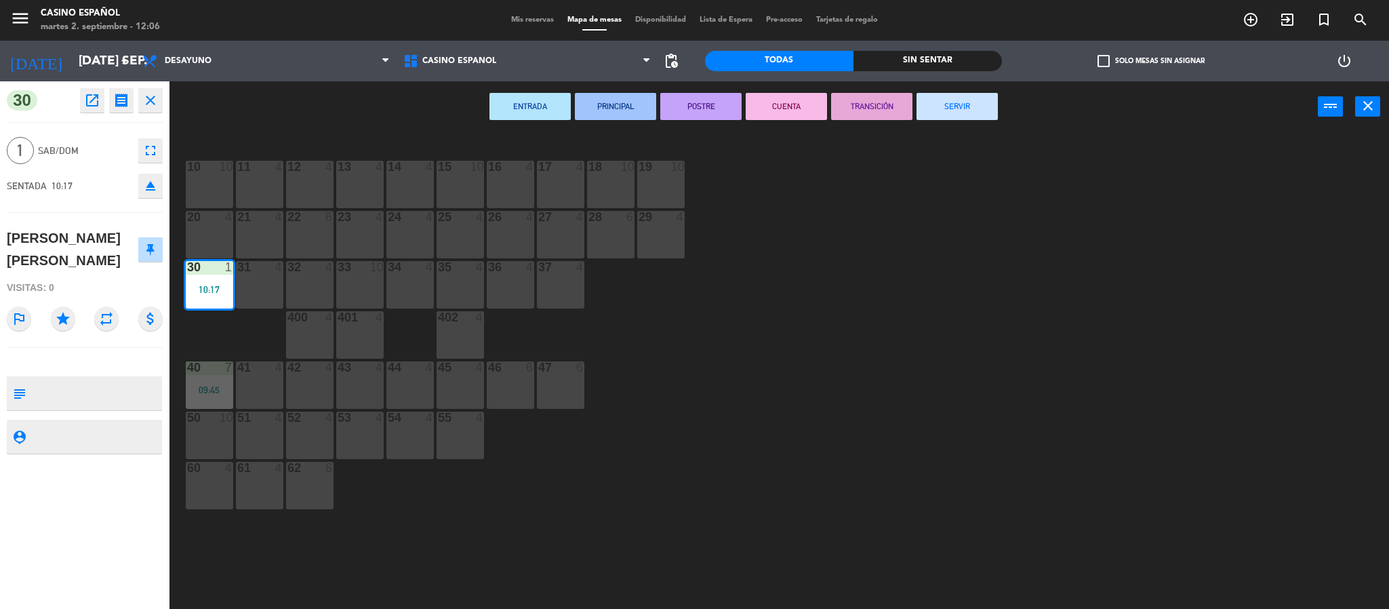
click at [986, 112] on button "SERVIR" at bounding box center [956, 106] width 81 height 27
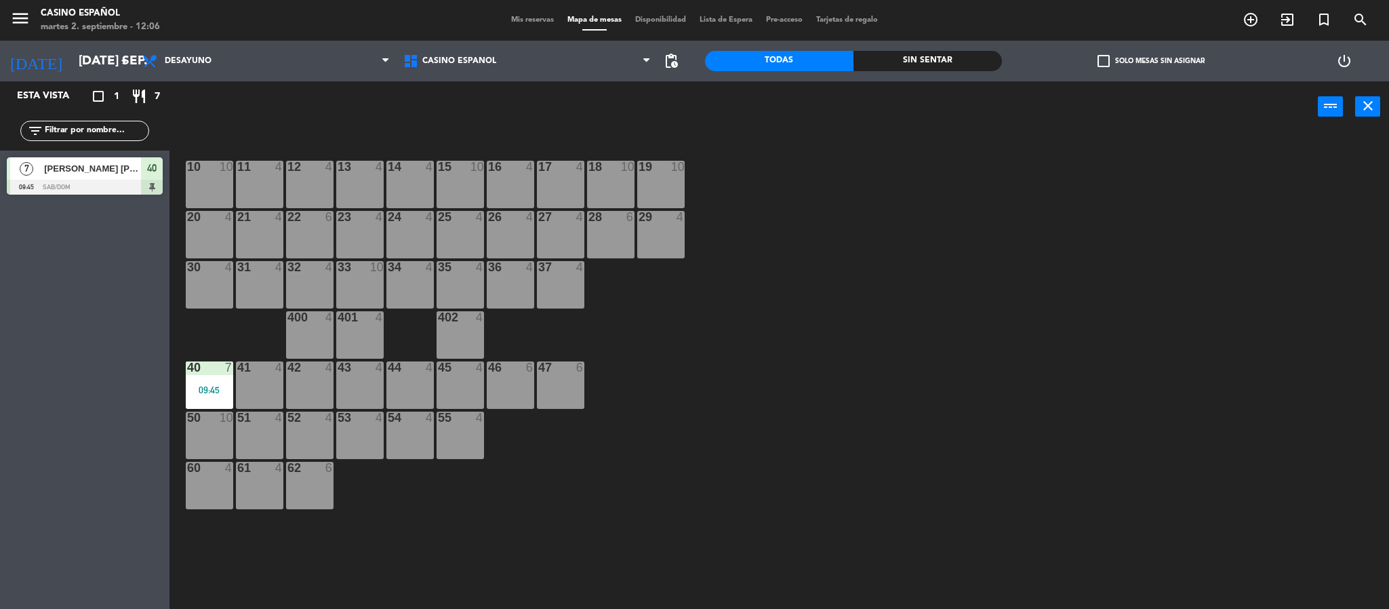
click at [893, 365] on div "10 10 11 4 12 4 13 4 14 4 15 10 16 4 17 4 18 10 19 10 20 4 21 4 22 6 23 4 24 4 …" at bounding box center [786, 374] width 1206 height 476
click at [889, 358] on div "10 10 11 4 12 4 13 4 14 4 15 10 16 4 17 4 18 10 19 10 20 4 21 4 22 6 23 4 24 4 …" at bounding box center [786, 374] width 1206 height 476
click at [962, 399] on div "10 10 11 4 12 4 13 4 14 4 15 10 16 4 17 4 18 10 19 10 20 4 21 4 22 6 23 4 24 4 …" at bounding box center [786, 374] width 1206 height 476
click at [258, 60] on span "Desayuno" at bounding box center [266, 61] width 261 height 30
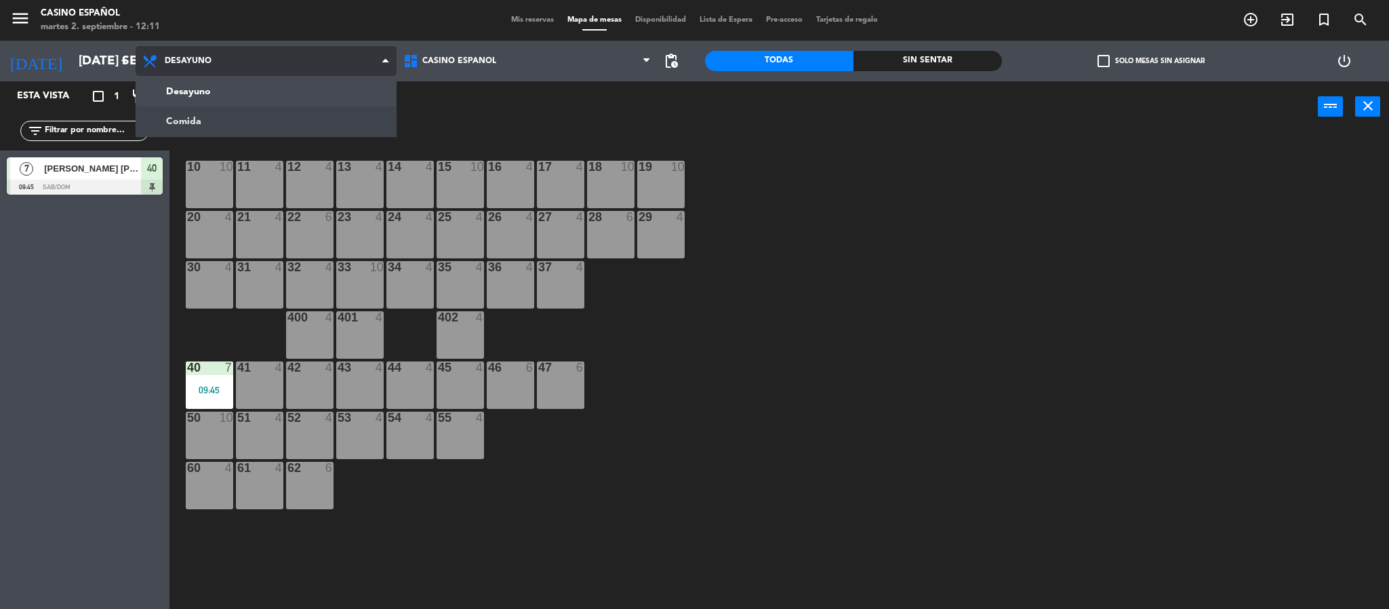
click at [253, 113] on ng-component "menu Casino Español martes 2. septiembre - 12:11 Mis reservas Mapa de mesas Dis…" at bounding box center [694, 306] width 1389 height 613
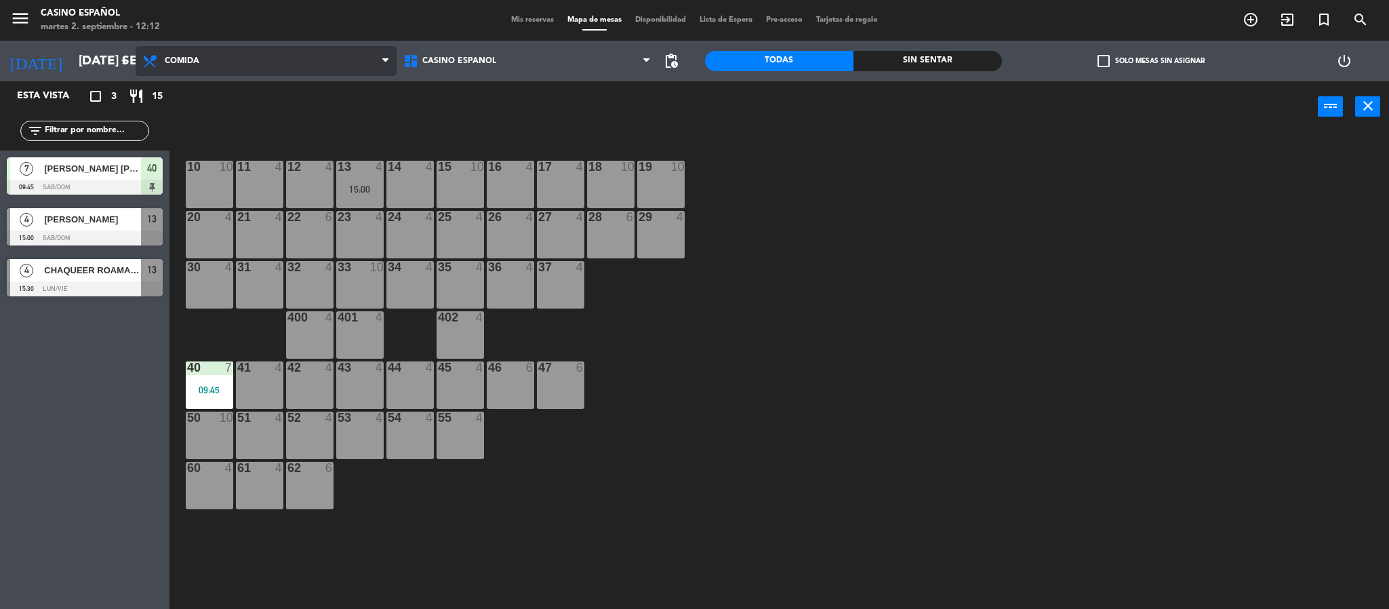
click at [246, 54] on span "Comida" at bounding box center [266, 61] width 261 height 30
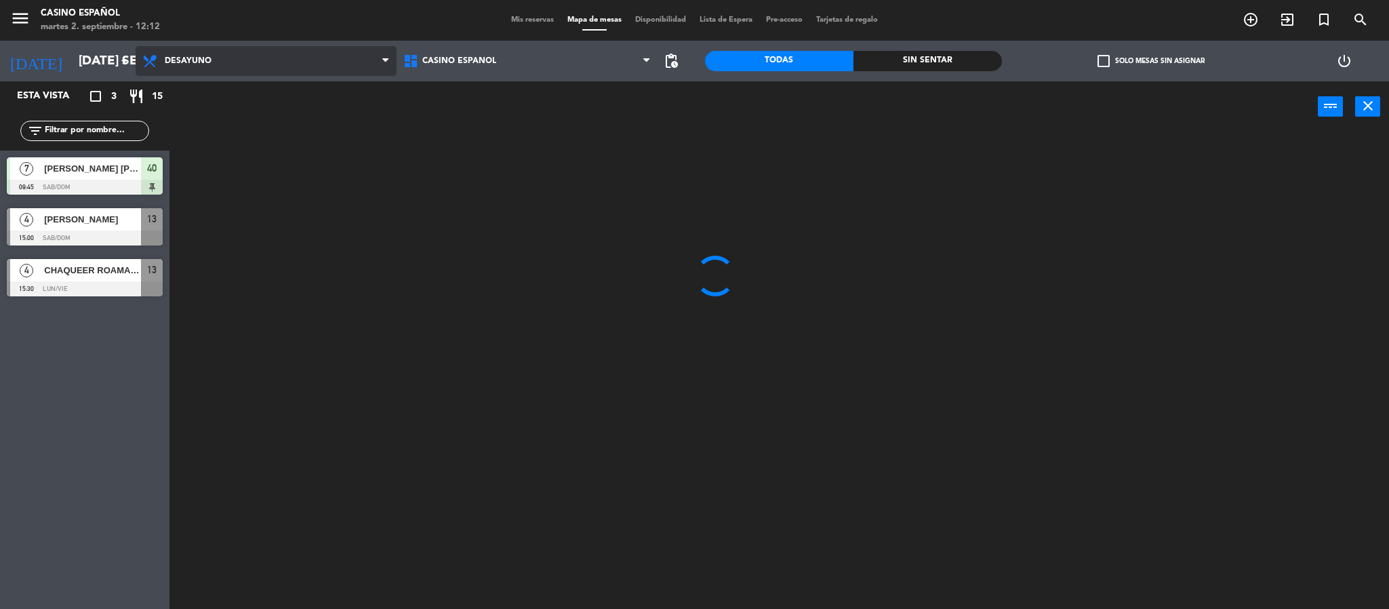
click at [287, 89] on ng-component "menu Casino Español martes 2. septiembre - 12:12 Mis reservas Mapa de mesas Dis…" at bounding box center [694, 306] width 1389 height 613
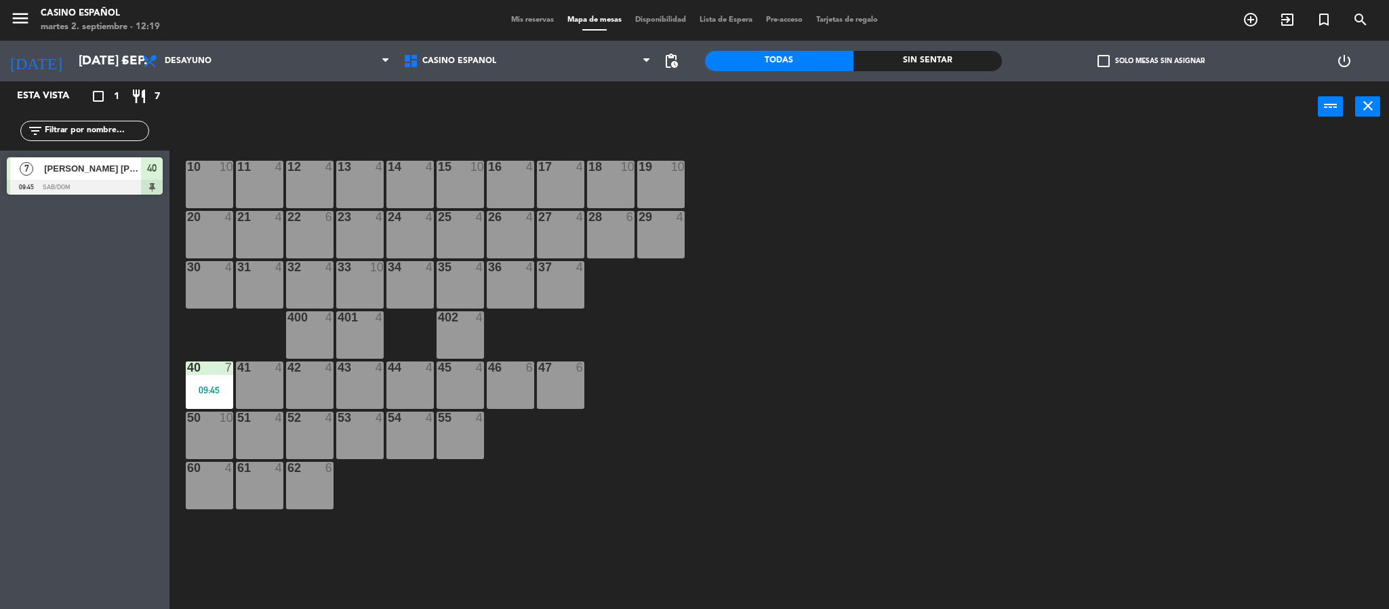
click at [527, 19] on span "Mis reservas" at bounding box center [532, 19] width 56 height 7
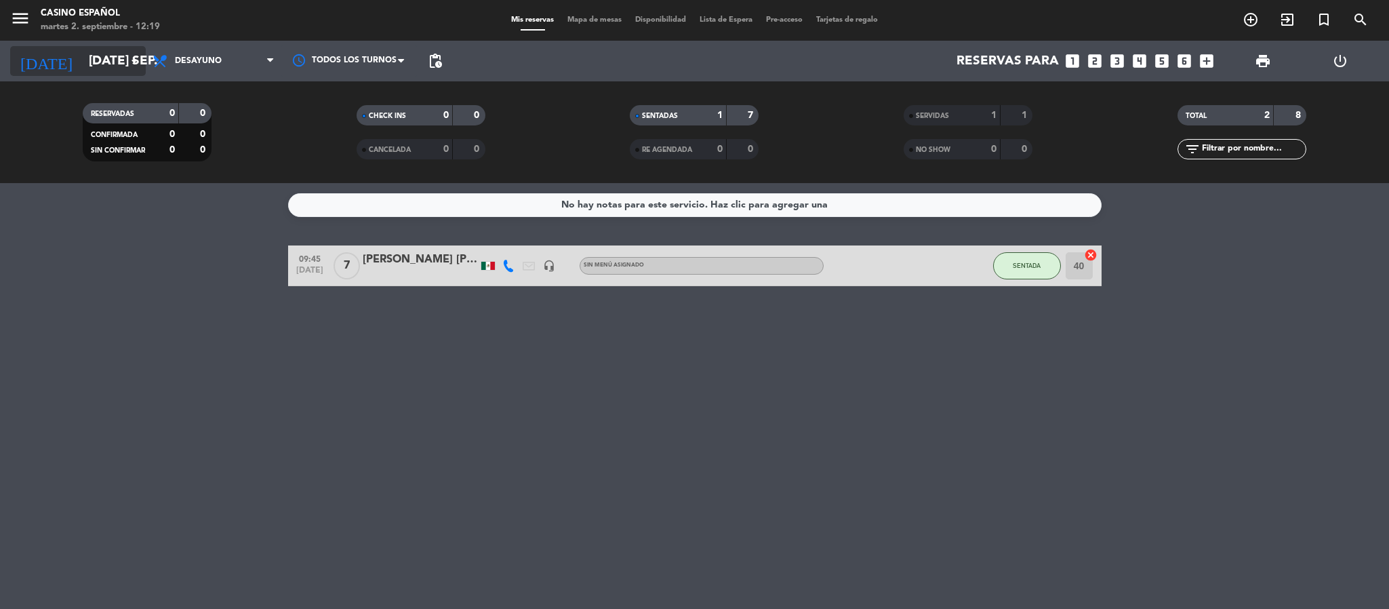
click at [82, 61] on input "[DATE] sep." at bounding box center [163, 61] width 163 height 28
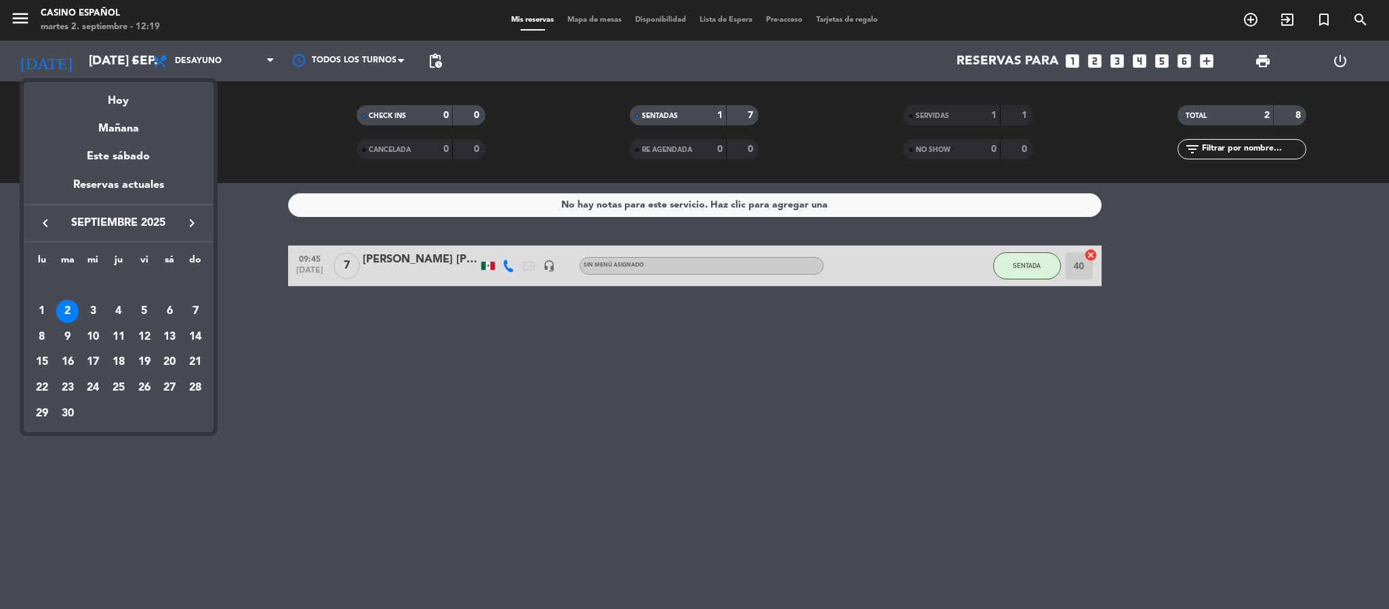
click at [45, 220] on icon "keyboard_arrow_left" at bounding box center [45, 223] width 16 height 16
click at [192, 380] on div "31" at bounding box center [195, 387] width 23 height 23
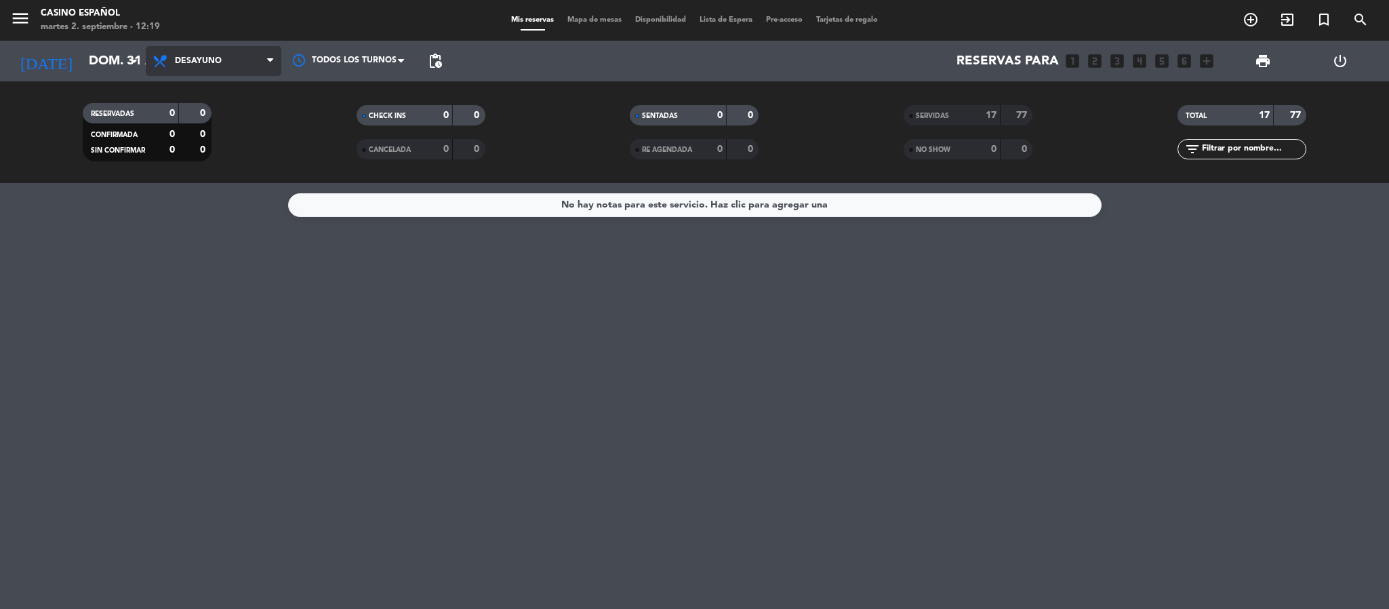
click at [220, 61] on span "Desayuno" at bounding box center [198, 60] width 47 height 9
click at [239, 149] on div "menu Casino Español martes 2. septiembre - 12:19 Mis reservas Mapa de mesas Dis…" at bounding box center [694, 91] width 1389 height 183
click at [191, 56] on span "Comida" at bounding box center [192, 60] width 35 height 9
click at [212, 123] on div "menu Casino Español martes 2. septiembre - 12:19 Mis reservas Mapa de mesas Dis…" at bounding box center [694, 91] width 1389 height 183
click at [234, 65] on span "Desayuno" at bounding box center [214, 61] width 136 height 30
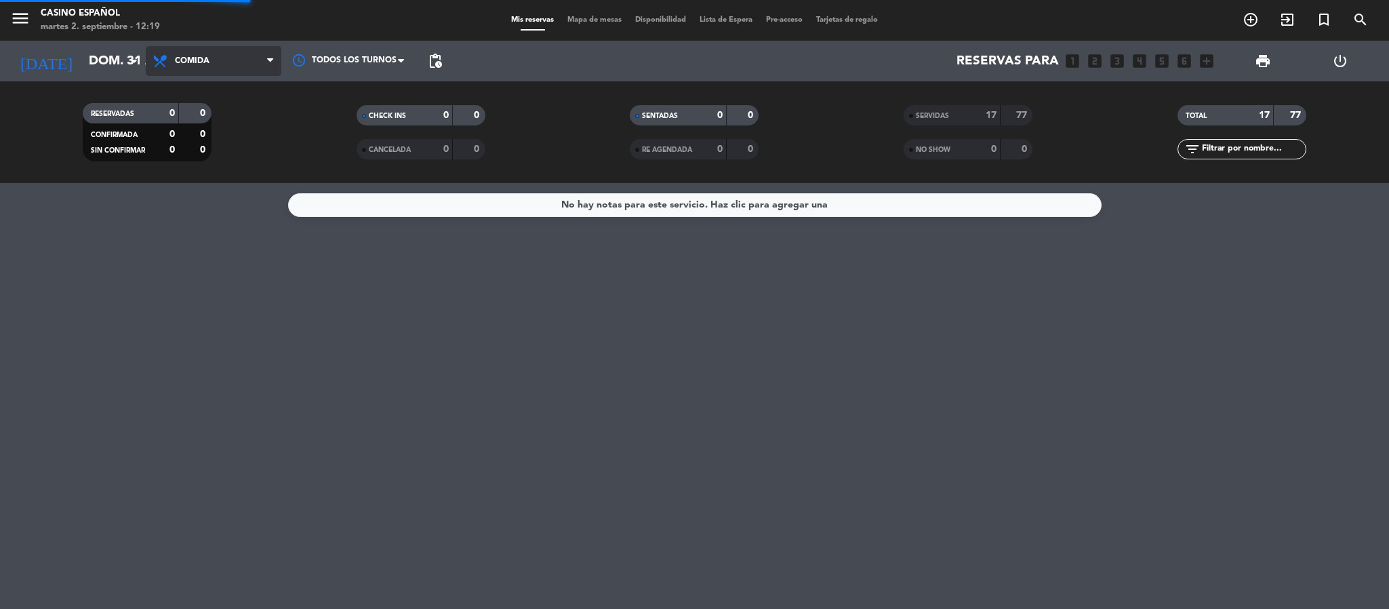
click at [216, 159] on div "menu Casino Español martes 2. septiembre - 12:19 Mis reservas Mapa de mesas Dis…" at bounding box center [694, 91] width 1389 height 183
click at [88, 56] on input "dom. 31 ago." at bounding box center [163, 61] width 163 height 28
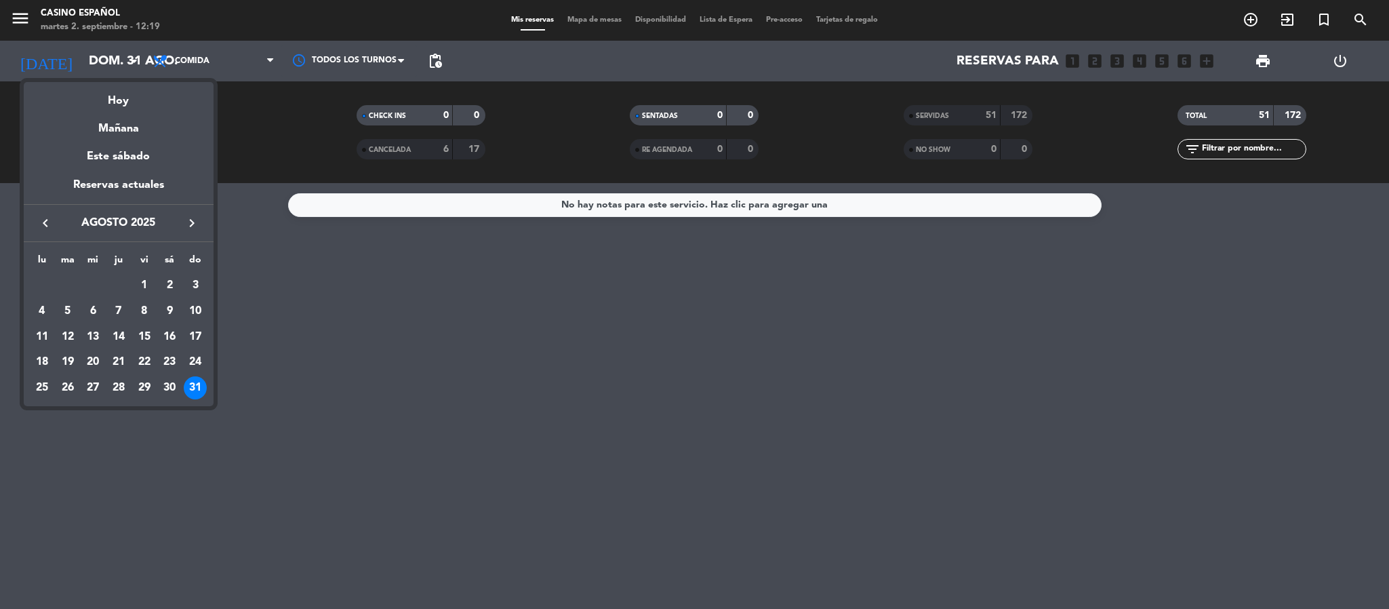
click at [187, 222] on icon "keyboard_arrow_right" at bounding box center [192, 223] width 16 height 16
click at [63, 310] on div "2" at bounding box center [67, 311] width 23 height 23
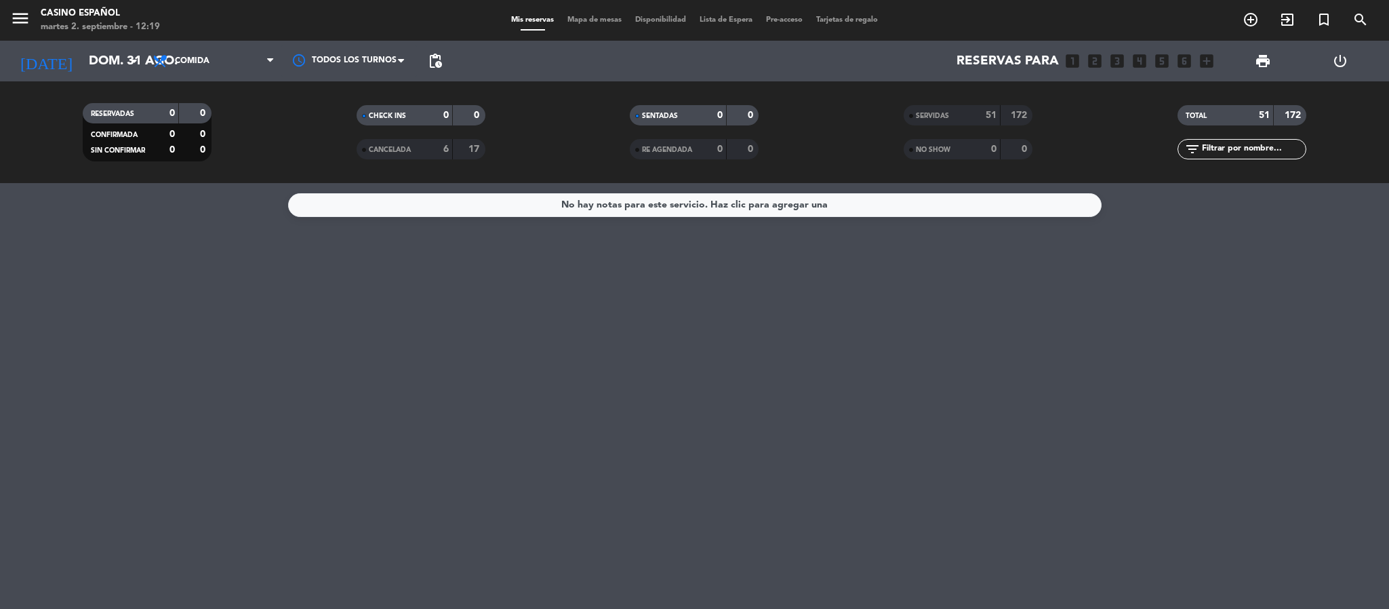
type input "[DATE] sep."
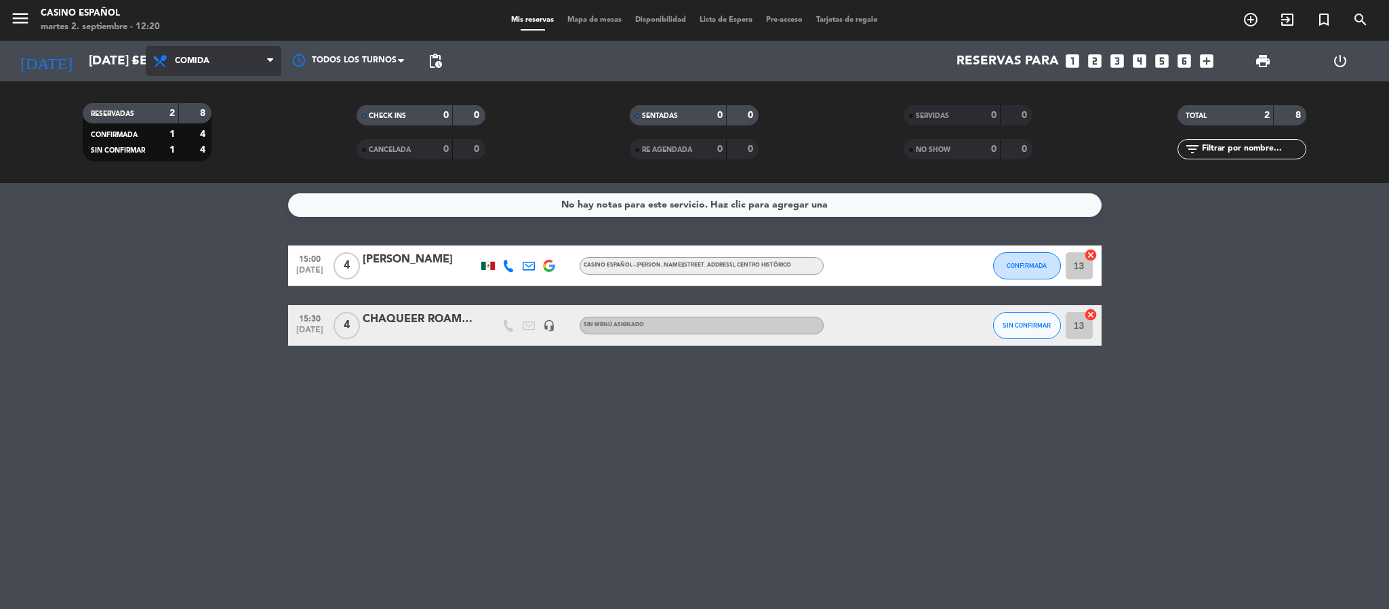
click at [218, 55] on span "Comida" at bounding box center [214, 61] width 136 height 30
click at [222, 121] on div "menu Casino Español martes 2. septiembre - 12:20 Mis reservas Mapa de mesas Dis…" at bounding box center [694, 91] width 1389 height 183
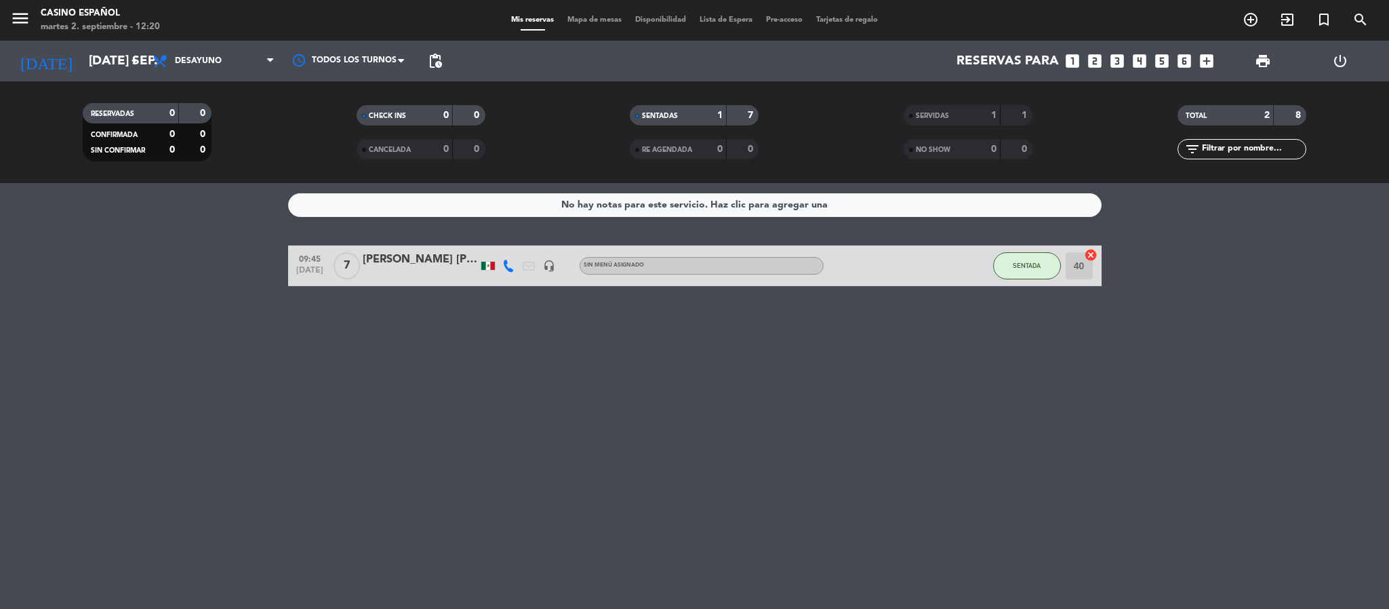
click at [592, 19] on span "Mapa de mesas" at bounding box center [595, 19] width 68 height 7
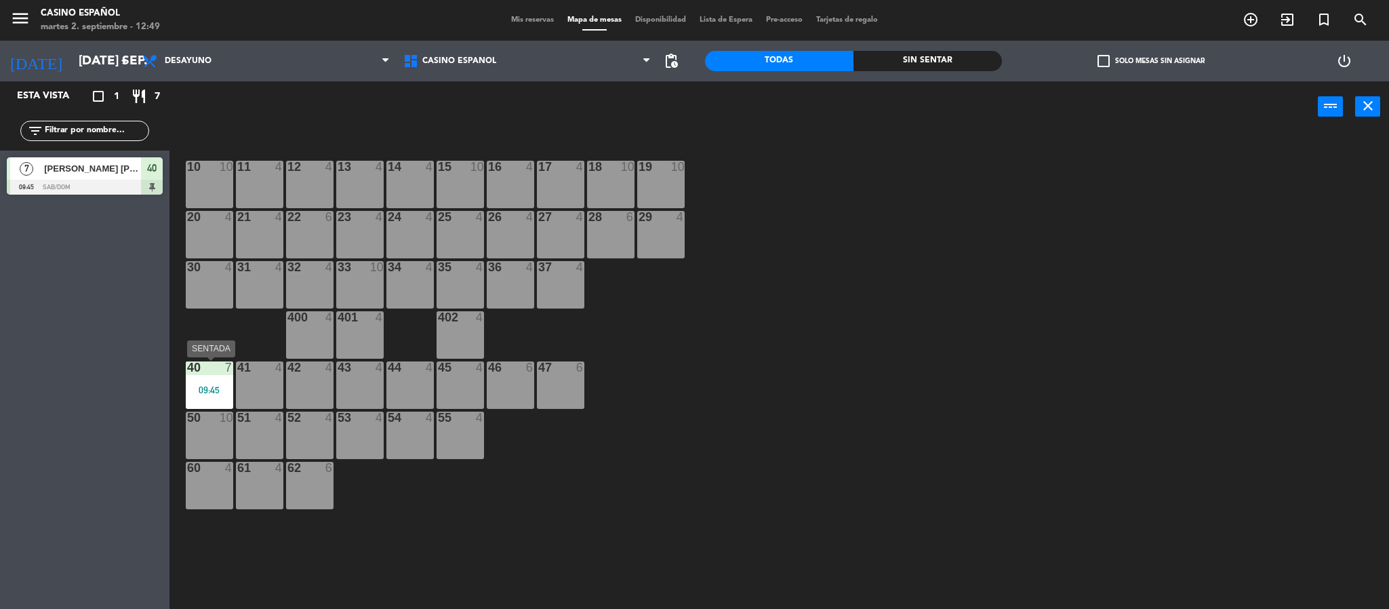
drag, startPoint x: 216, startPoint y: 374, endPoint x: 230, endPoint y: 388, distance: 20.1
click at [216, 374] on div "40 7" at bounding box center [209, 368] width 47 height 14
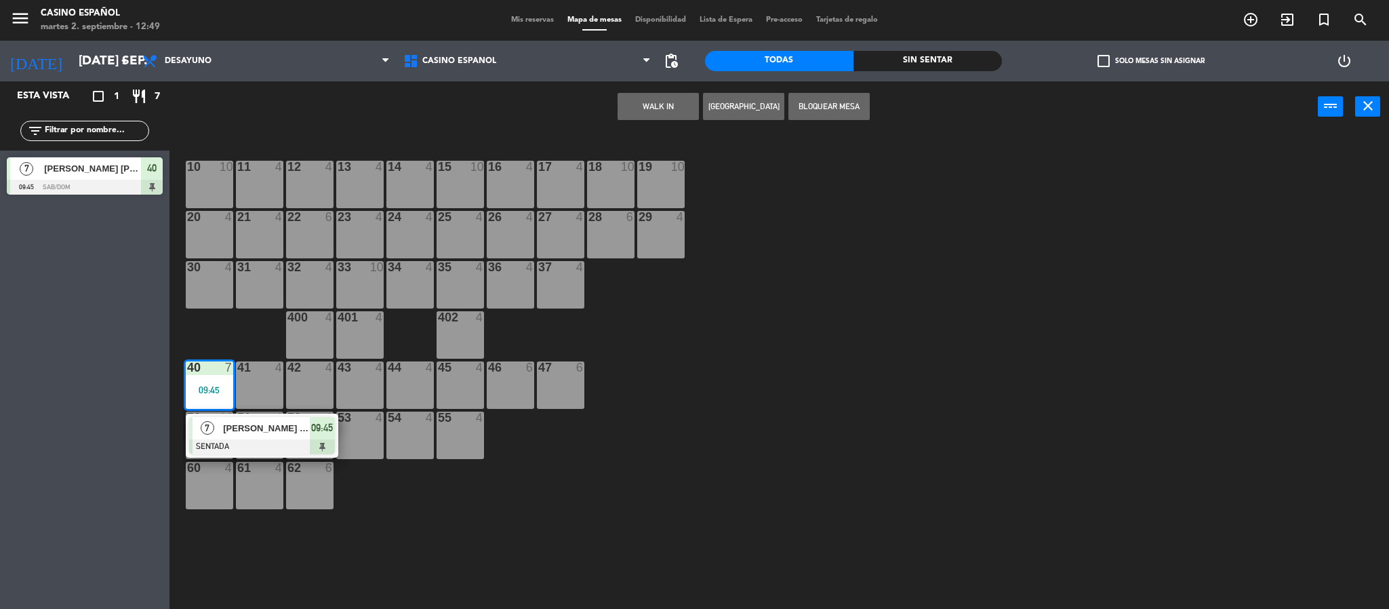
click at [249, 411] on div at bounding box center [259, 417] width 22 height 12
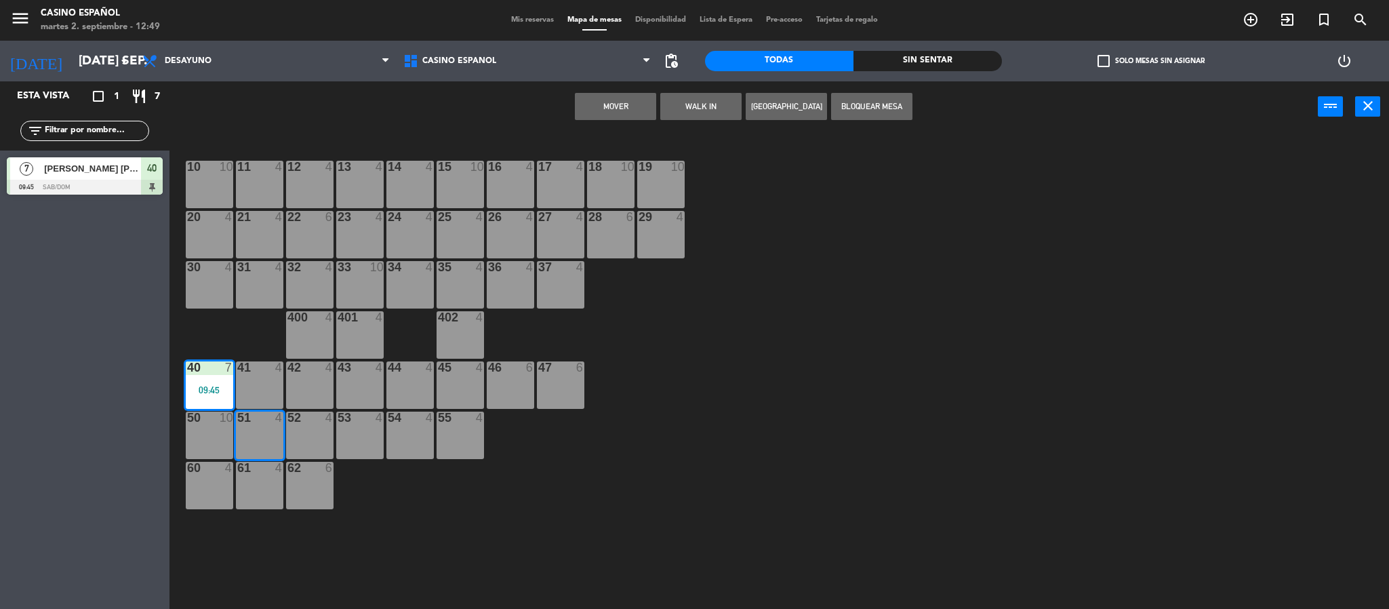
drag, startPoint x: 554, startPoint y: 482, endPoint x: 226, endPoint y: 388, distance: 340.5
click at [540, 479] on div "10 10 11 4 12 4 13 4 14 4 15 10 16 4 17 4 18 10 19 10 20 4 21 4 22 6 23 4 24 4 …" at bounding box center [786, 374] width 1206 height 476
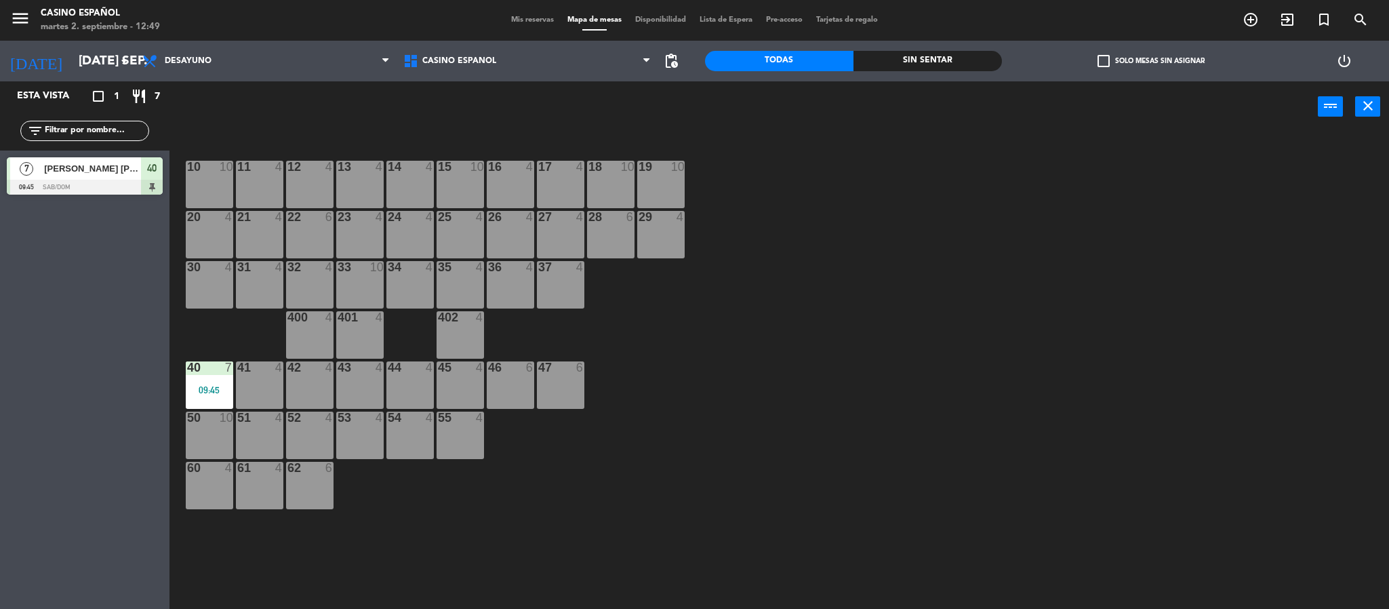
click at [216, 388] on div "09:45" at bounding box center [209, 389] width 47 height 9
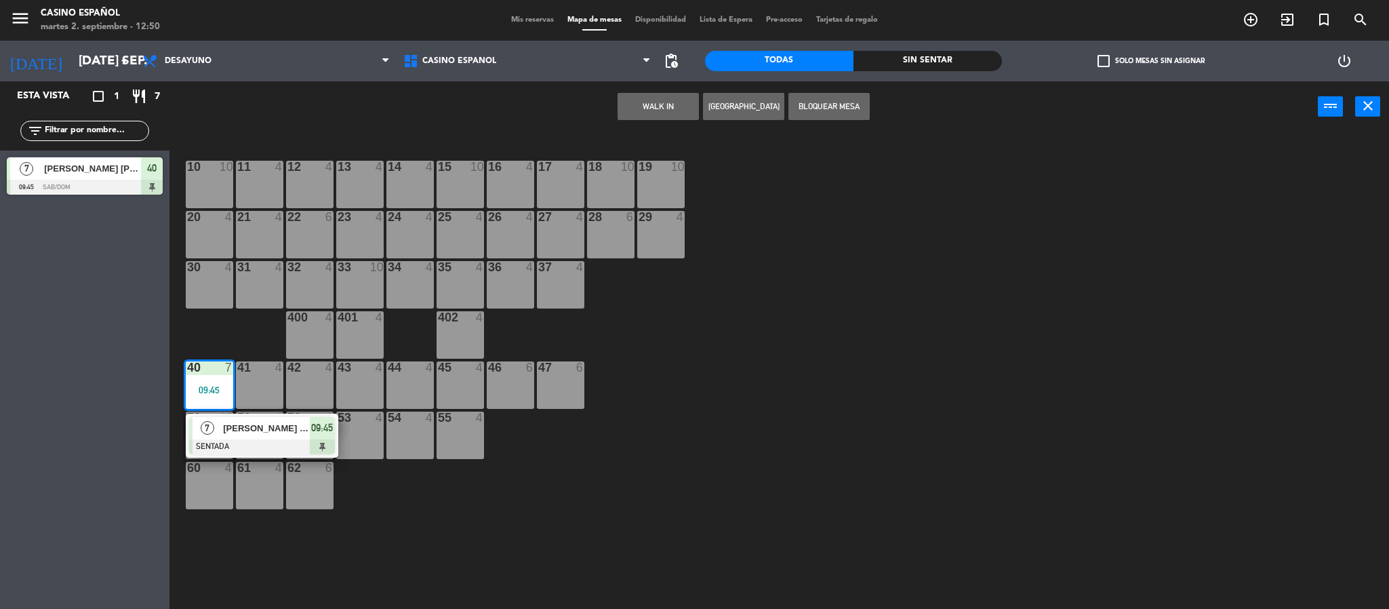
click at [250, 432] on span "[PERSON_NAME] [PERSON_NAME]" at bounding box center [266, 428] width 87 height 14
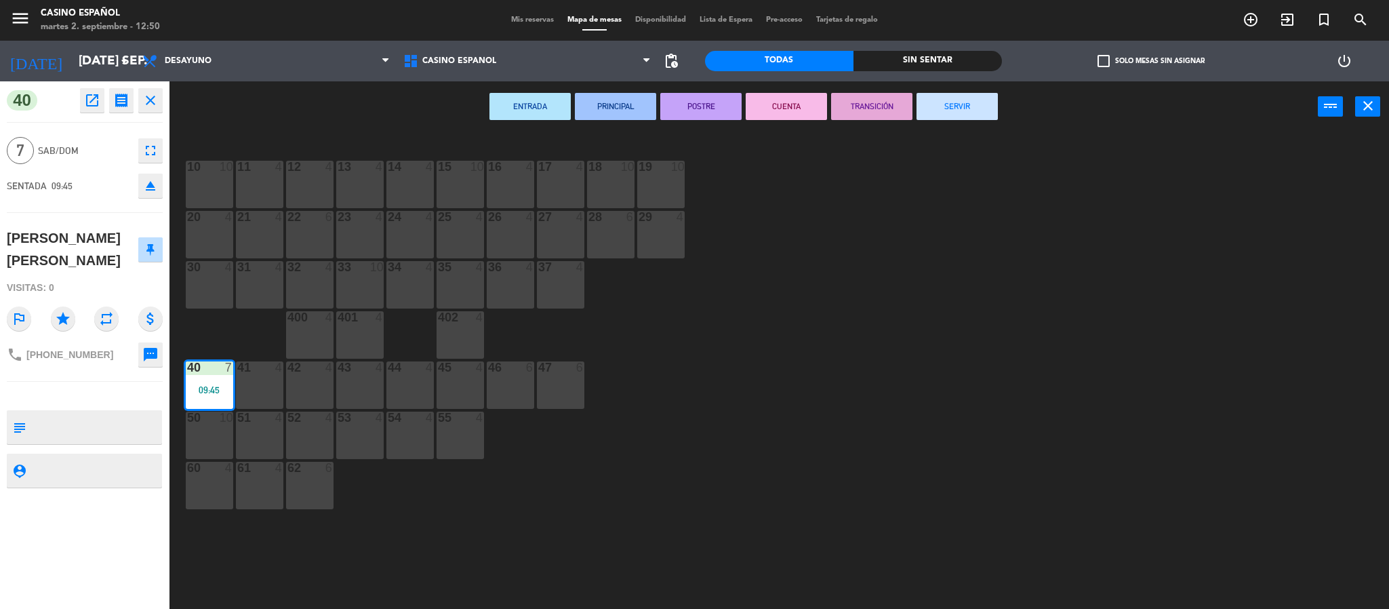
click at [943, 108] on button "SERVIR" at bounding box center [956, 106] width 81 height 27
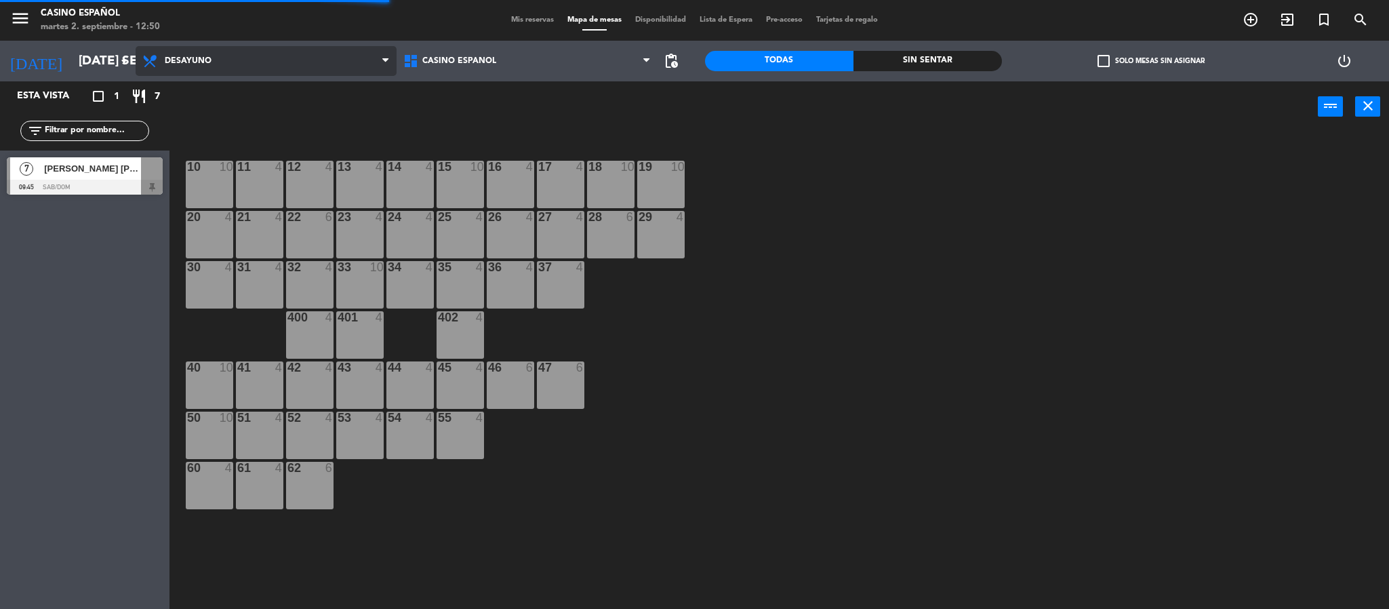
click at [250, 47] on span "Desayuno" at bounding box center [266, 61] width 261 height 30
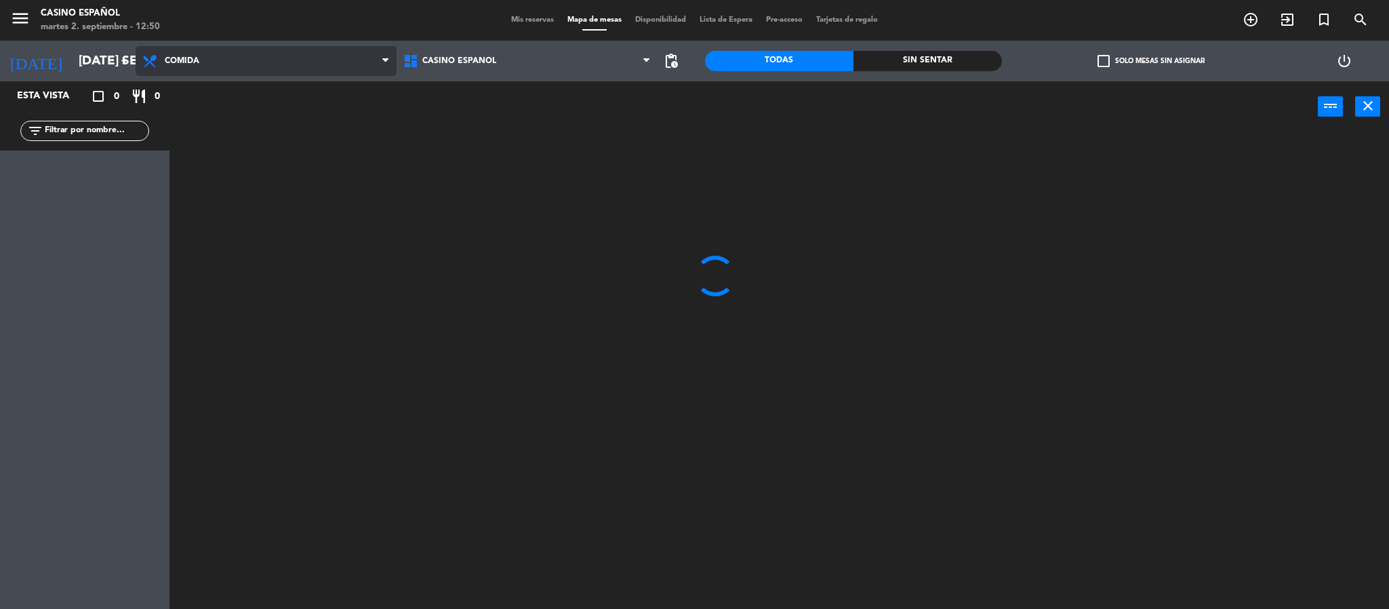
click at [214, 108] on ng-component "menu Casino Español martes 2. septiembre - 12:50 Mis reservas Mapa de mesas Dis…" at bounding box center [694, 306] width 1389 height 613
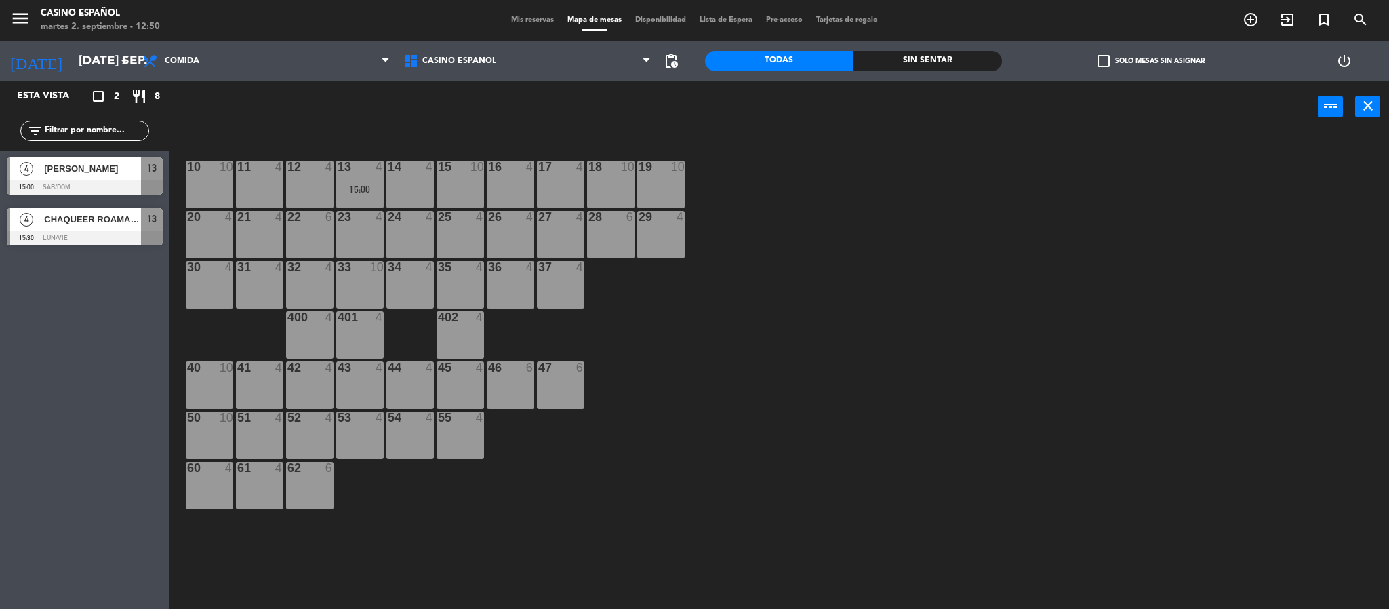
click at [626, 291] on div "10 10 11 4 12 4 13 4 15:00 14 4 15 10 16 4 17 4 18 10 19 10 20 4 21 4 22 6 23 4…" at bounding box center [786, 374] width 1206 height 476
click at [708, 305] on div "10 10 11 4 12 4 13 4 15:00 14 4 15 10 16 4 17 4 18 10 19 10 20 4 21 4 22 6 23 4…" at bounding box center [786, 374] width 1206 height 476
click at [305, 127] on div "power_input close" at bounding box center [743, 107] width 1148 height 52
click at [121, 165] on span "[PERSON_NAME]" at bounding box center [92, 168] width 97 height 14
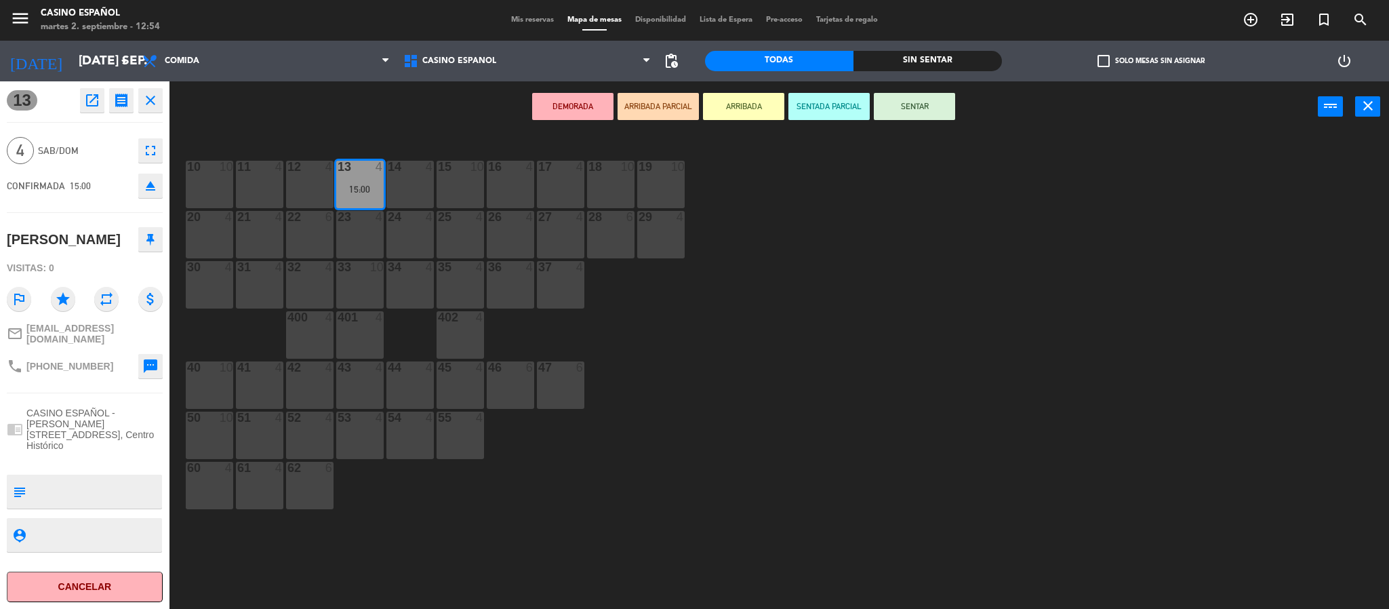
click at [875, 391] on div "10 10 11 4 12 4 13 4 15:00 14 4 15 10 16 4 17 4 18 10 19 10 20 4 21 4 22 6 23 4…" at bounding box center [786, 374] width 1206 height 476
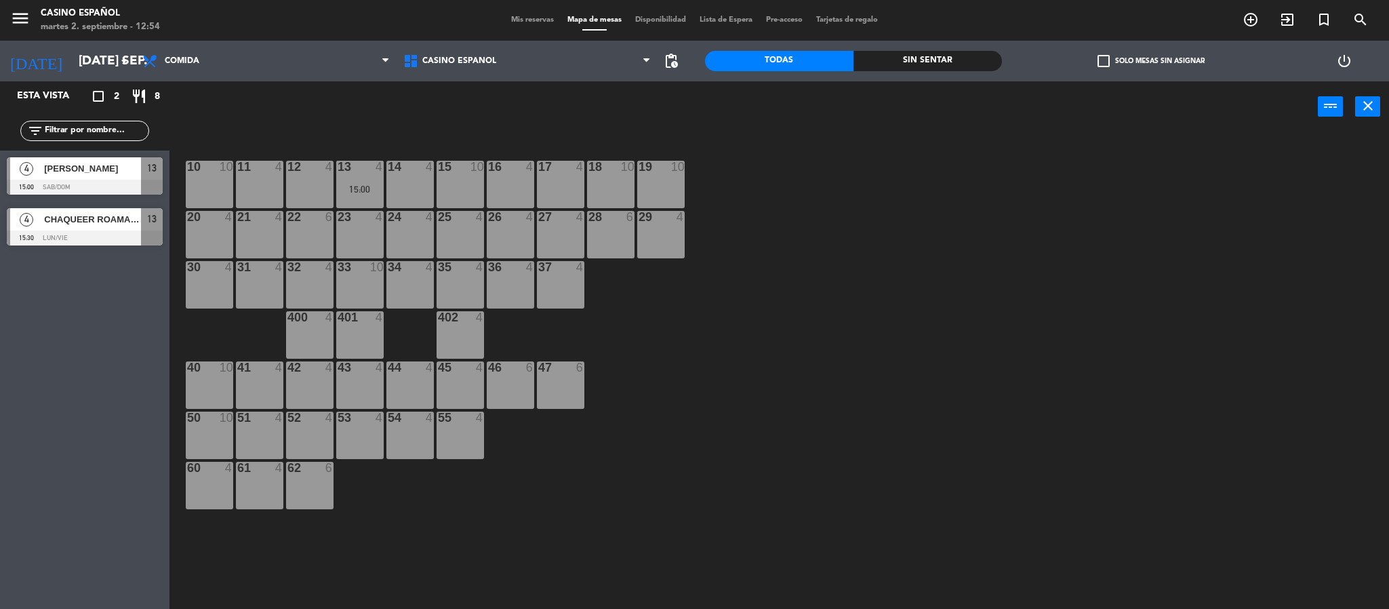
click at [519, 18] on span "Mis reservas" at bounding box center [532, 19] width 56 height 7
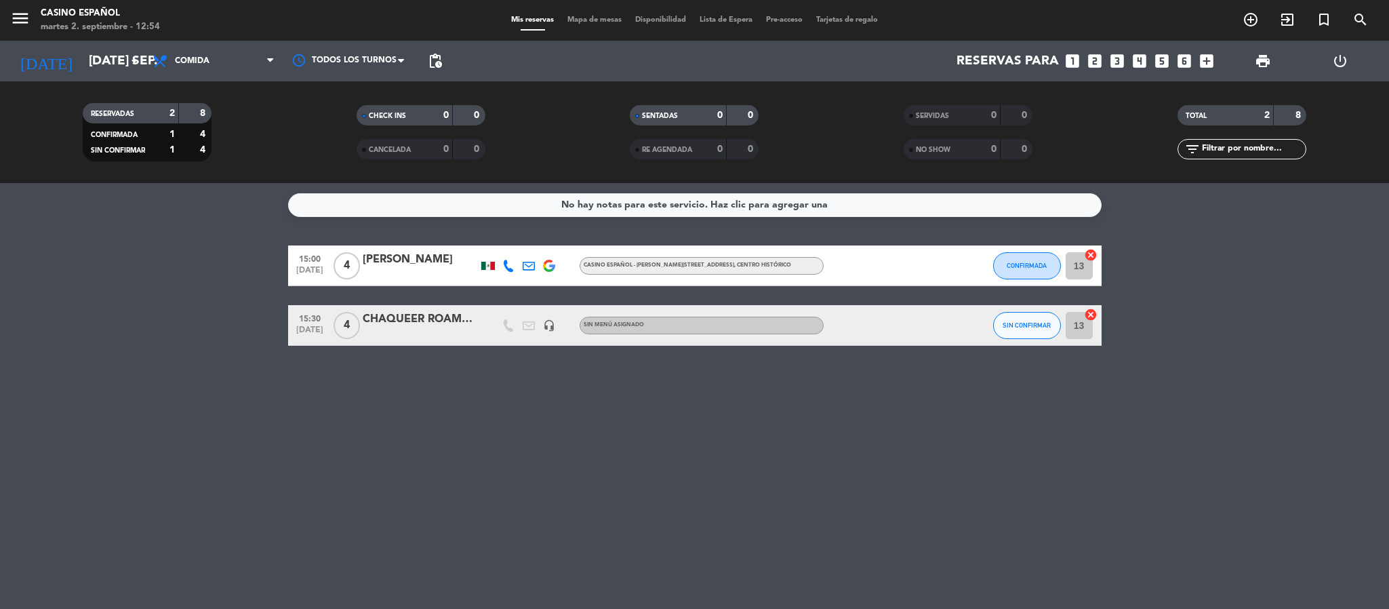
click at [411, 249] on div "15:00 [DATE] 4 [PERSON_NAME] CASINO ESPAÑOL - [PERSON_NAME] La Católica 29, Cen…" at bounding box center [694, 265] width 813 height 41
click at [409, 256] on div "[PERSON_NAME]" at bounding box center [420, 260] width 115 height 18
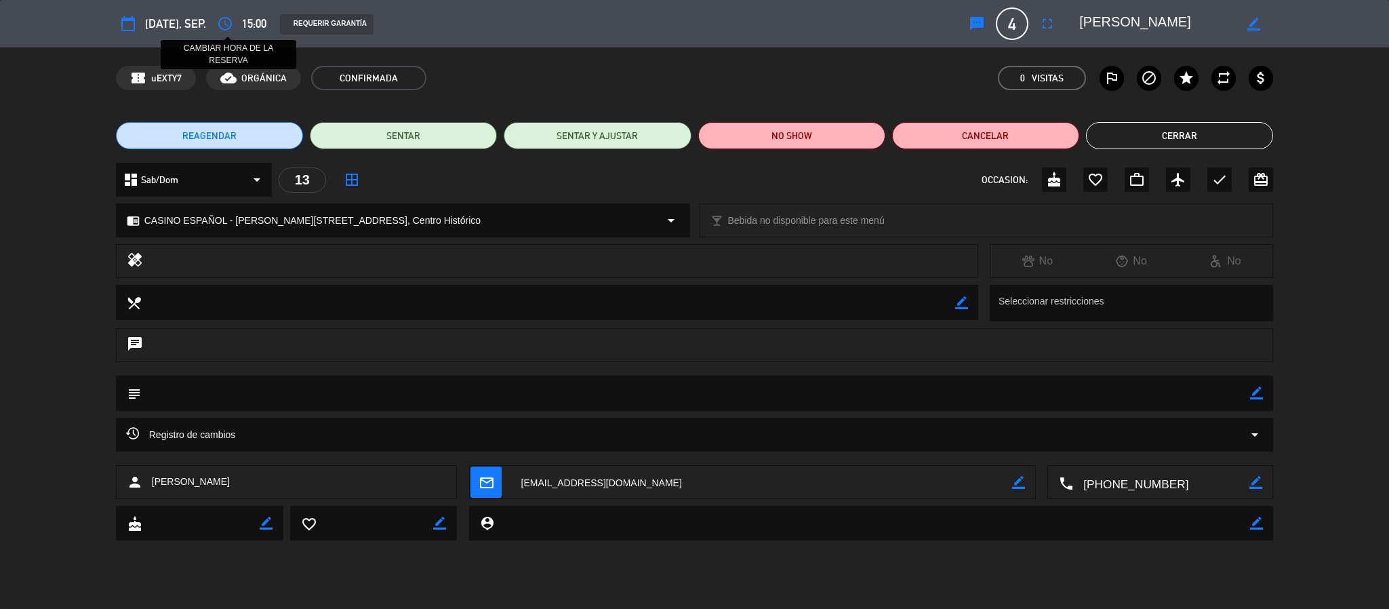
click at [228, 21] on icon "access_time" at bounding box center [225, 24] width 16 height 16
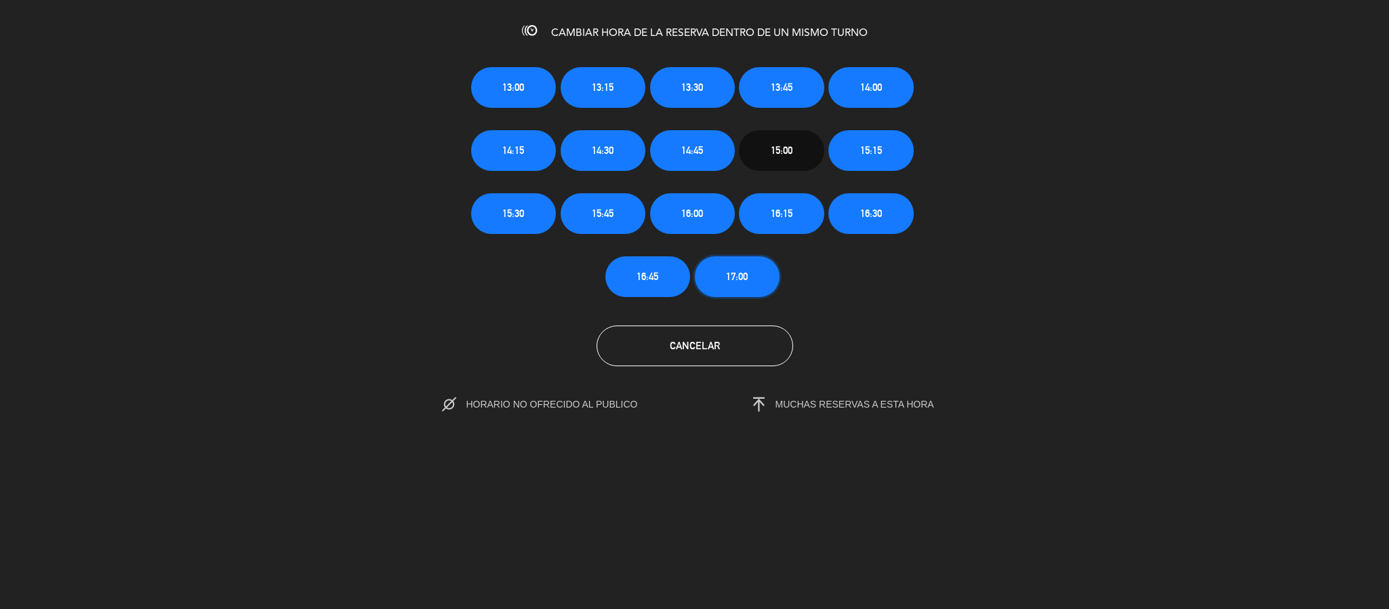
click at [750, 285] on button "17:00" at bounding box center [737, 276] width 85 height 41
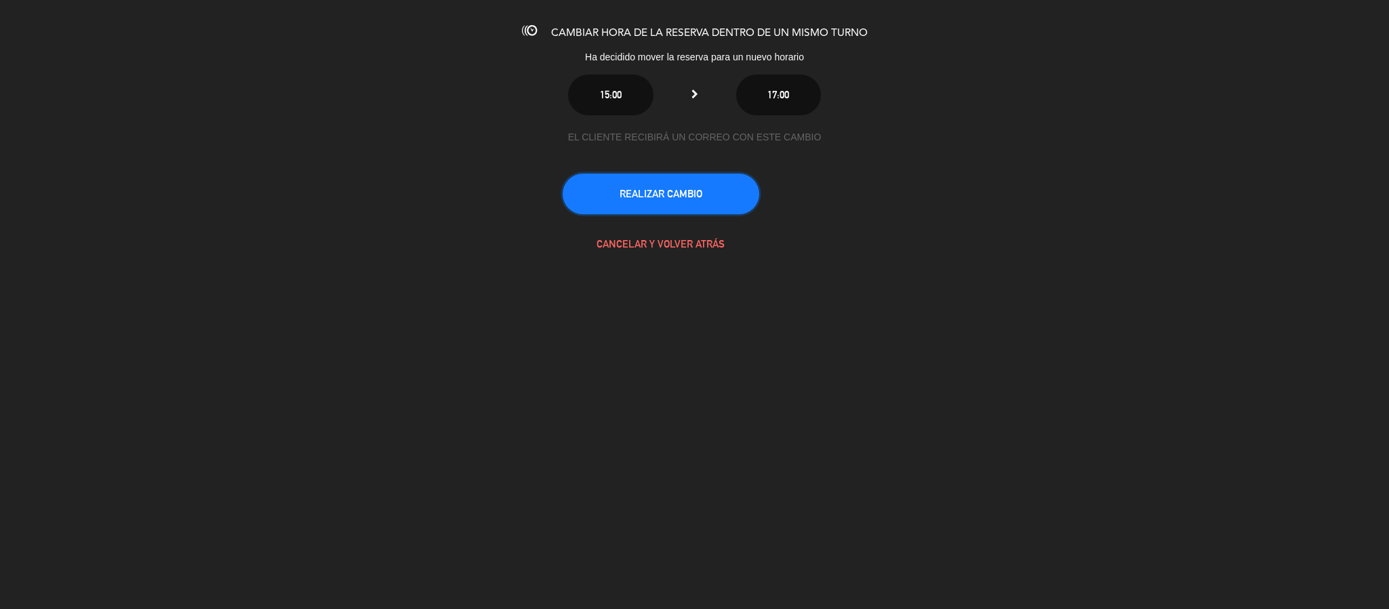
click at [730, 182] on button "REALIZAR CAMBIO" at bounding box center [661, 194] width 197 height 41
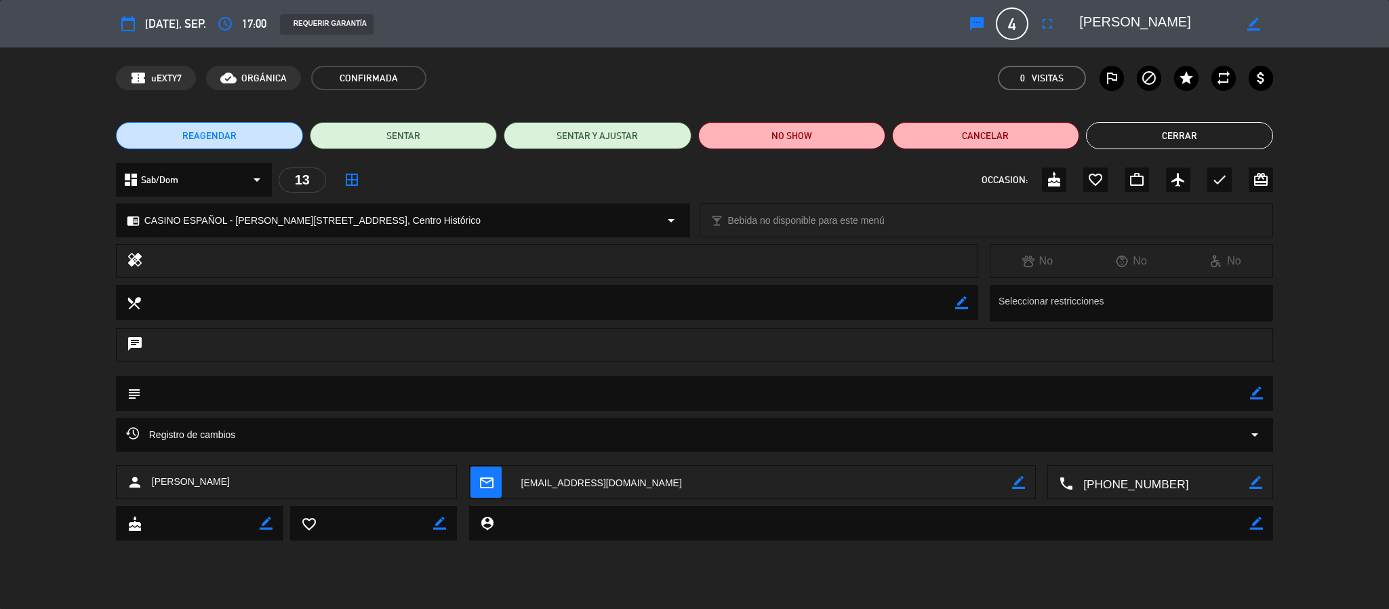
click at [1143, 135] on button "Cerrar" at bounding box center [1179, 135] width 187 height 27
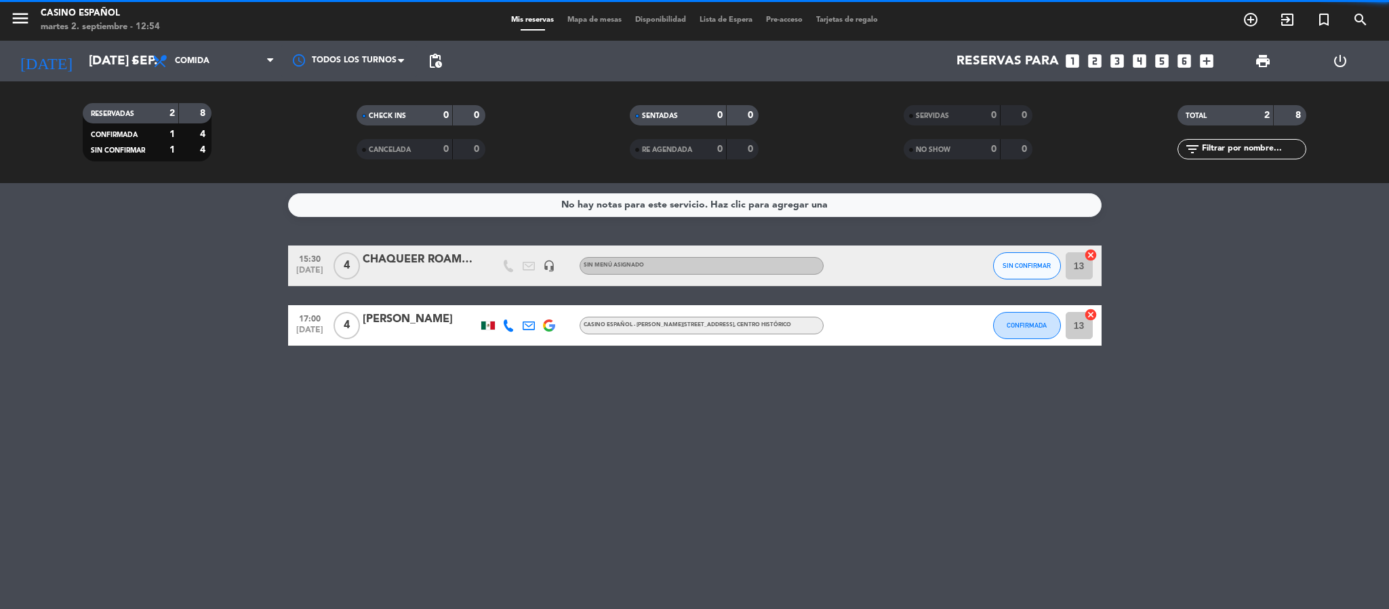
click at [594, 21] on span "Mapa de mesas" at bounding box center [595, 19] width 68 height 7
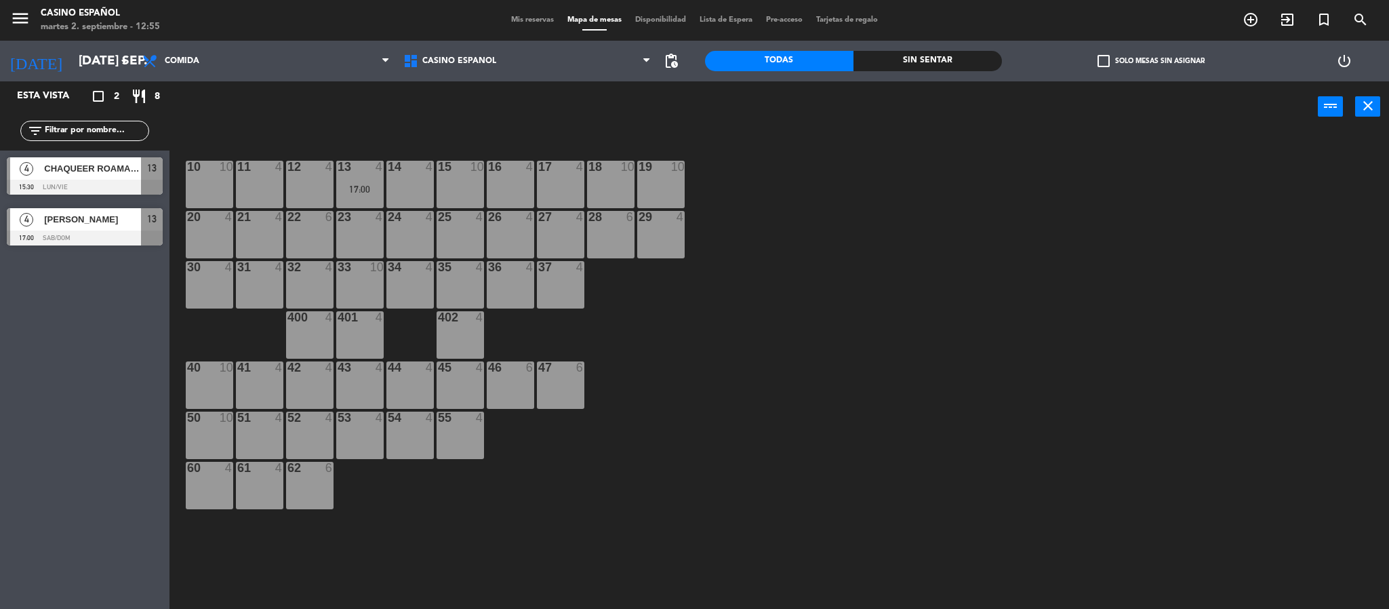
click at [908, 361] on div "10 10 11 4 12 4 13 4 17:00 14 4 15 10 16 4 17 4 18 10 19 10 20 4 21 4 22 6 23 4…" at bounding box center [786, 374] width 1206 height 476
click at [942, 326] on div "10 10 11 4 12 4 13 4 17:00 14 4 15 10 16 4 17 4 18 10 19 10 20 4 21 4 22 6 23 4…" at bounding box center [786, 374] width 1206 height 476
click at [899, 198] on div "10 10 11 4 12 4 13 4 17:00 14 4 15 10 16 4 17 4 18 10 19 10 20 4 21 4 22 6 23 4…" at bounding box center [786, 374] width 1206 height 476
drag, startPoint x: 428, startPoint y: 128, endPoint x: 466, endPoint y: 296, distance: 171.8
click at [428, 128] on div "power_input close" at bounding box center [743, 107] width 1148 height 52
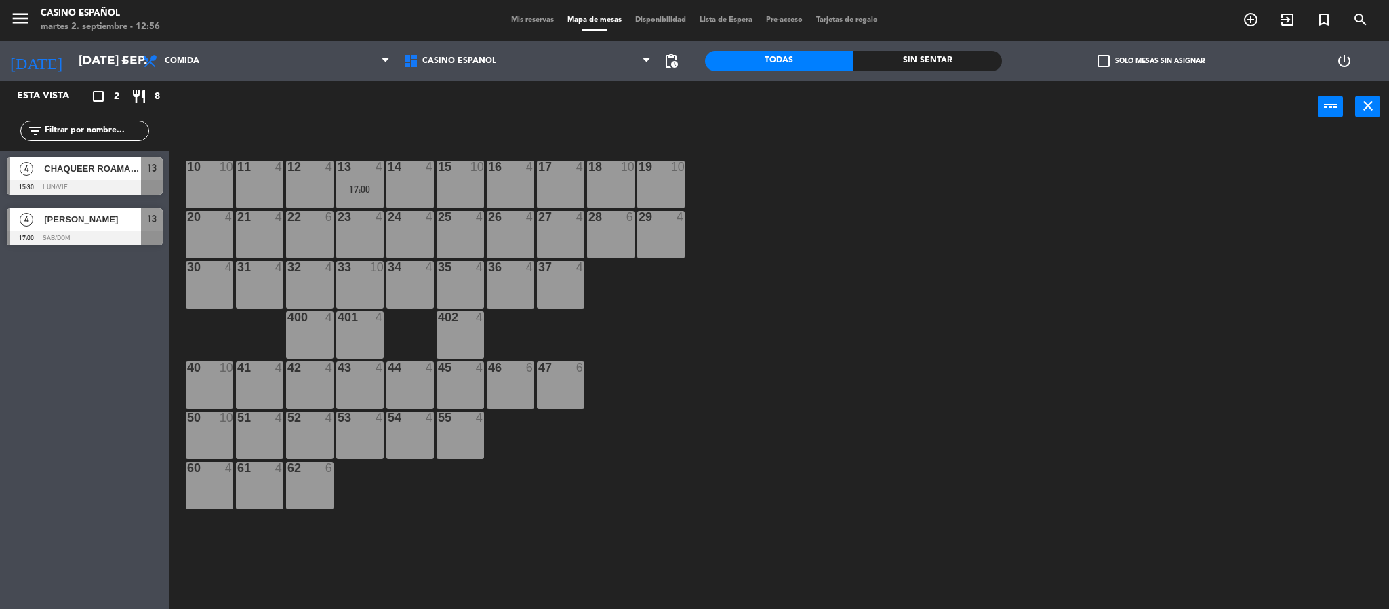
click at [972, 344] on div "10 10 11 4 12 4 13 4 17:00 14 4 15 10 16 4 17 4 18 10 19 10 20 4 21 4 22 6 23 4…" at bounding box center [786, 374] width 1206 height 476
click at [249, 69] on span "Comida" at bounding box center [266, 61] width 261 height 30
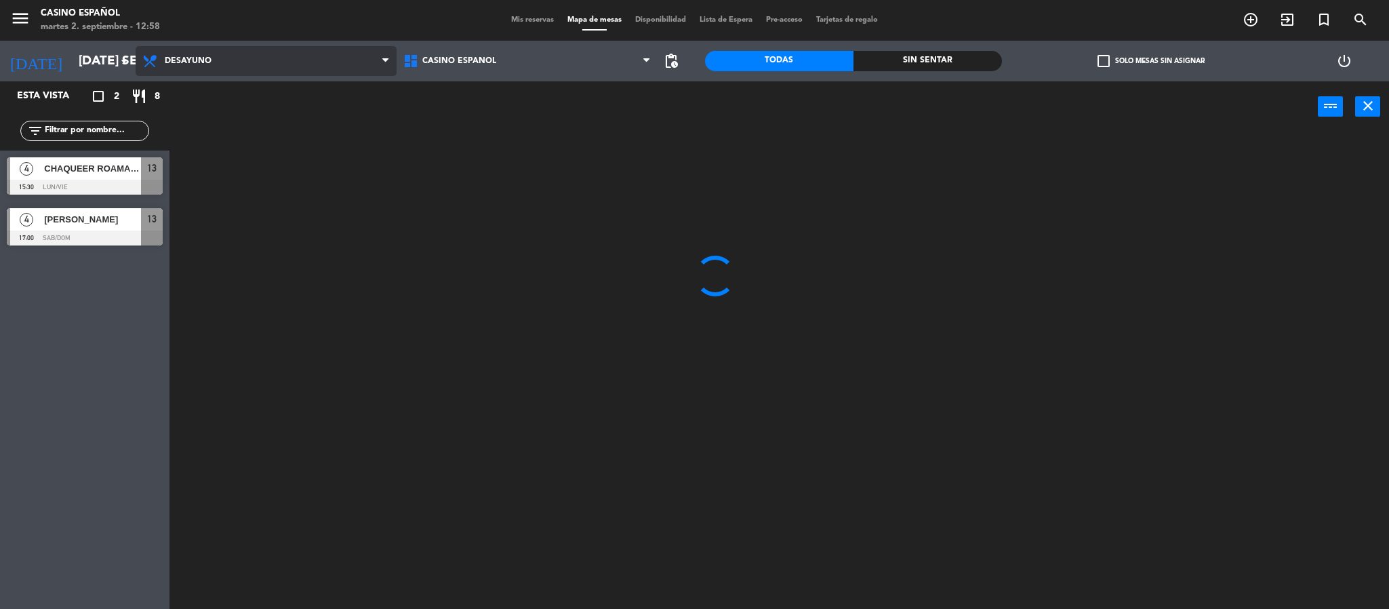
click at [245, 82] on ng-component "menu Casino Español martes 2. septiembre - 12:58 Mis reservas Mapa de mesas Dis…" at bounding box center [694, 306] width 1389 height 613
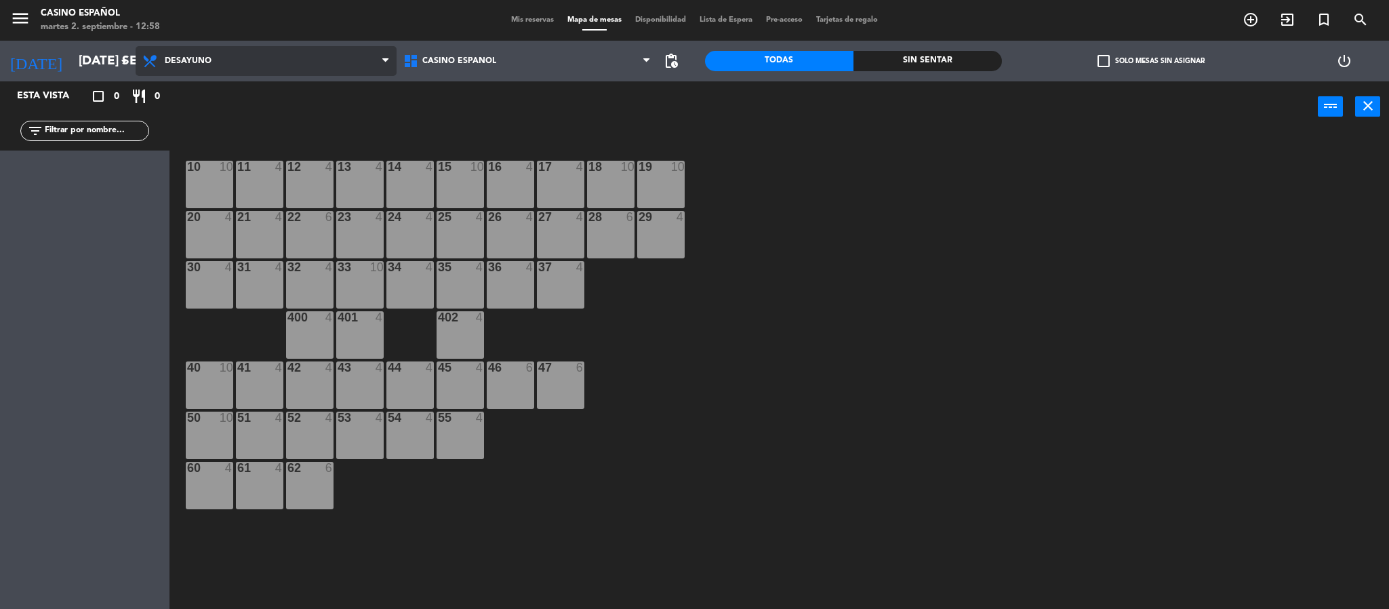
click at [246, 59] on span "Desayuno" at bounding box center [266, 61] width 261 height 30
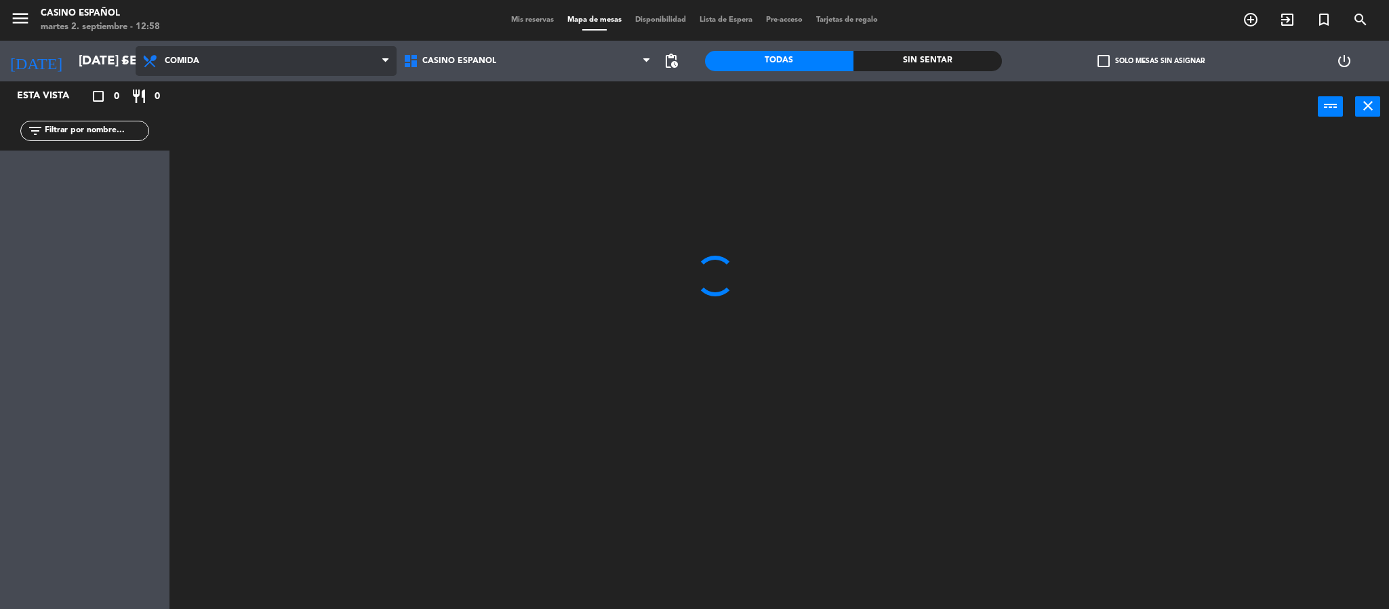
click at [244, 131] on ng-component "menu Casino Español martes 2. septiembre - 12:58 Mis reservas Mapa de mesas Dis…" at bounding box center [694, 306] width 1389 height 613
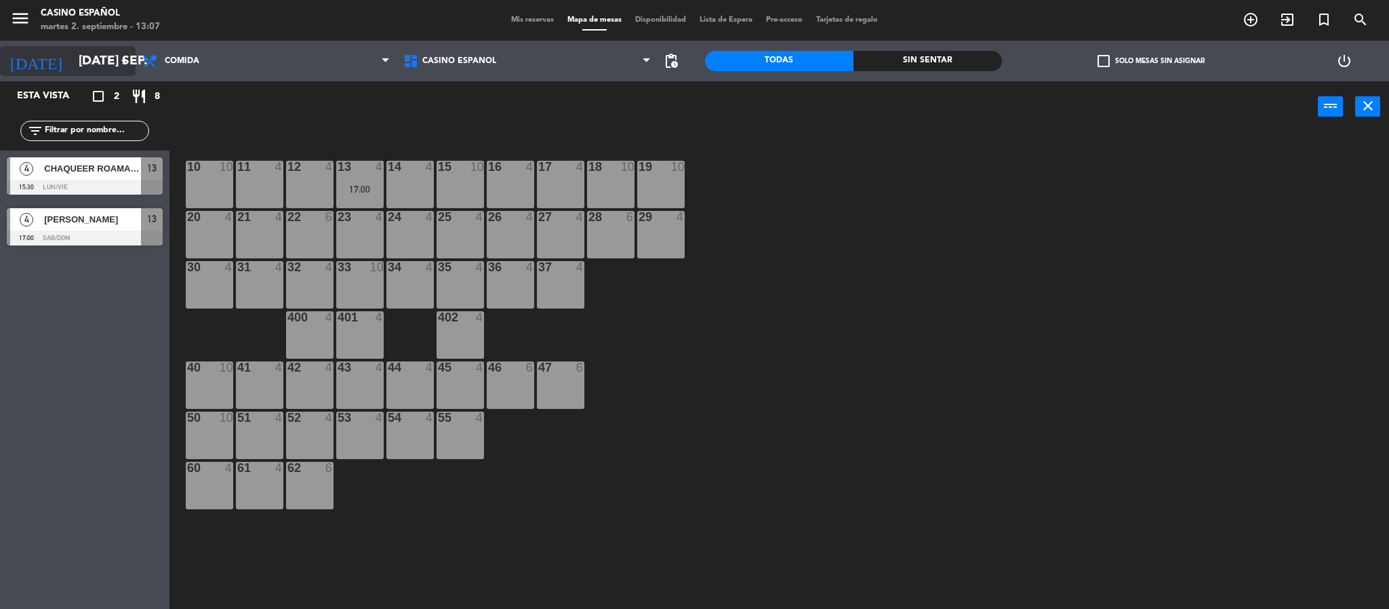
click at [118, 64] on icon "arrow_drop_down" at bounding box center [124, 61] width 16 height 16
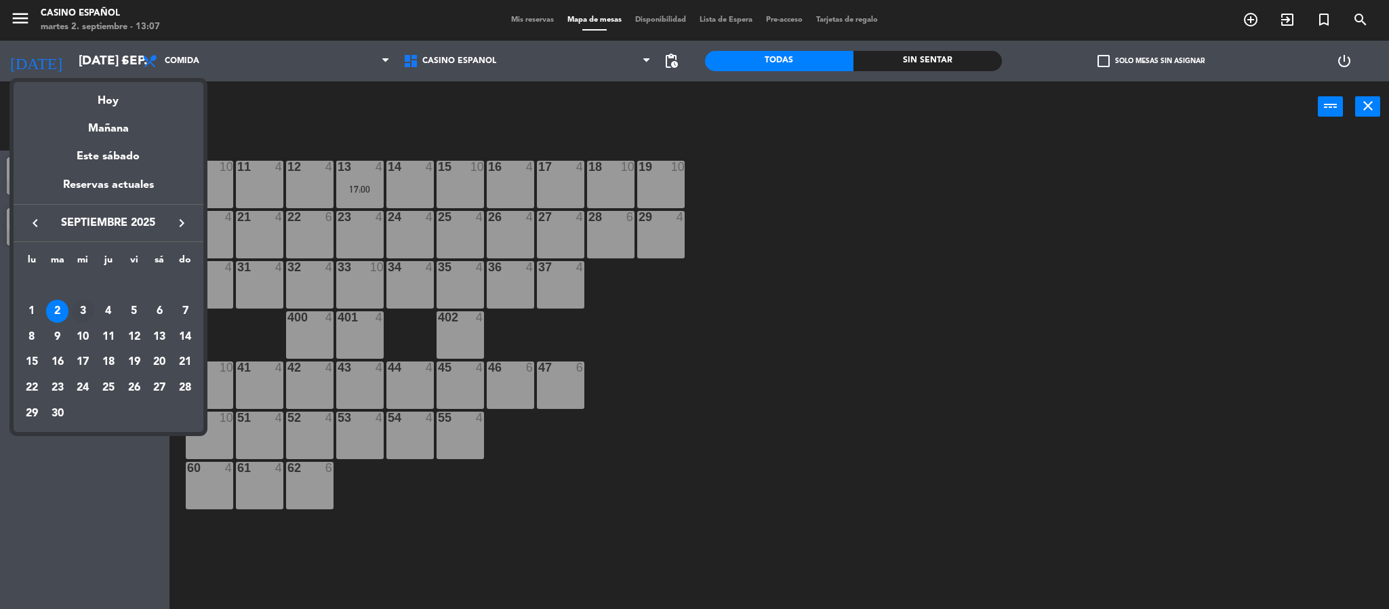
click at [83, 302] on div "3" at bounding box center [82, 311] width 23 height 23
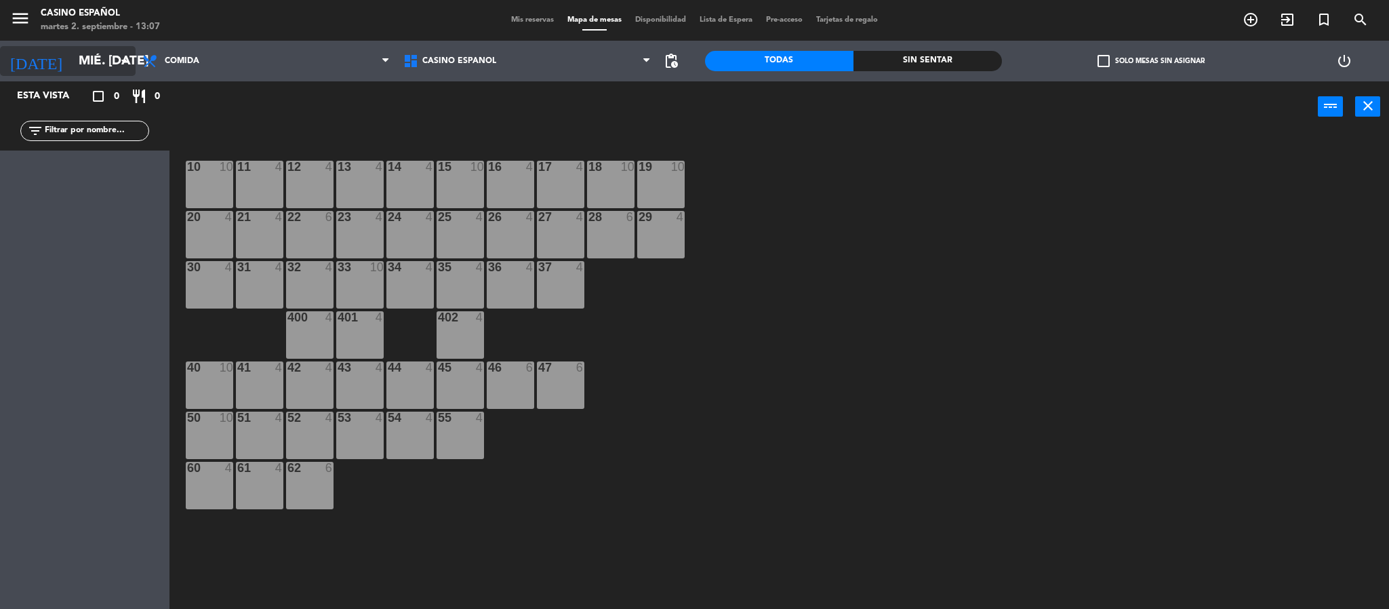
click at [127, 63] on icon "arrow_drop_down" at bounding box center [124, 61] width 16 height 16
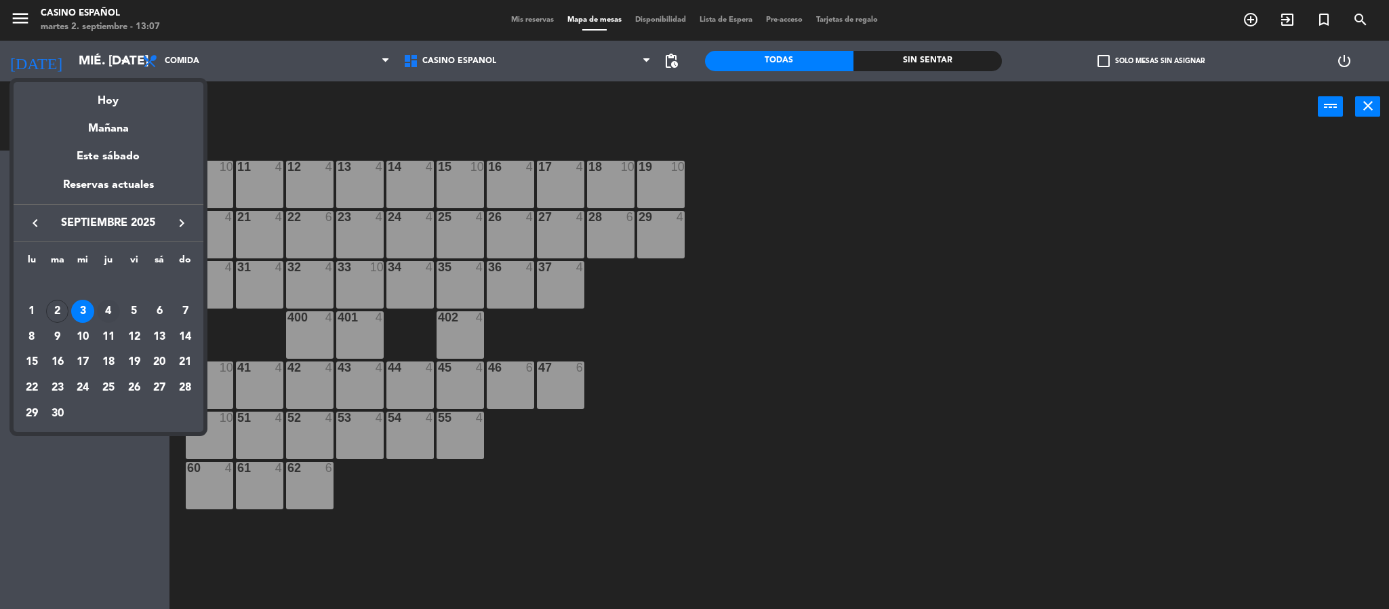
click at [104, 304] on div "4" at bounding box center [108, 311] width 23 height 23
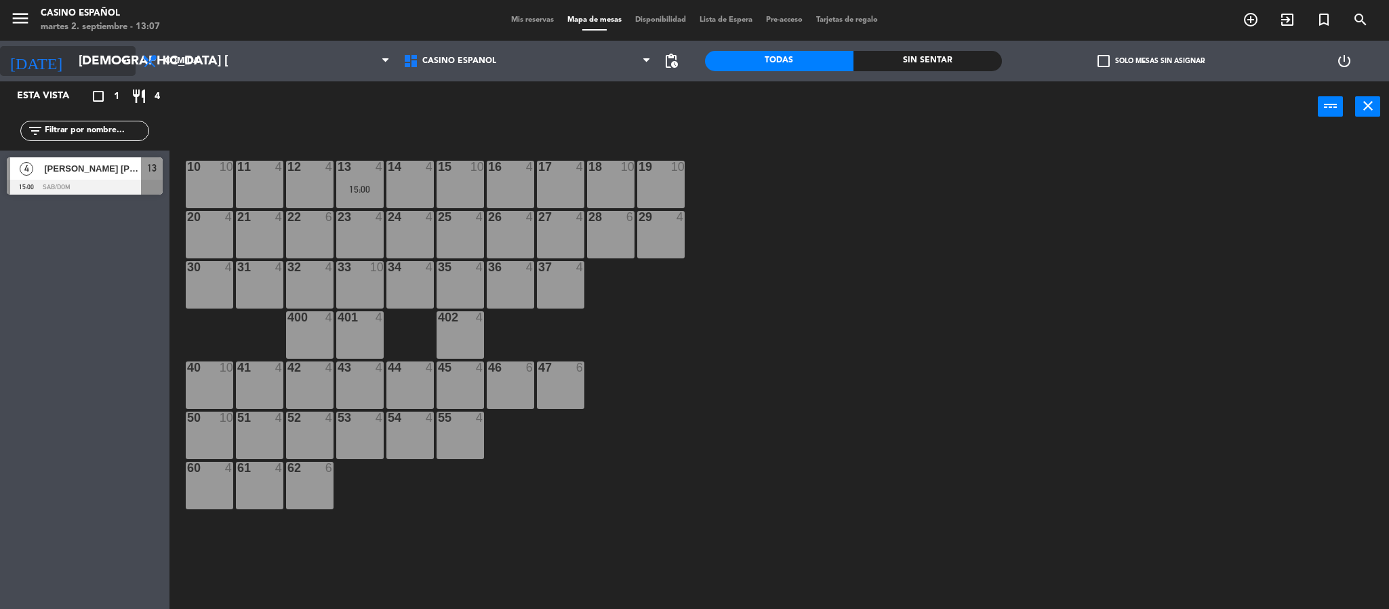
click at [114, 62] on input "[DEMOGRAPHIC_DATA] [DATE]" at bounding box center [153, 61] width 163 height 28
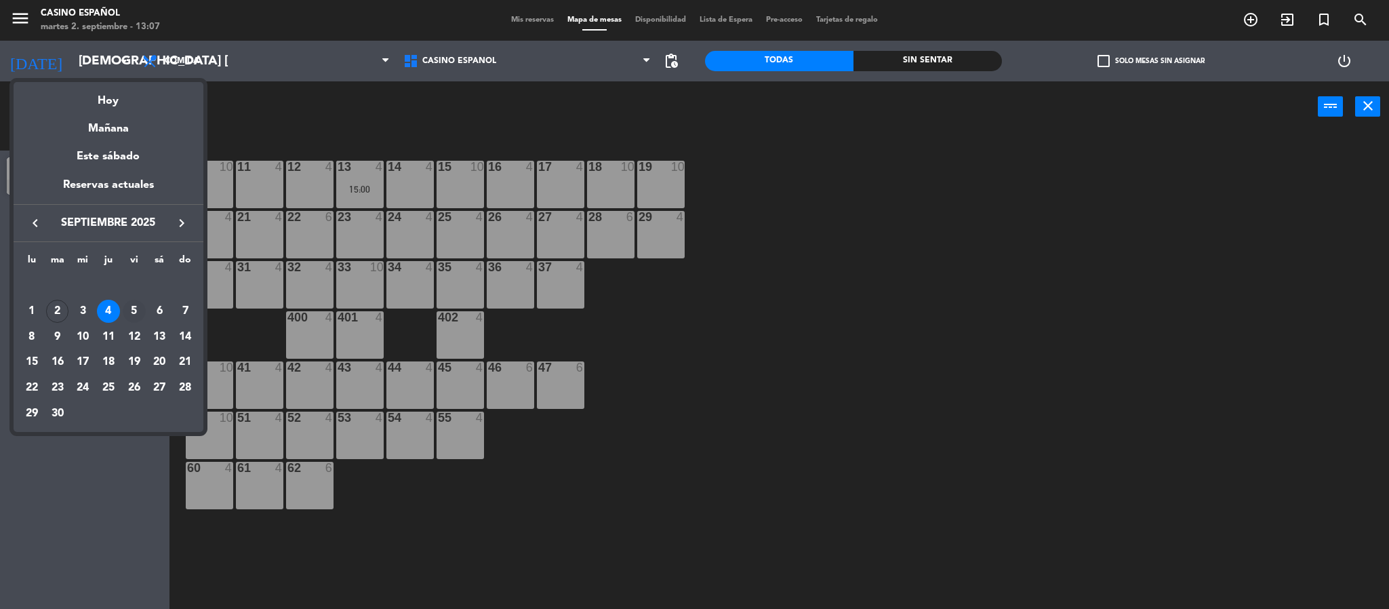
click at [130, 309] on div "5" at bounding box center [134, 311] width 23 height 23
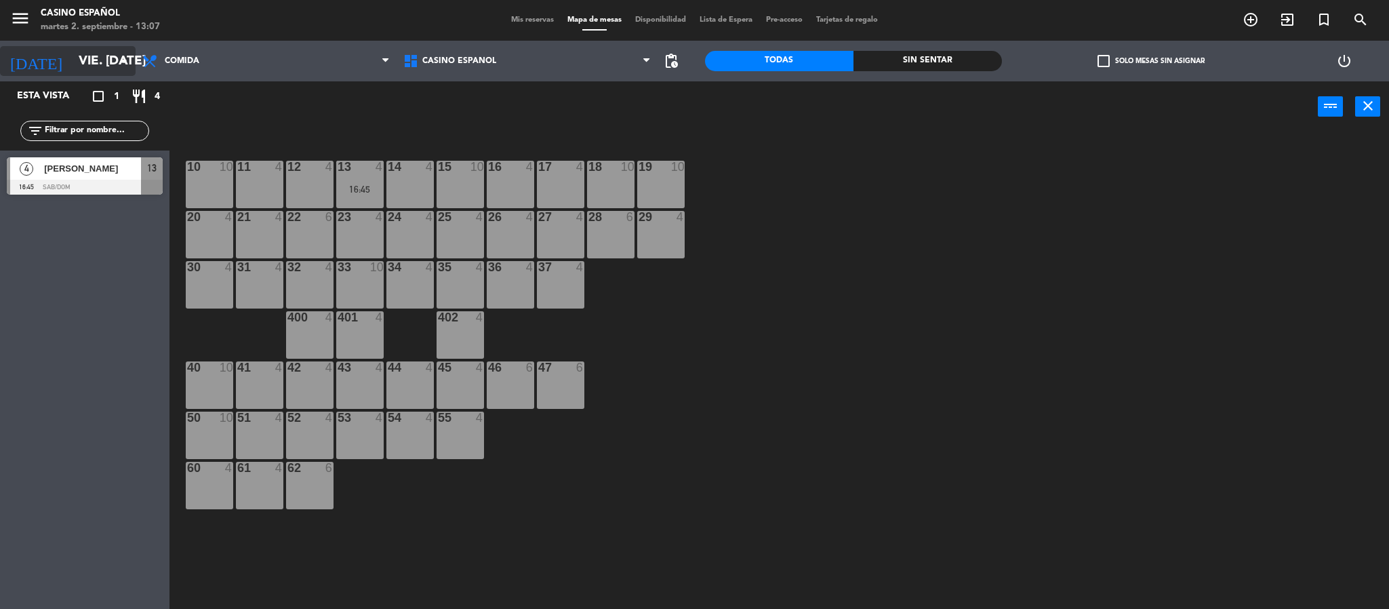
click at [124, 61] on icon "arrow_drop_down" at bounding box center [124, 61] width 16 height 16
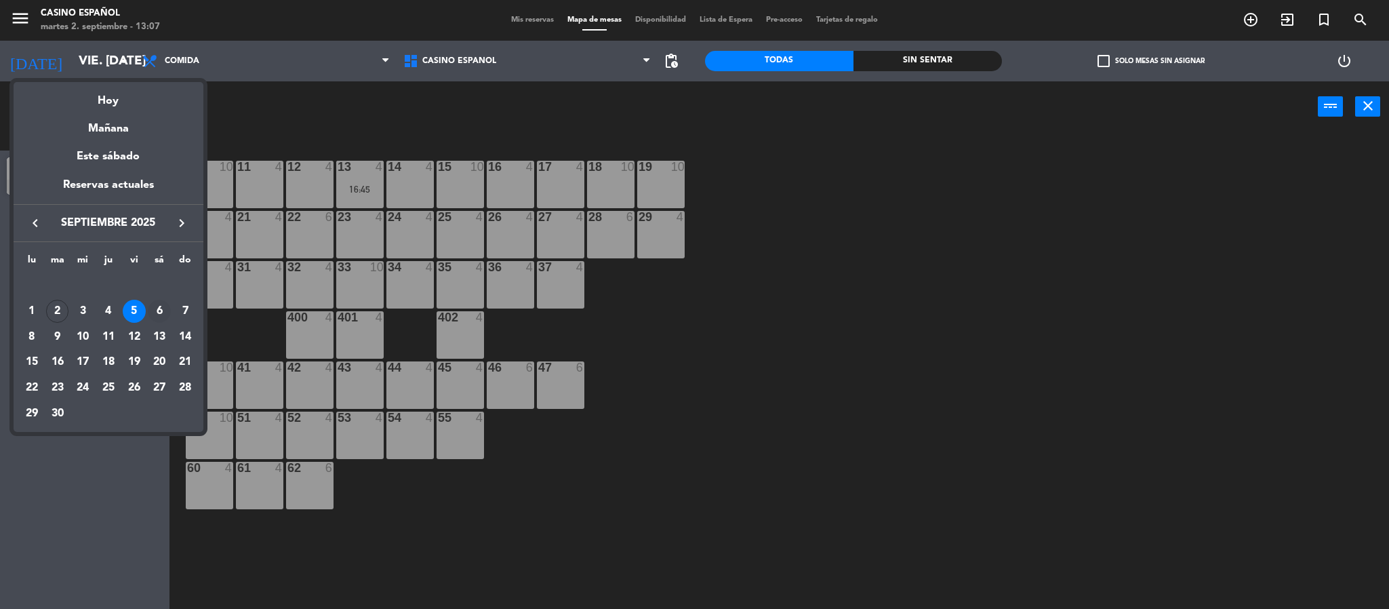
click at [161, 313] on div "6" at bounding box center [159, 311] width 23 height 23
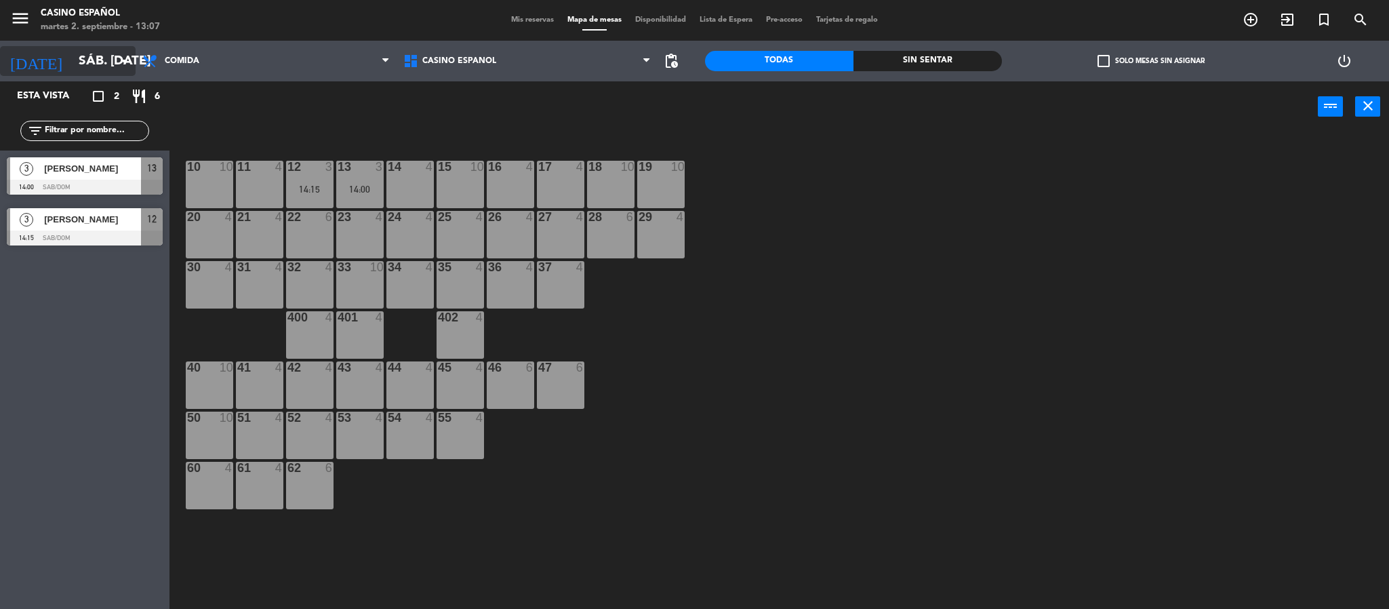
click at [96, 61] on input "sáb. [DATE]" at bounding box center [153, 61] width 163 height 28
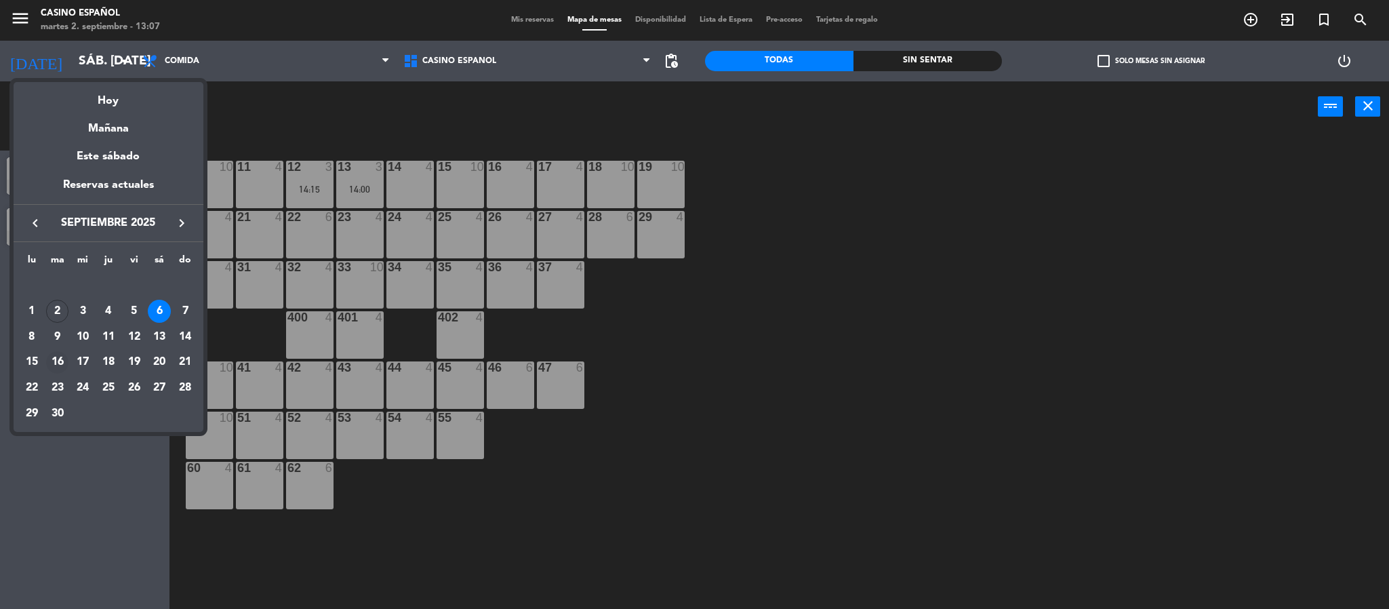
click at [63, 360] on div "16" at bounding box center [57, 362] width 23 height 23
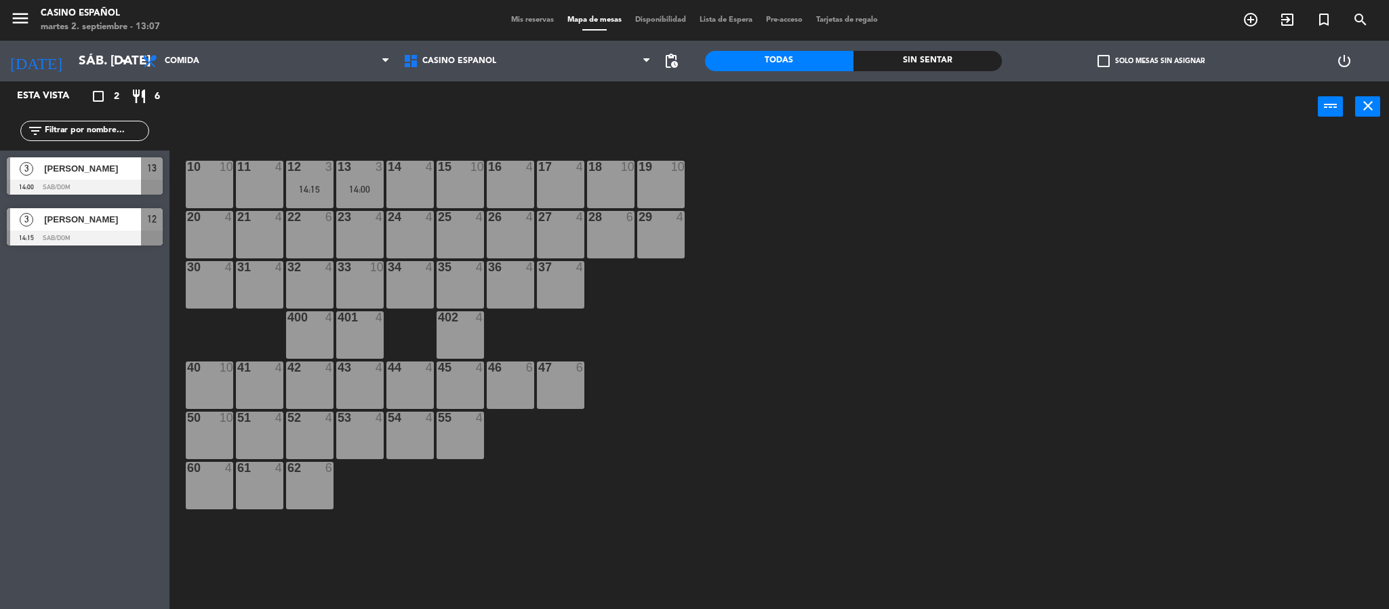
type input "[DATE] sep."
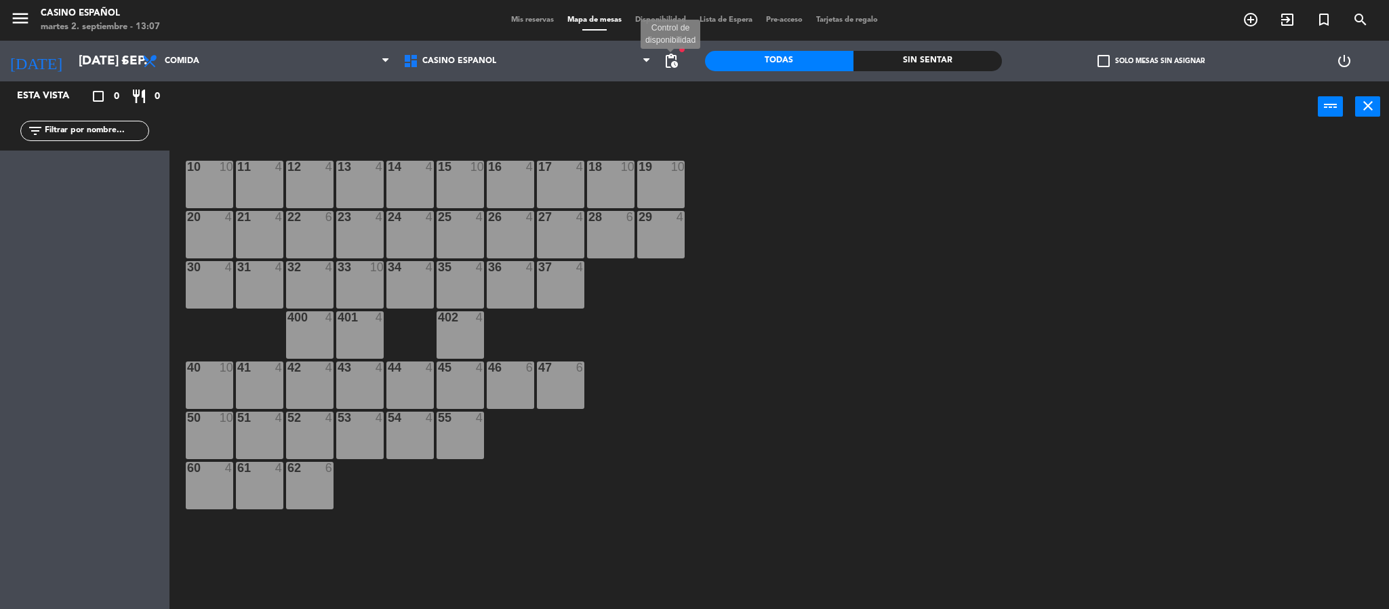
click at [665, 67] on span "pending_actions" at bounding box center [671, 61] width 16 height 16
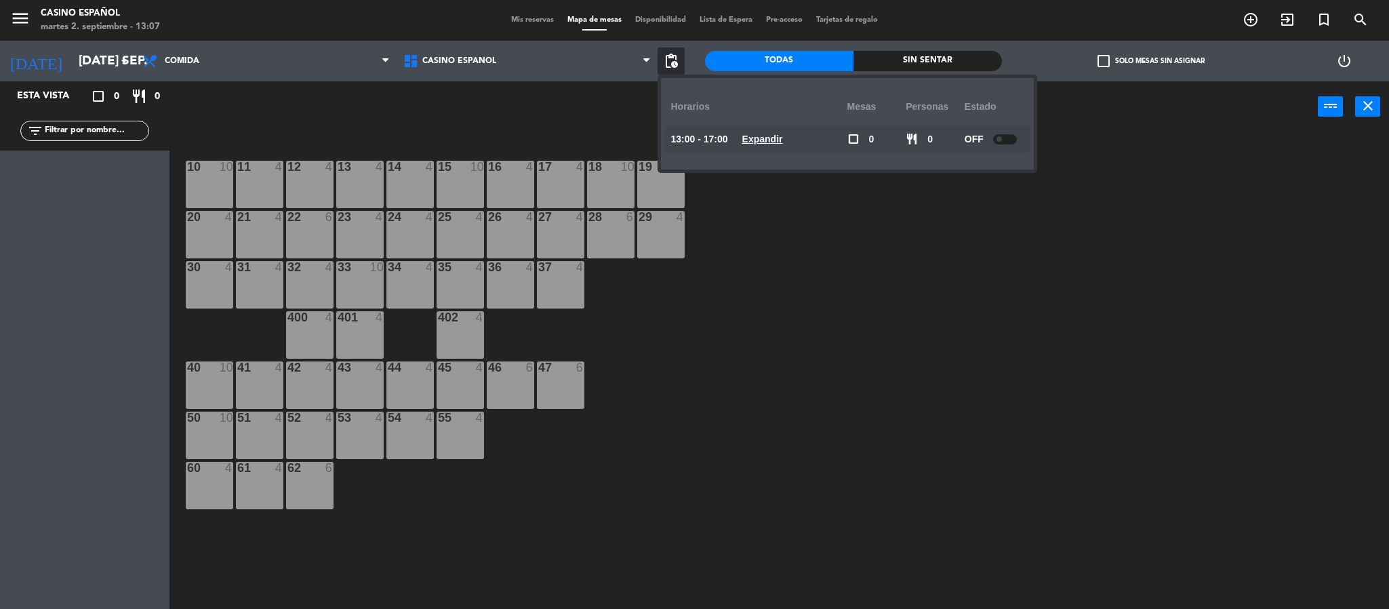
click at [836, 379] on div "10 10 11 4 12 4 13 4 14 4 15 10 16 4 17 4 18 10 19 10 20 4 21 4 22 6 23 4 24 4 …" at bounding box center [786, 374] width 1206 height 476
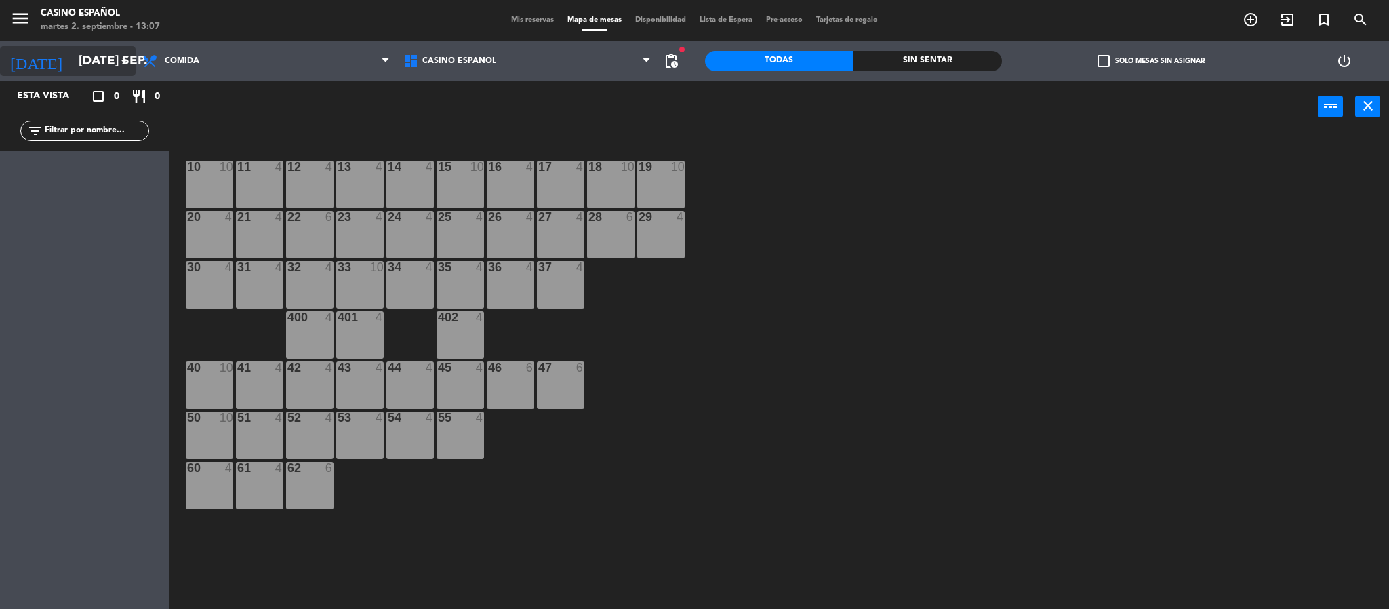
click at [118, 69] on input "[DATE] sep." at bounding box center [153, 61] width 163 height 28
